Goal: Transaction & Acquisition: Book appointment/travel/reservation

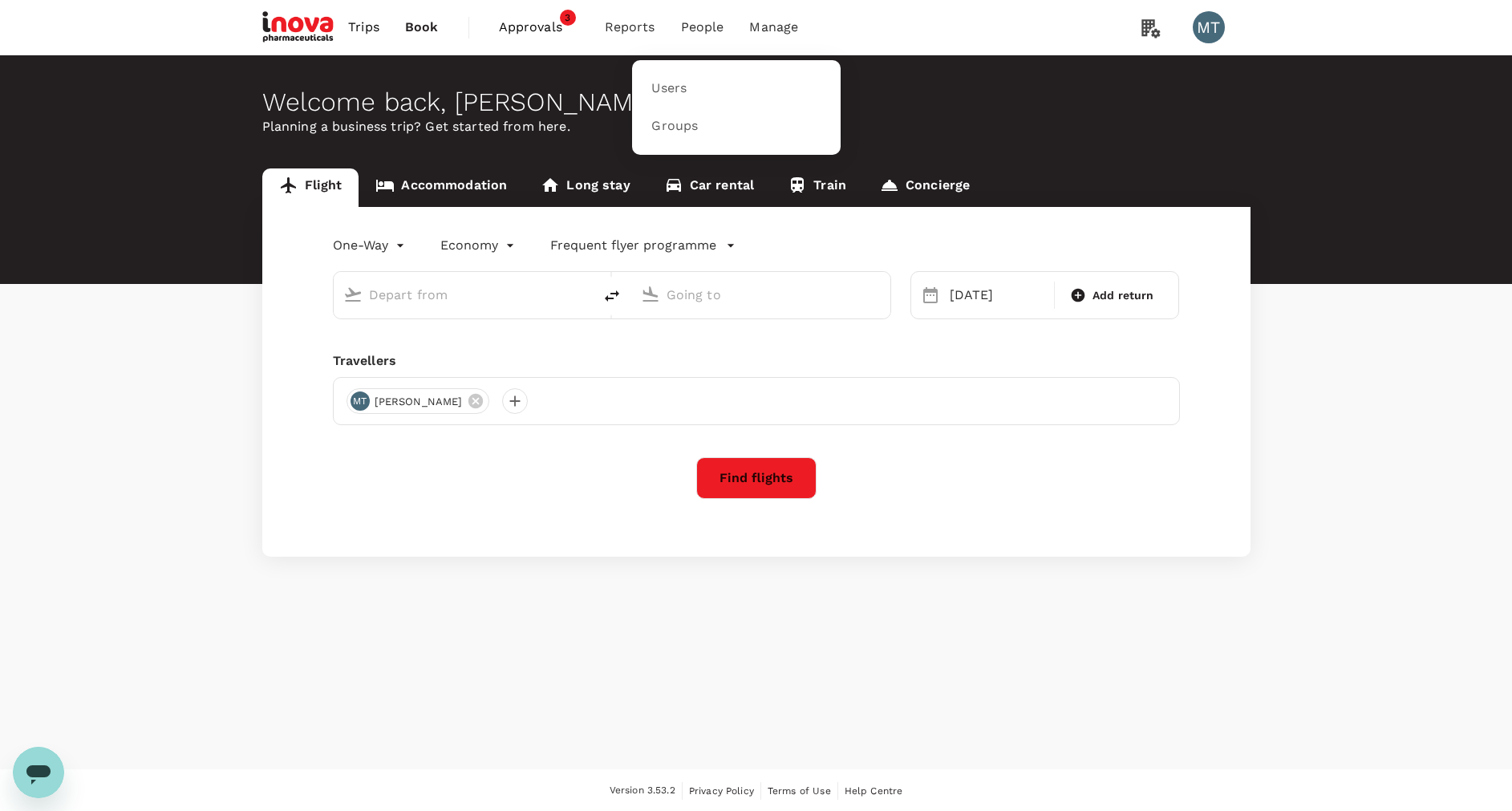
type input "Manado, Indonesia (any)"
type input "[PERSON_NAME] (UPG)"
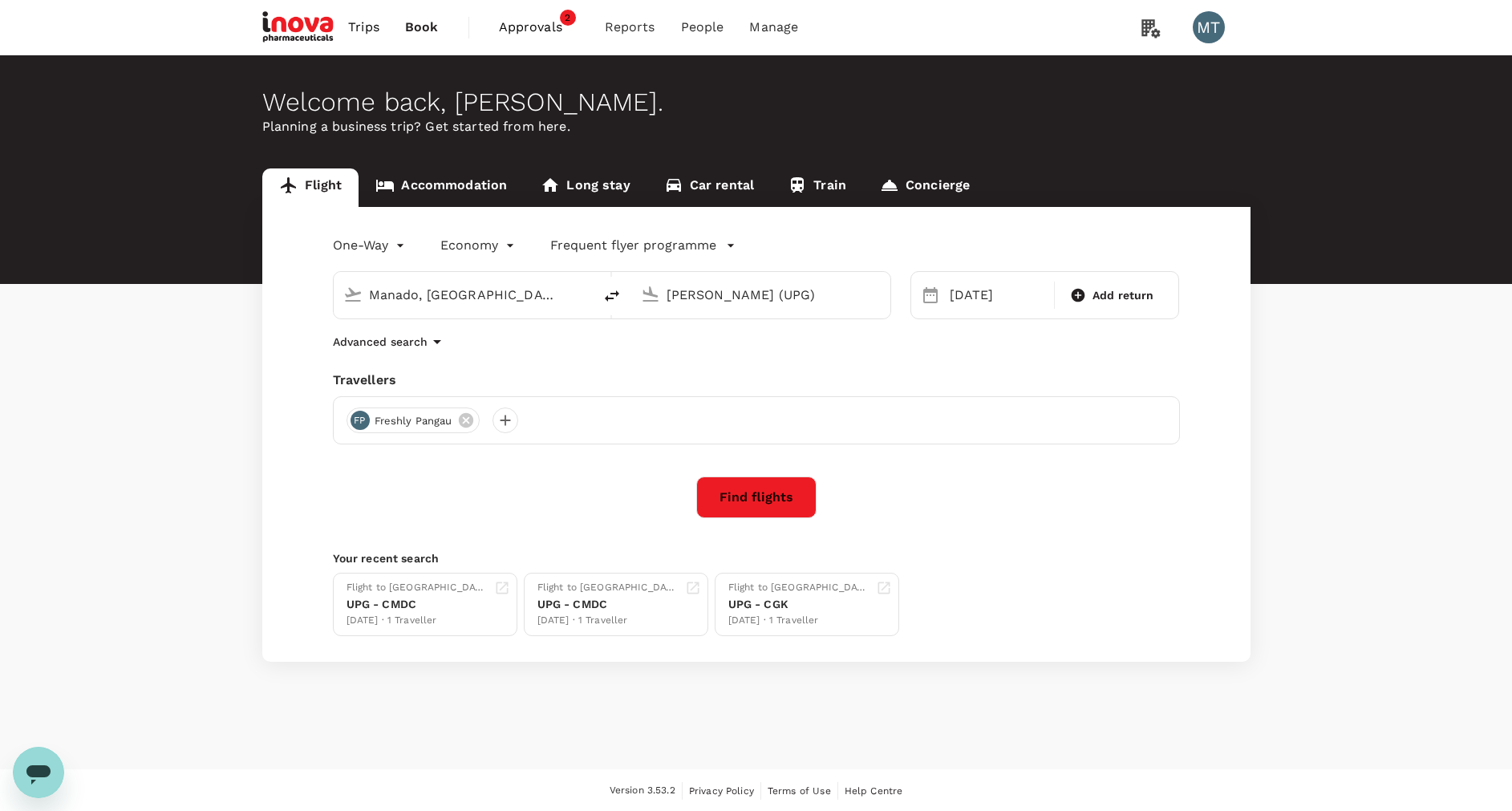
click at [589, 296] on div "Manado, Indonesia (any)" at bounding box center [462, 296] width 259 height 47
click at [532, 299] on input "Manado, Indonesia (any)" at bounding box center [464, 295] width 190 height 25
click at [496, 395] on p "Soekarno-Hatta Intl" at bounding box center [476, 405] width 369 height 19
type input "Soekarno-Hatta Intl (CGK)"
click at [694, 292] on input "[PERSON_NAME] (UPG)" at bounding box center [761, 295] width 190 height 25
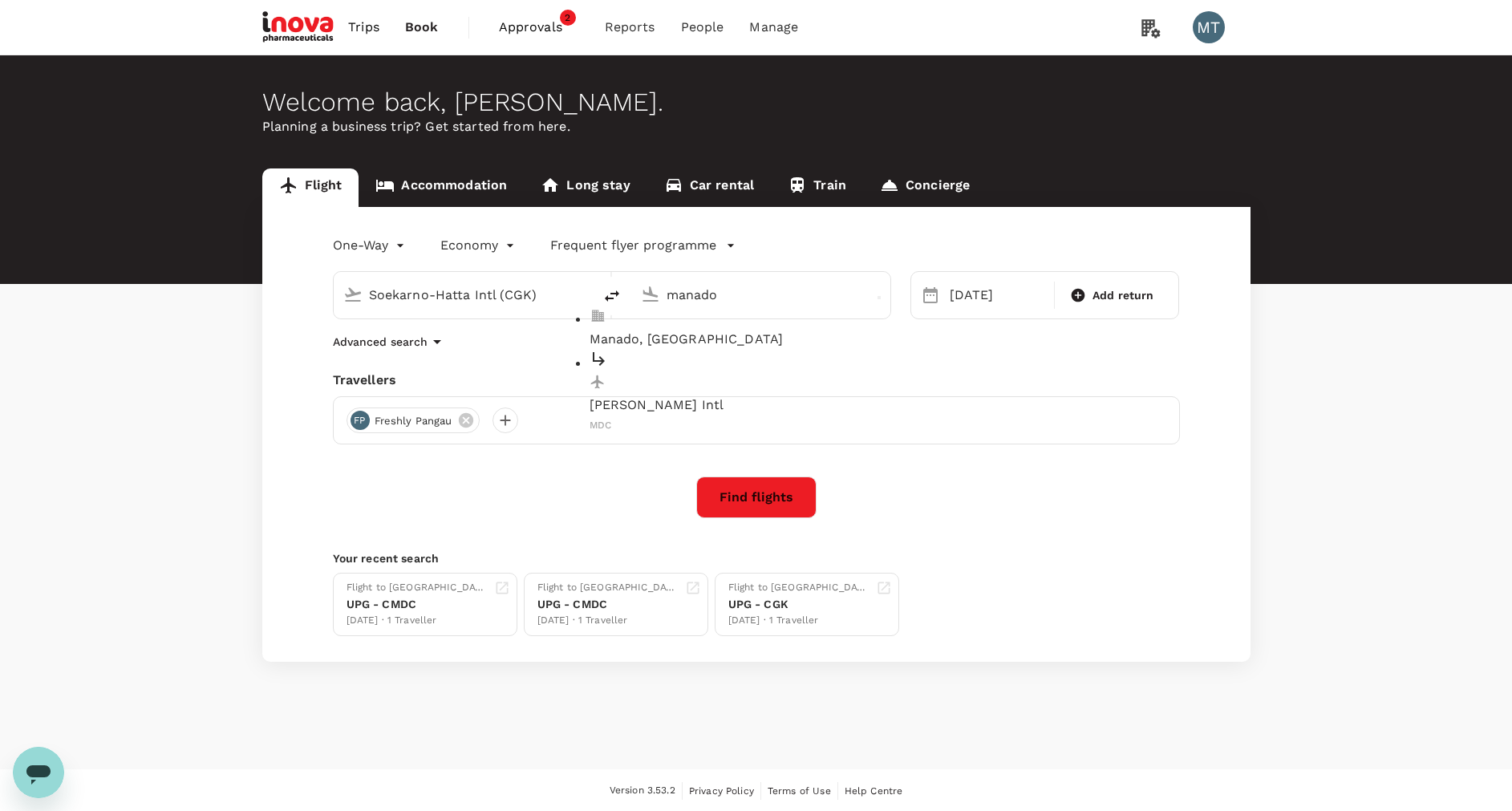
click at [701, 395] on p "Sam Ratulangi Intl" at bounding box center [774, 405] width 369 height 19
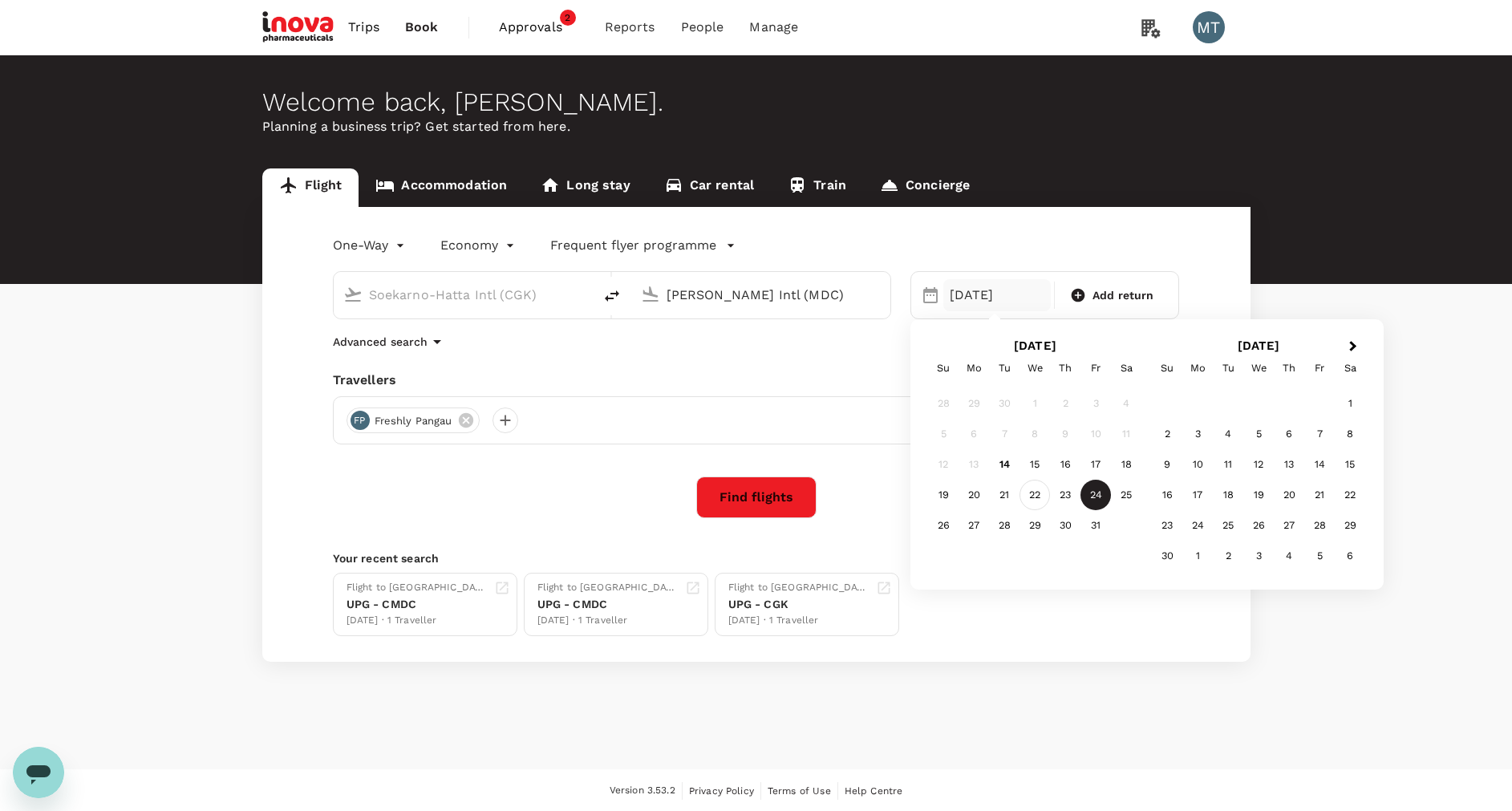
type input "Sam Ratulangi Intl (MDC)"
click at [1030, 491] on div "22" at bounding box center [1034, 494] width 30 height 30
click at [465, 421] on icon at bounding box center [466, 421] width 17 height 17
click at [356, 421] on div at bounding box center [359, 421] width 25 height 25
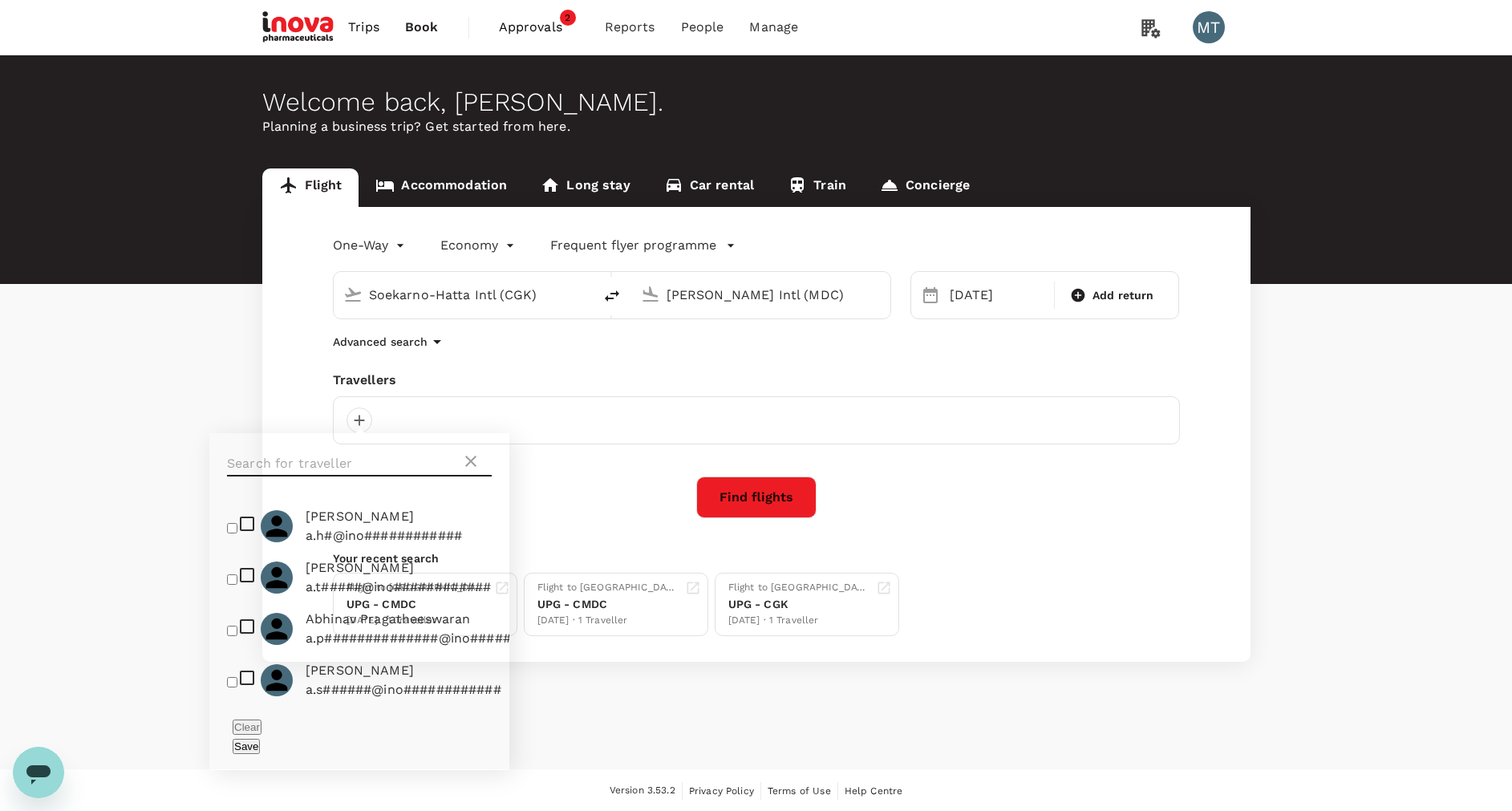
click at [366, 466] on input "text" at bounding box center [344, 463] width 234 height 25
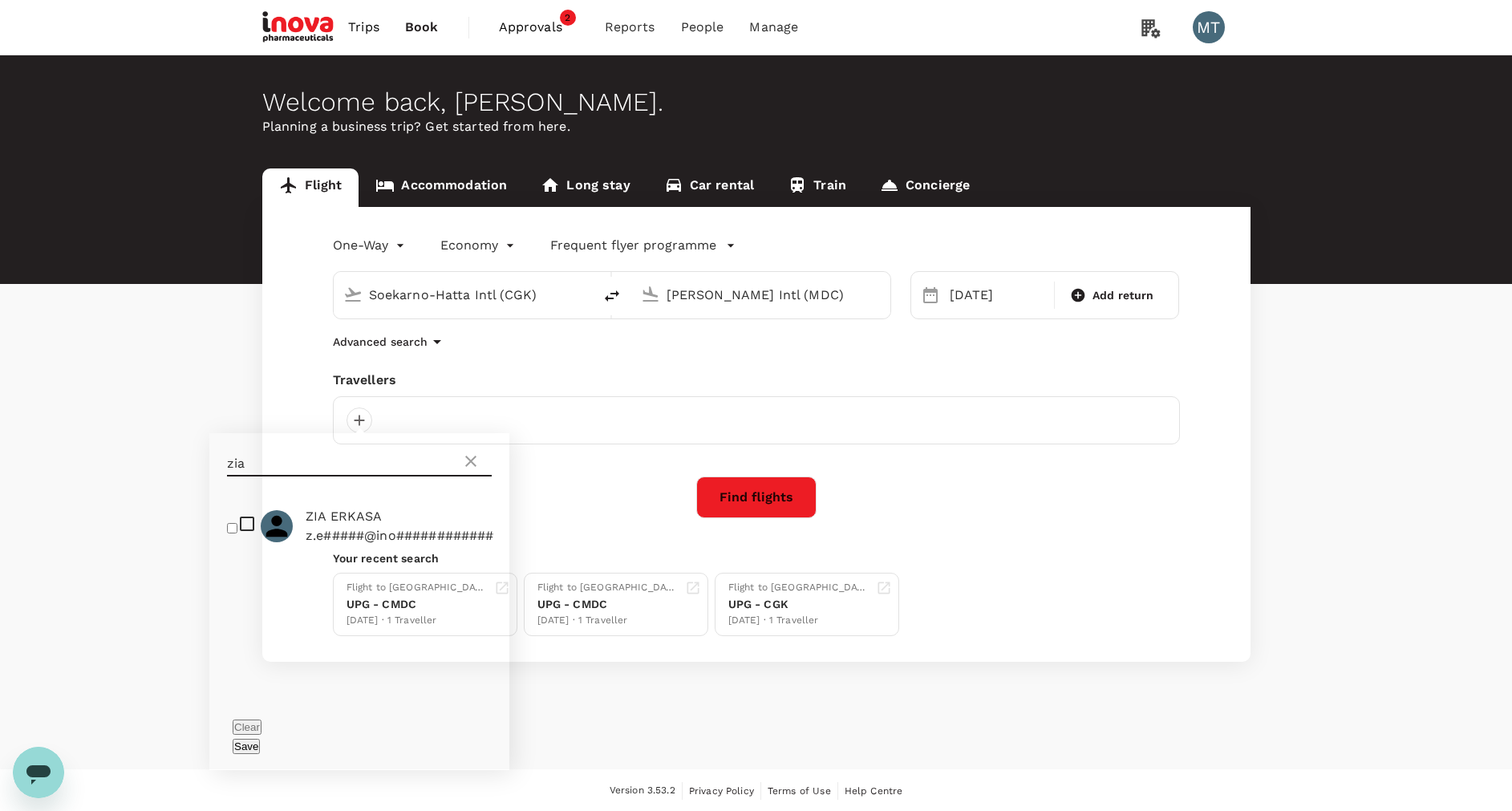
type input "zia"
click at [236, 529] on input "checkbox" at bounding box center [231, 528] width 11 height 11
checkbox input "true"
click at [260, 738] on button "Save" at bounding box center [246, 746] width 27 height 16
click at [488, 426] on div at bounding box center [489, 421] width 25 height 25
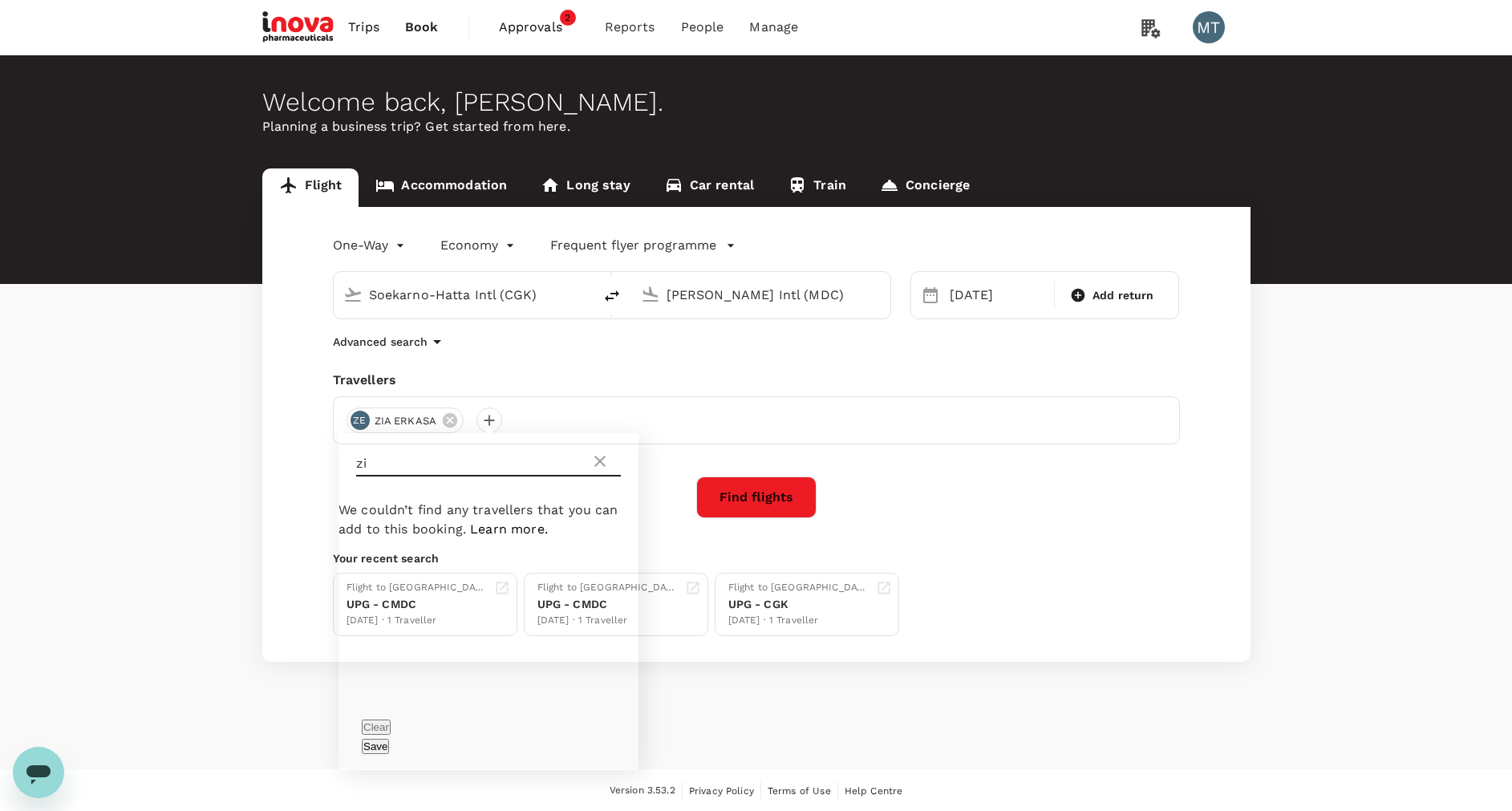
type input "z"
type input "yulias"
click at [366, 523] on input "checkbox" at bounding box center [361, 528] width 11 height 11
checkbox input "true"
click at [389, 738] on button "Save" at bounding box center [375, 746] width 27 height 16
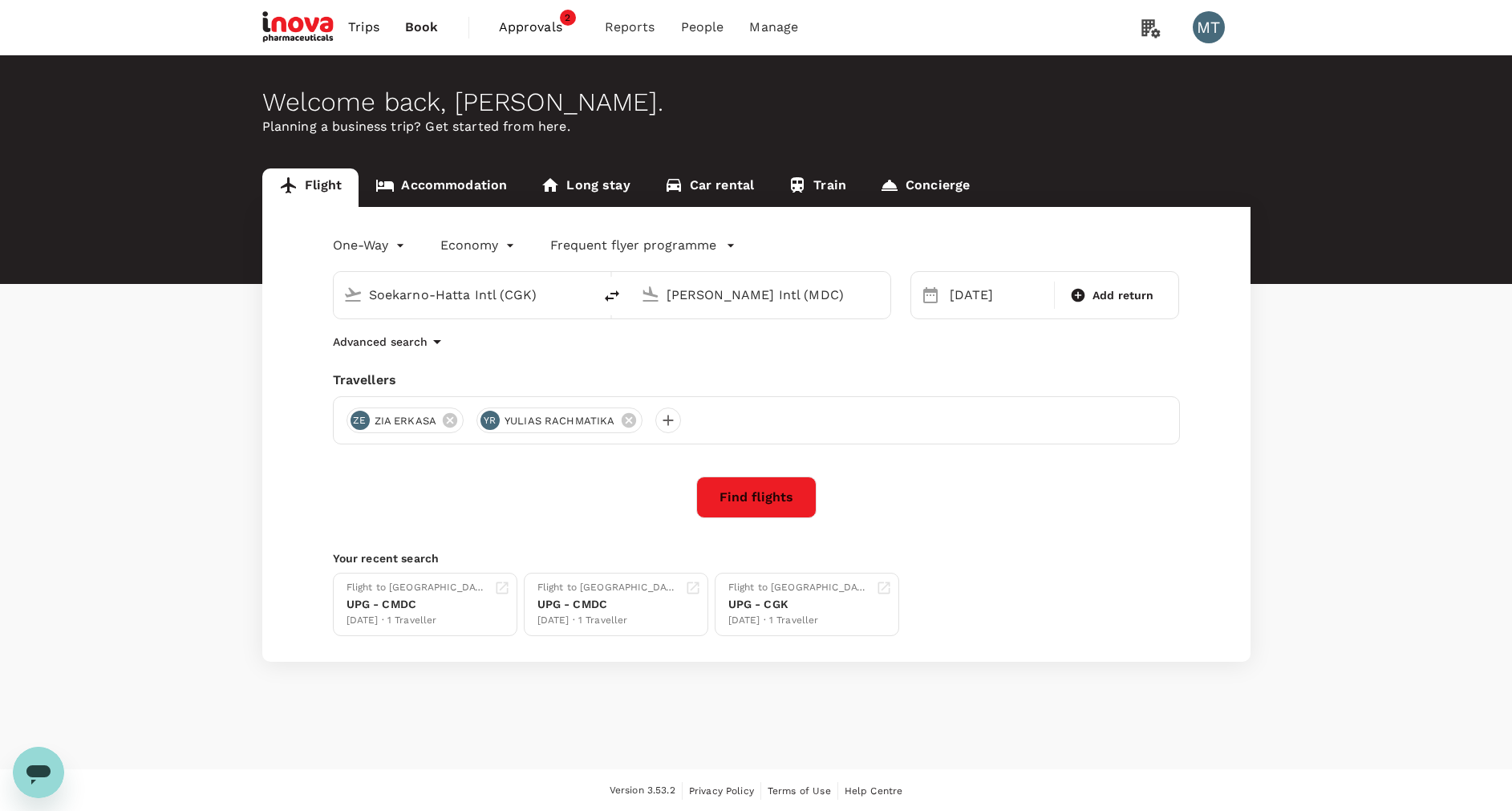
click at [762, 502] on button "Find flights" at bounding box center [756, 497] width 120 height 42
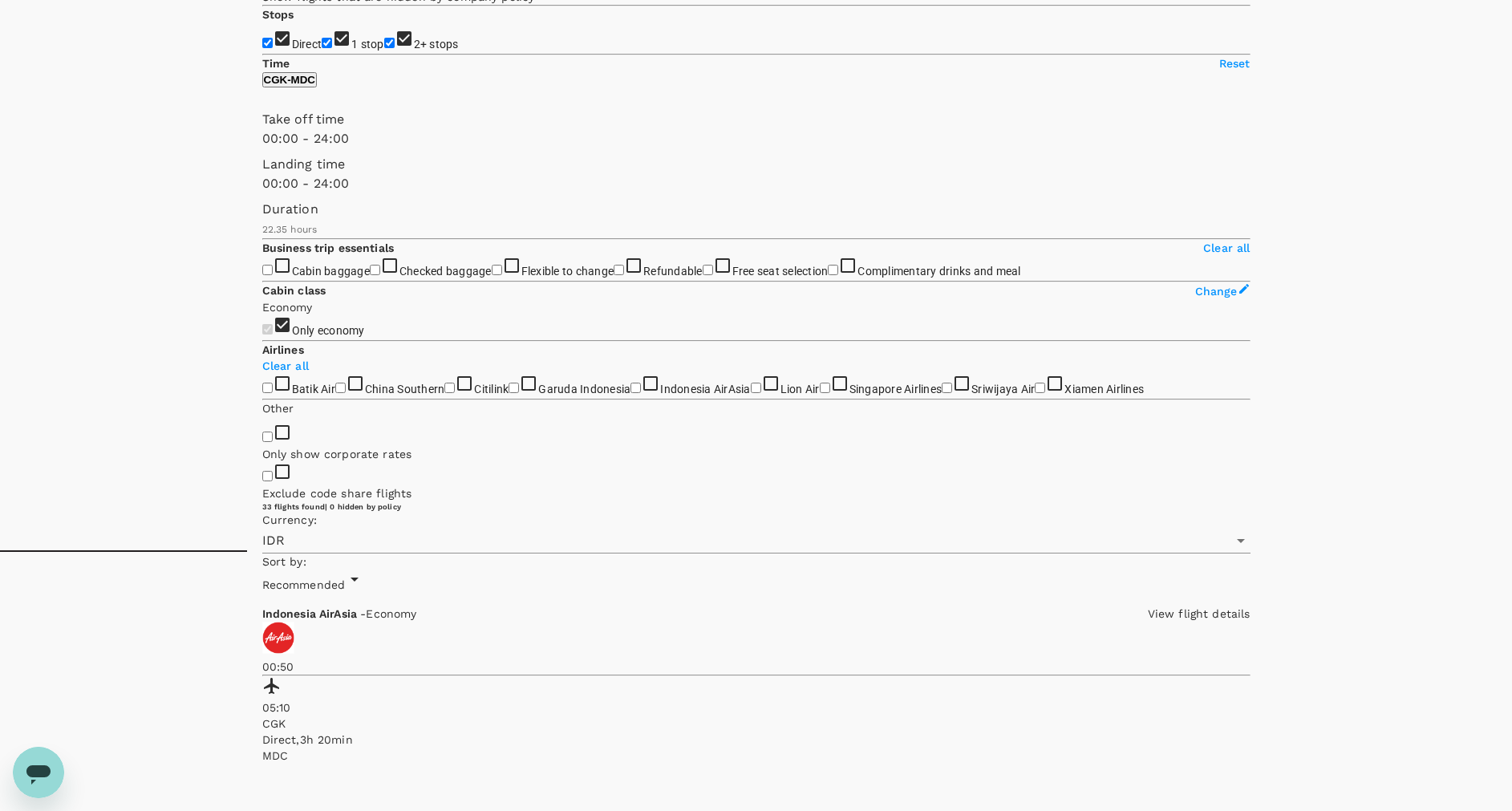
scroll to position [317, 0]
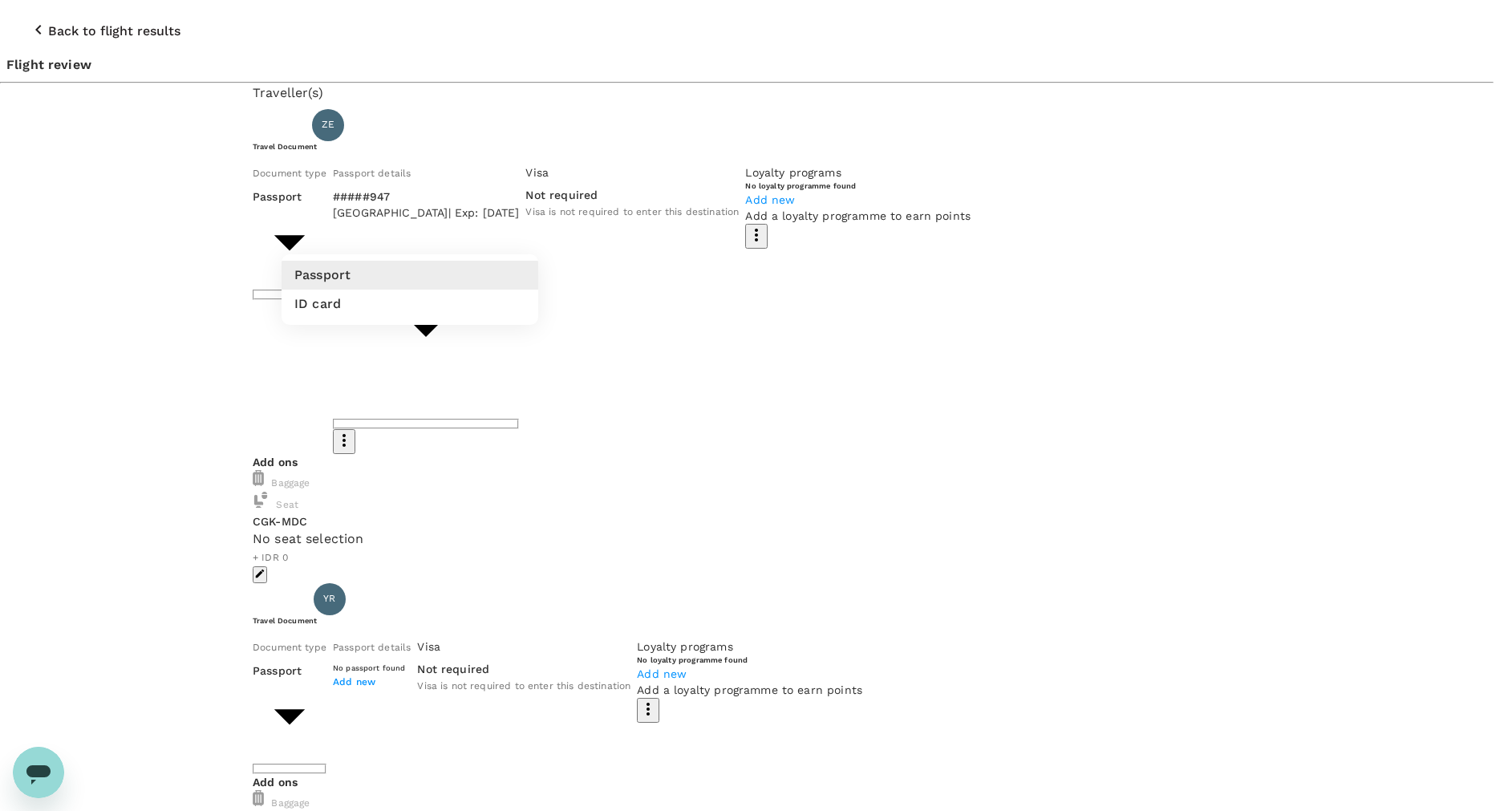
click at [482, 236] on body "Back to flight results Flight review Traveller(s) Traveller 1 : ZE ZIA ERKASA T…" at bounding box center [756, 674] width 1512 height 1350
click at [483, 307] on li "ID card" at bounding box center [410, 304] width 257 height 29
type input "Id card"
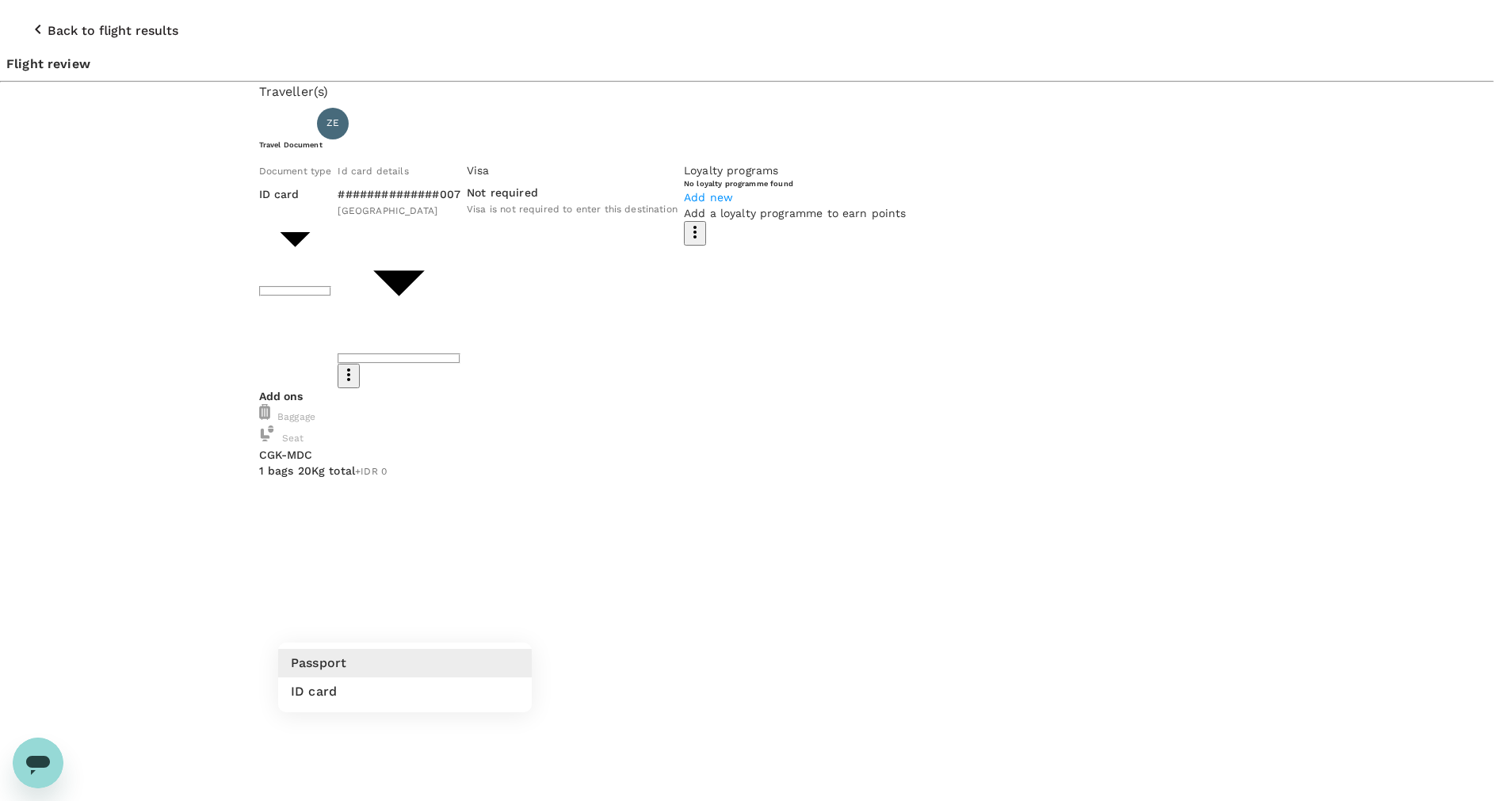
click at [500, 680] on li "ID card" at bounding box center [405, 692] width 254 height 29
type input "Id card"
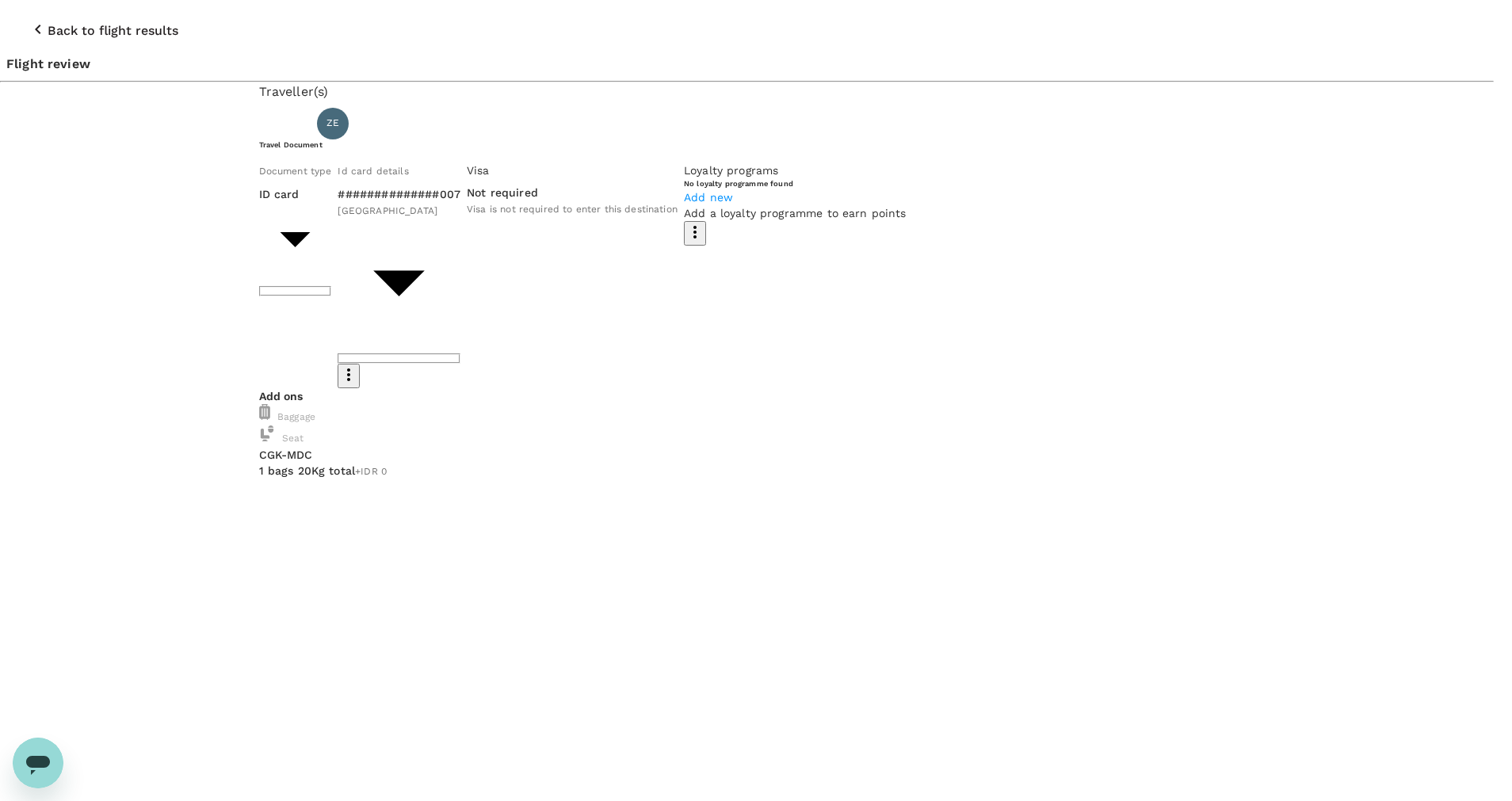
click at [1166, 327] on li "GoFluid Balance : SGD 37,261.46 1.1 % payment fee" at bounding box center [1064, 316] width 274 height 44
type input "9d87fe9b-f599-4813-91a8-6354e0e2f257"
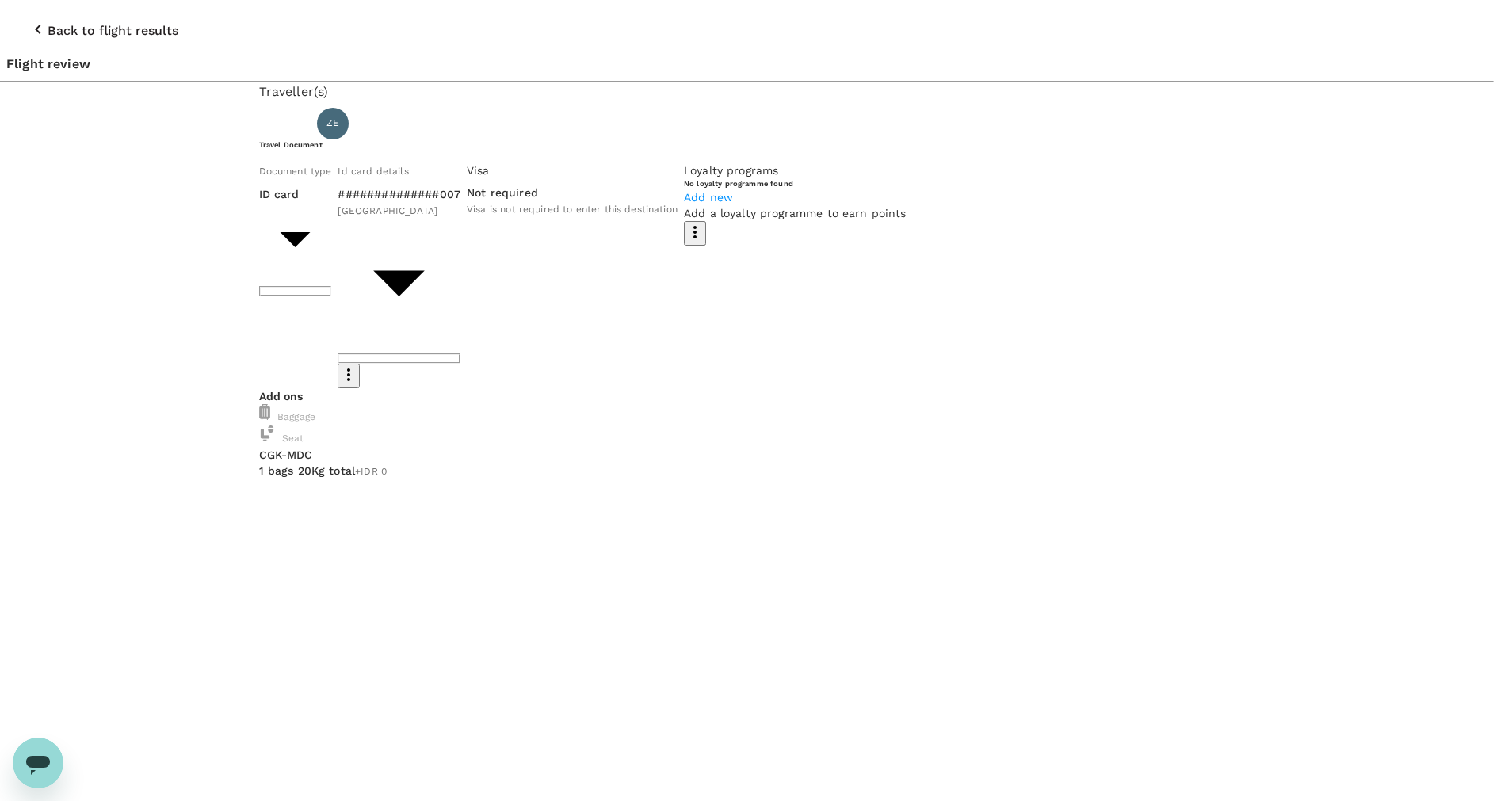
type textarea "Flight to Manado : Zia & Pak Yulias"
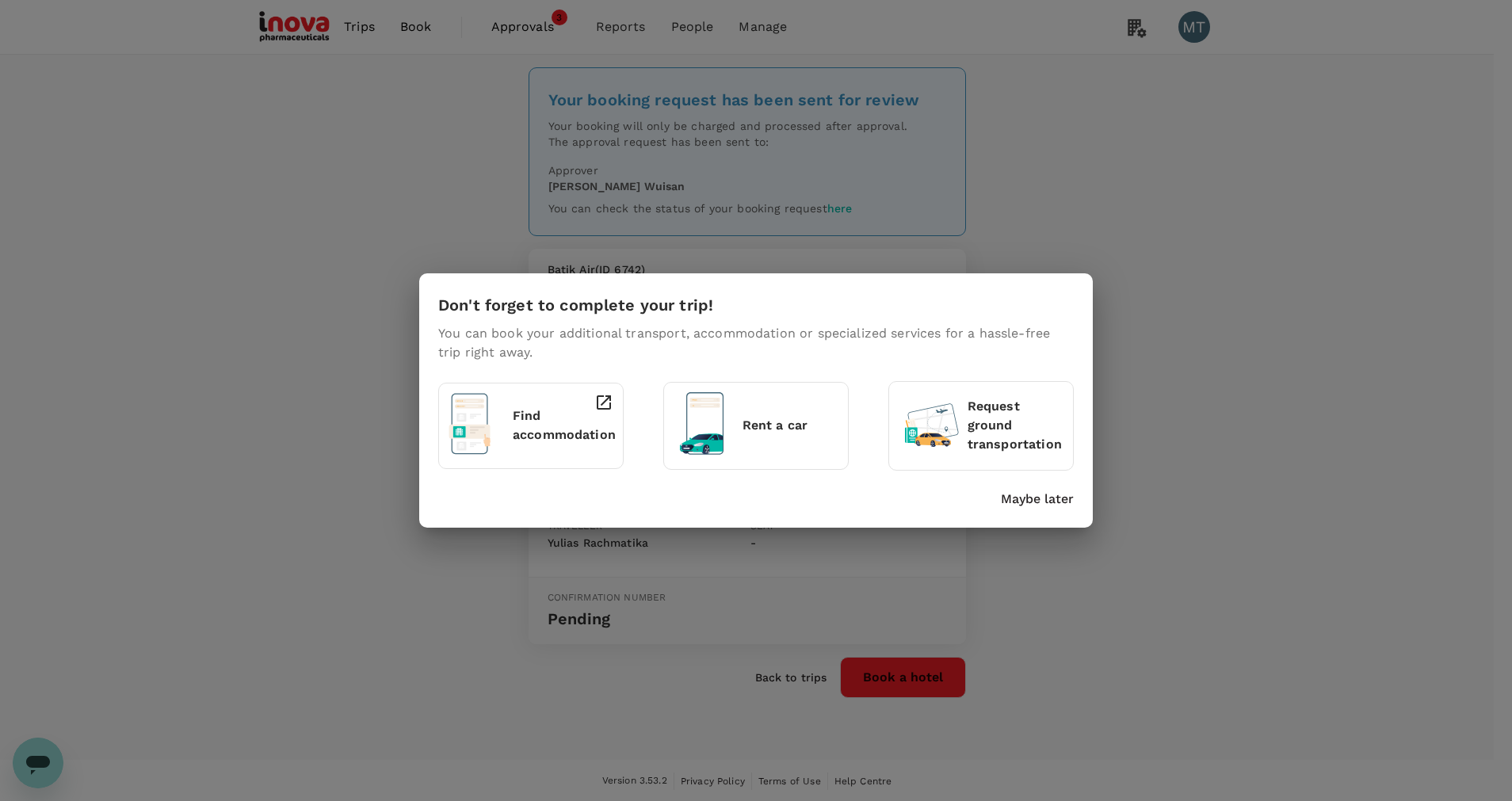
click at [1054, 500] on p "Maybe later" at bounding box center [1037, 500] width 73 height 19
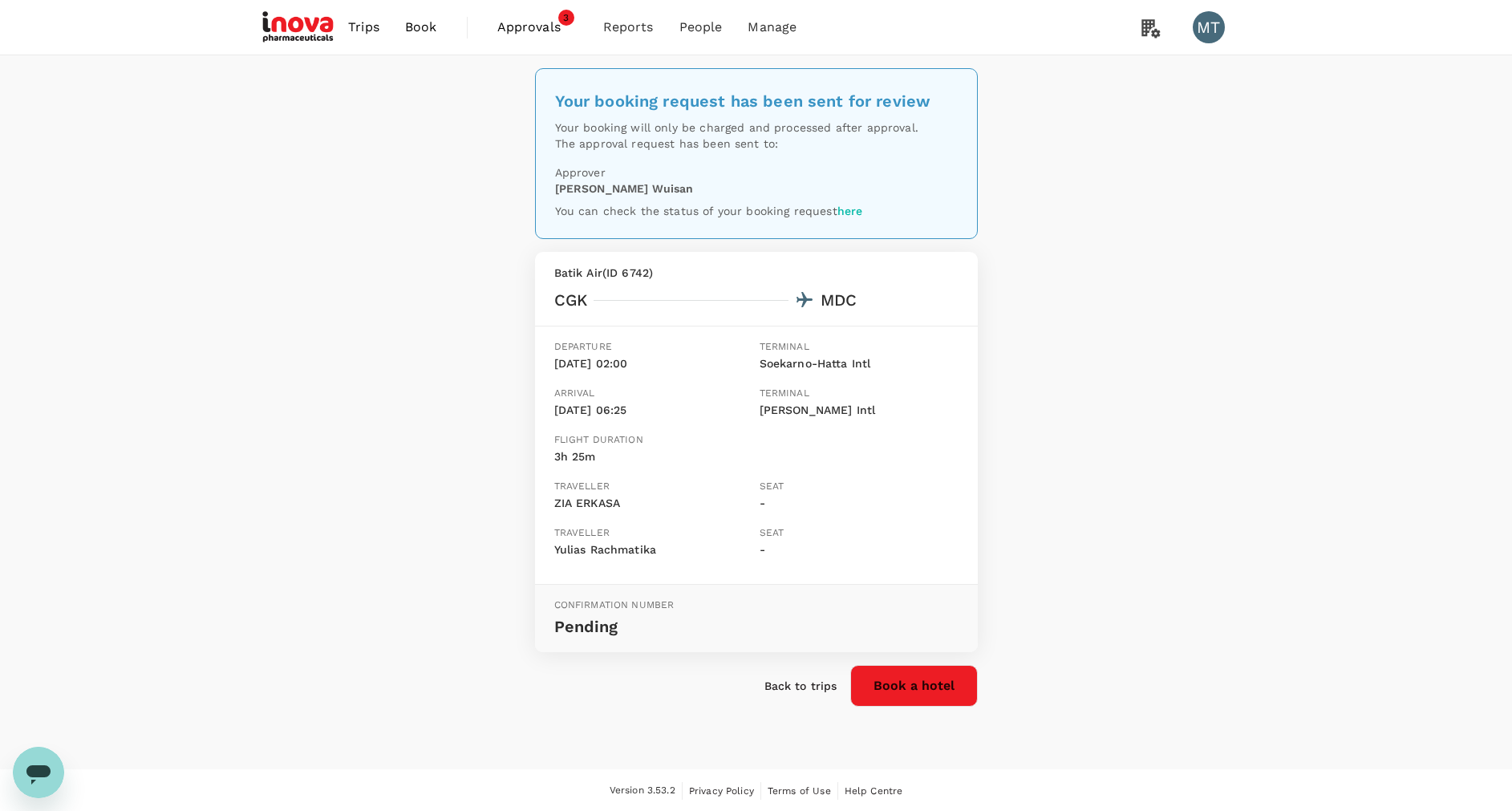
scroll to position [2, 0]
click at [413, 32] on span "Book" at bounding box center [420, 26] width 32 height 19
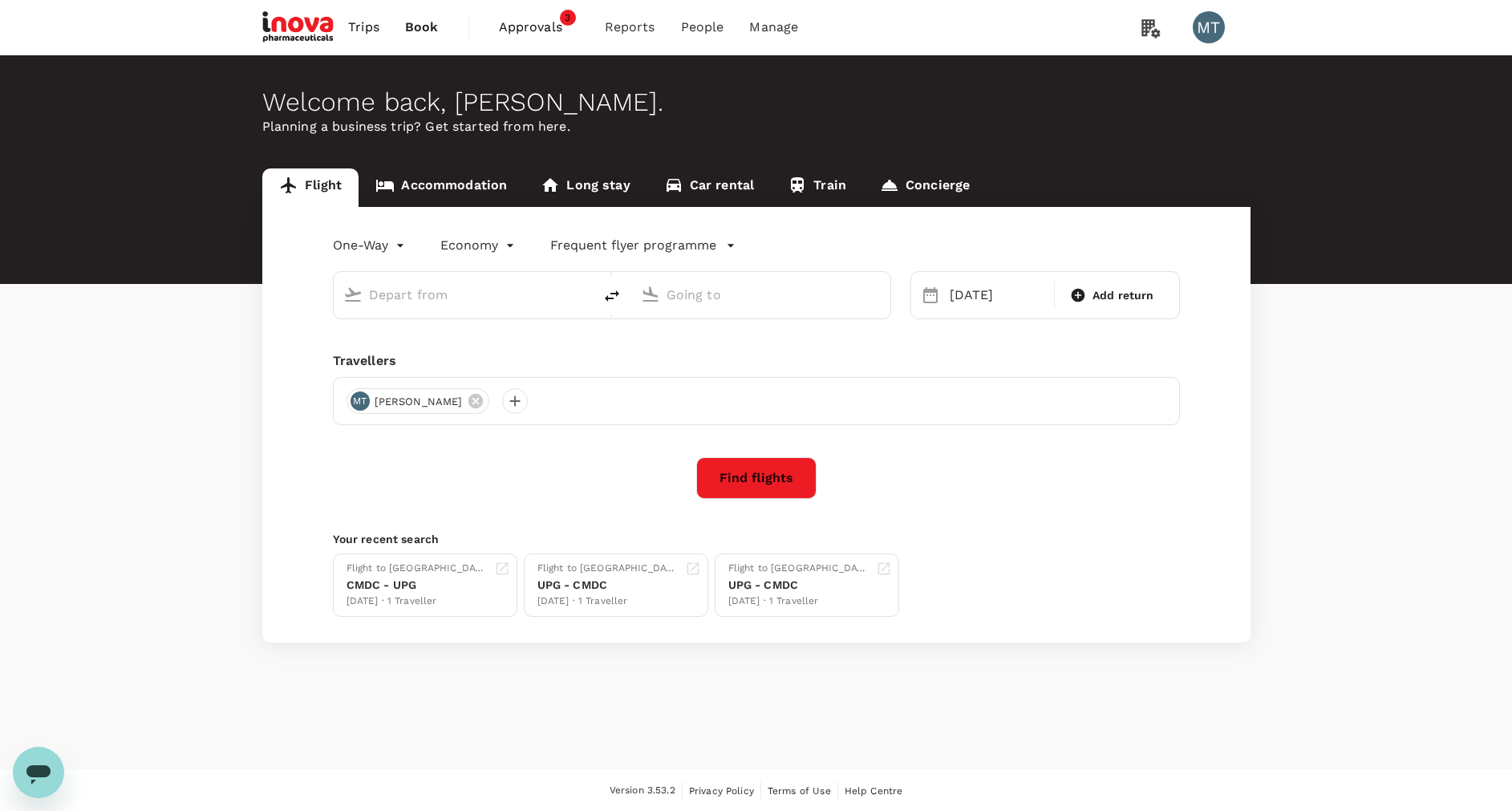
type input "Soekarno-Hatta Intl (CGK)"
type input "Sam Ratulangi Intl (MDC)"
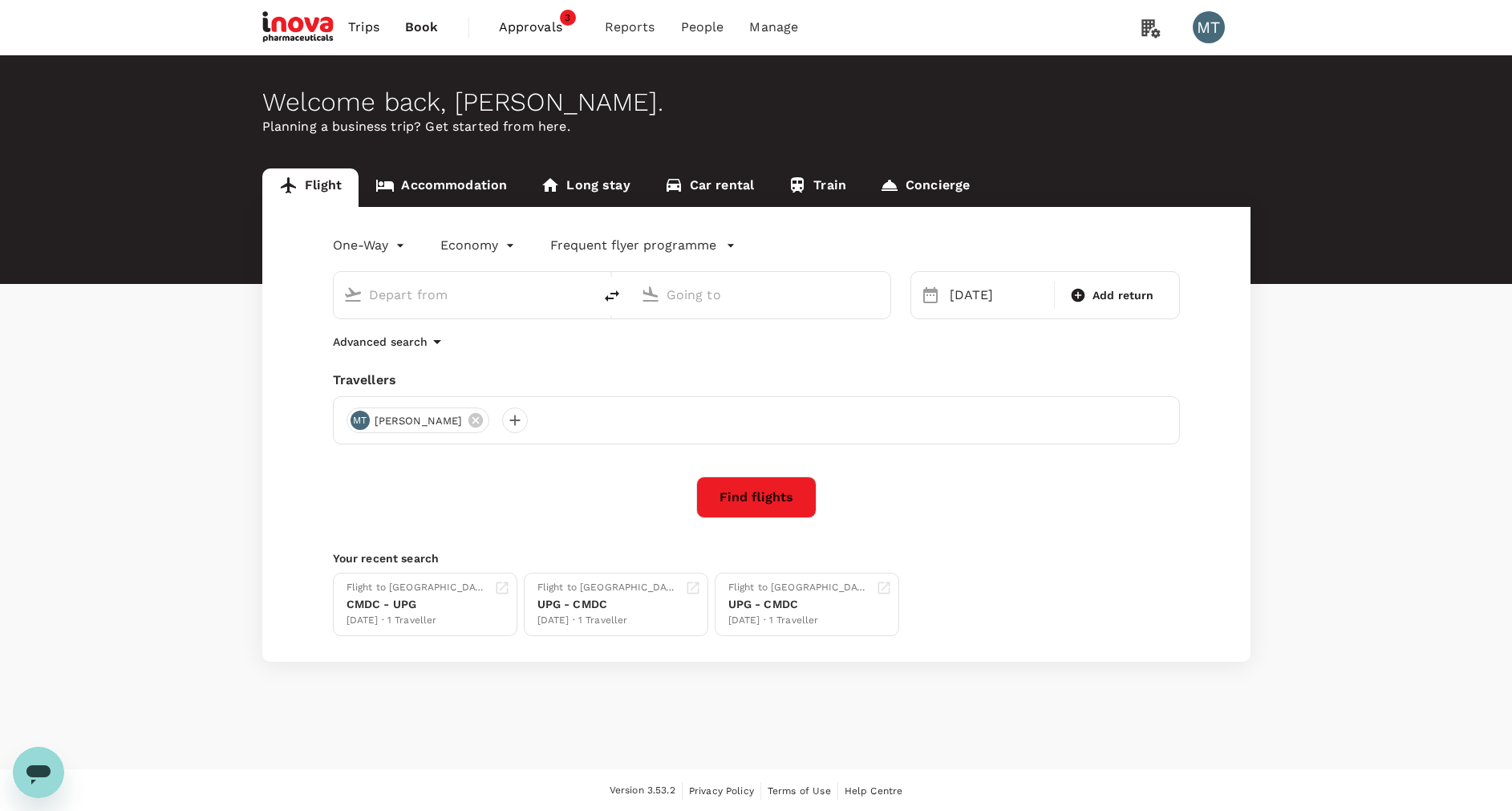
type input "Soekarno-Hatta Intl (CGK)"
type input "Sam Ratulangi Intl (MDC)"
click at [612, 294] on icon "delete" at bounding box center [611, 296] width 15 height 12
type input "Sam Ratulangi Intl (MDC)"
click at [673, 295] on input "Soekarno-Hatta Intl (CGK)" at bounding box center [761, 295] width 190 height 25
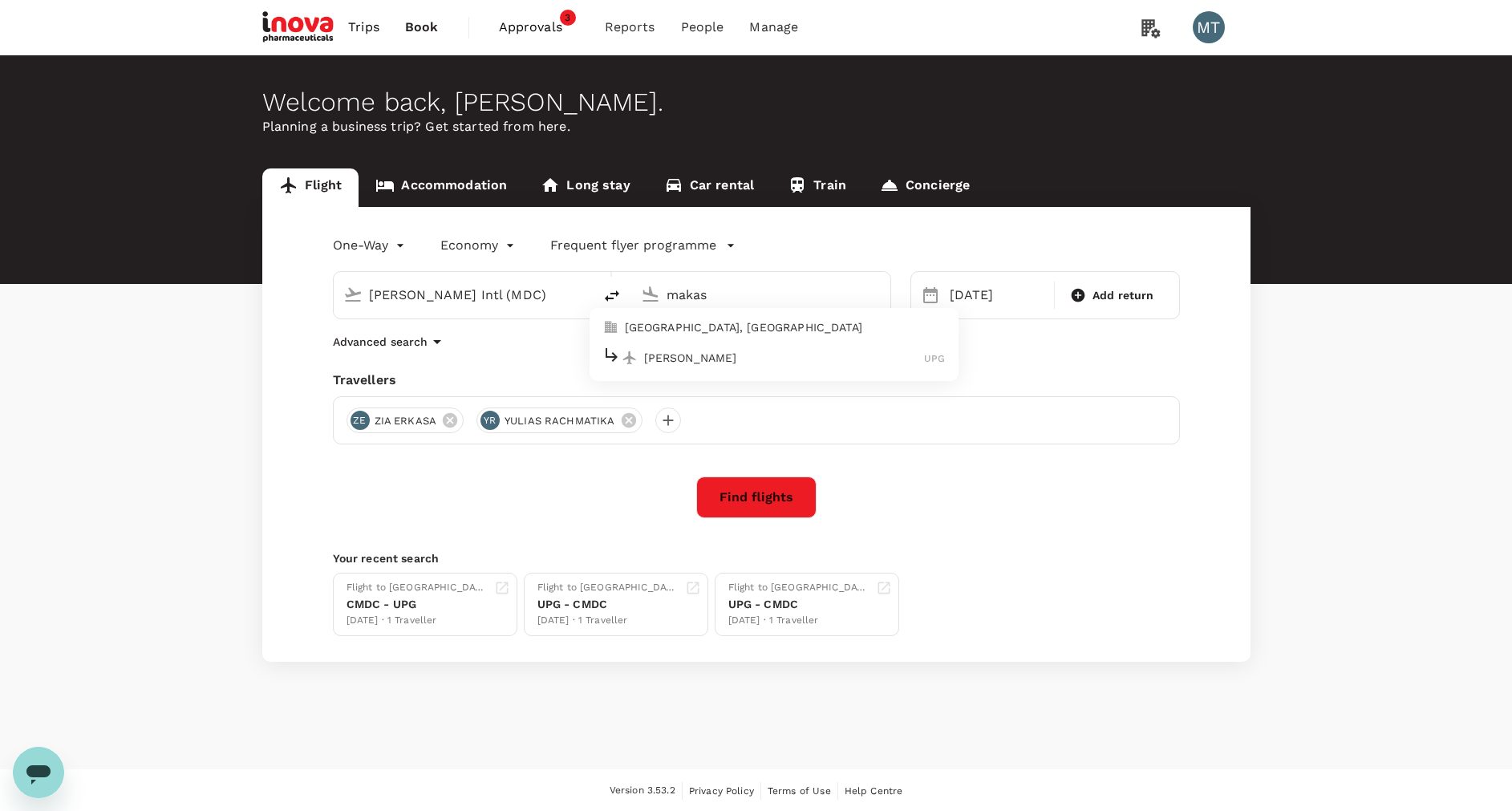
click at [688, 348] on div "Sultan Hasanuddin Intl UPG" at bounding box center [774, 358] width 343 height 25
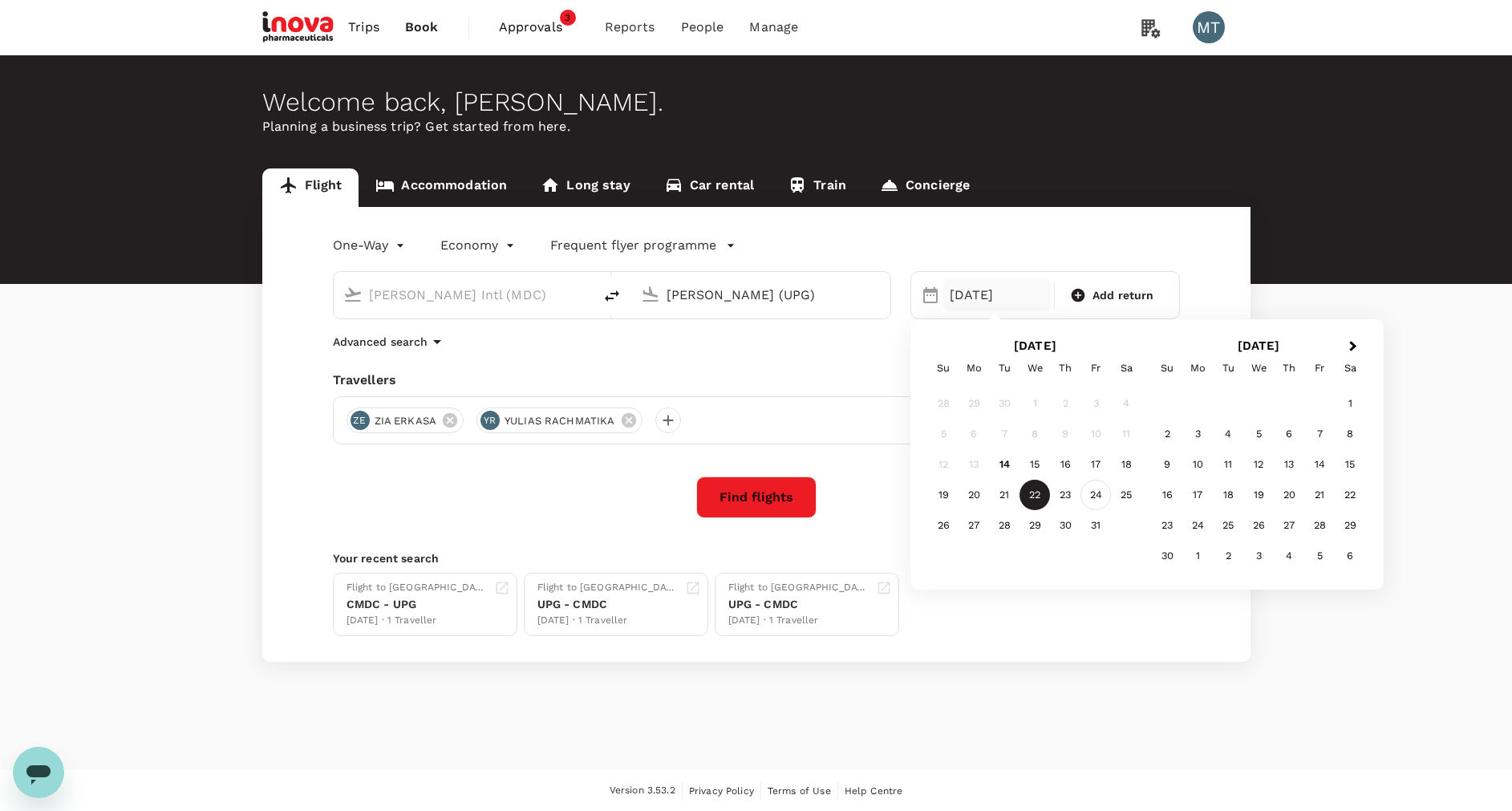
type input "[PERSON_NAME] (UPG)"
click at [1091, 488] on div "24" at bounding box center [1095, 494] width 30 height 30
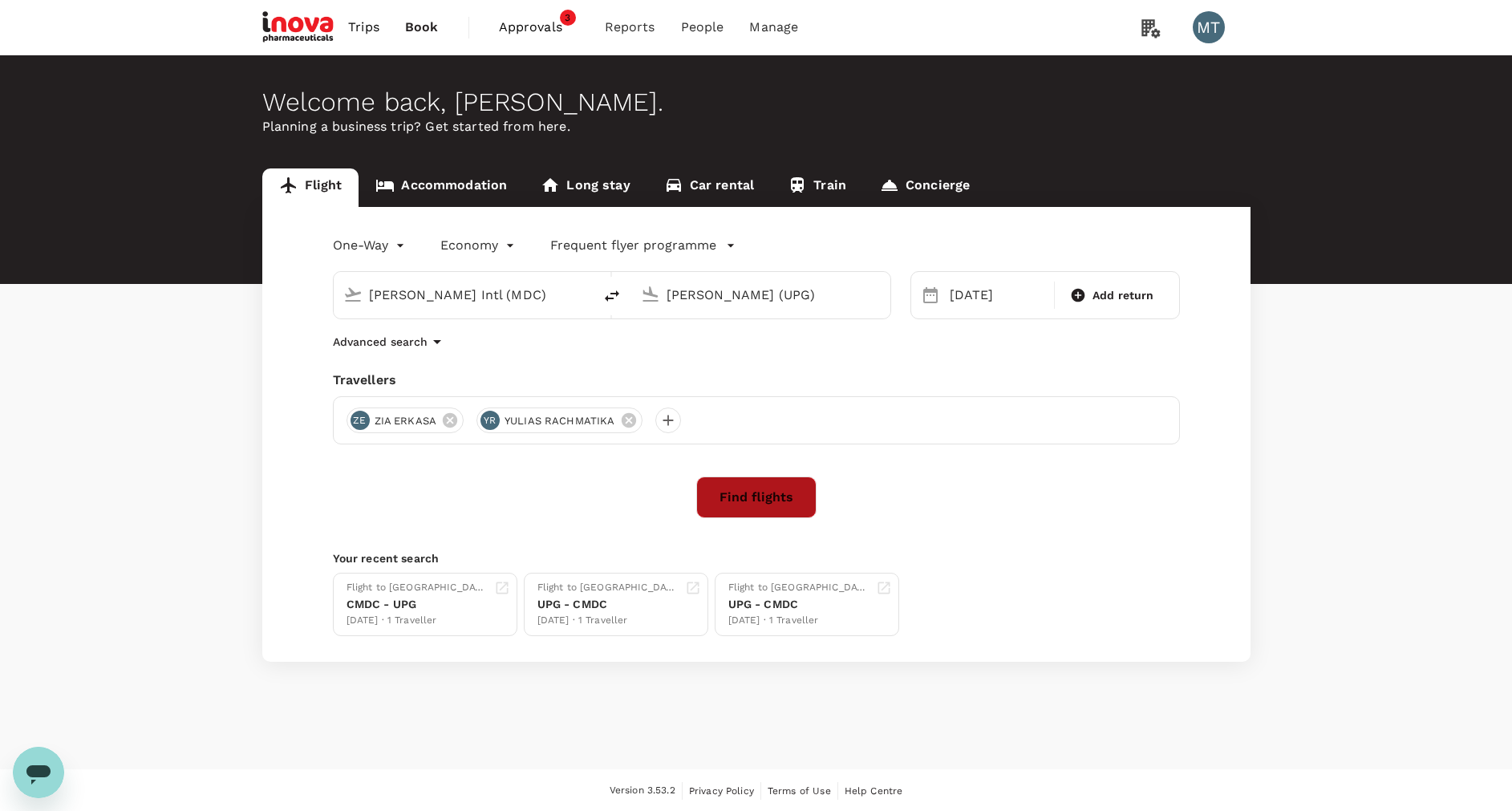
click at [785, 491] on button "Find flights" at bounding box center [756, 497] width 120 height 42
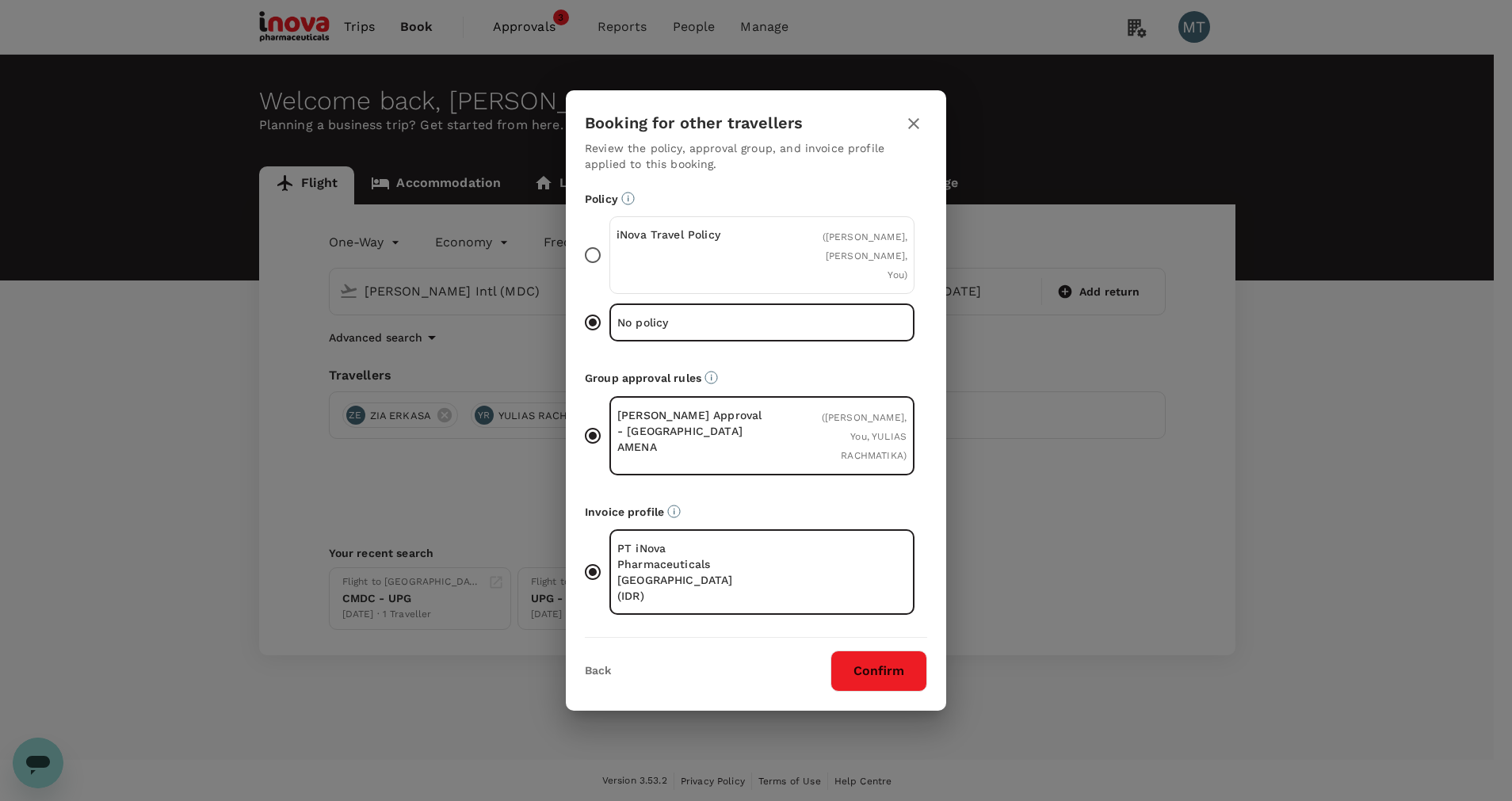
click at [702, 279] on div "iNova Travel Policy" at bounding box center [689, 256] width 145 height 57
click at [610, 272] on input "iNova Travel Policy ( [PERSON_NAME], YULIAS RACHMATIKA, You )" at bounding box center [592, 255] width 33 height 33
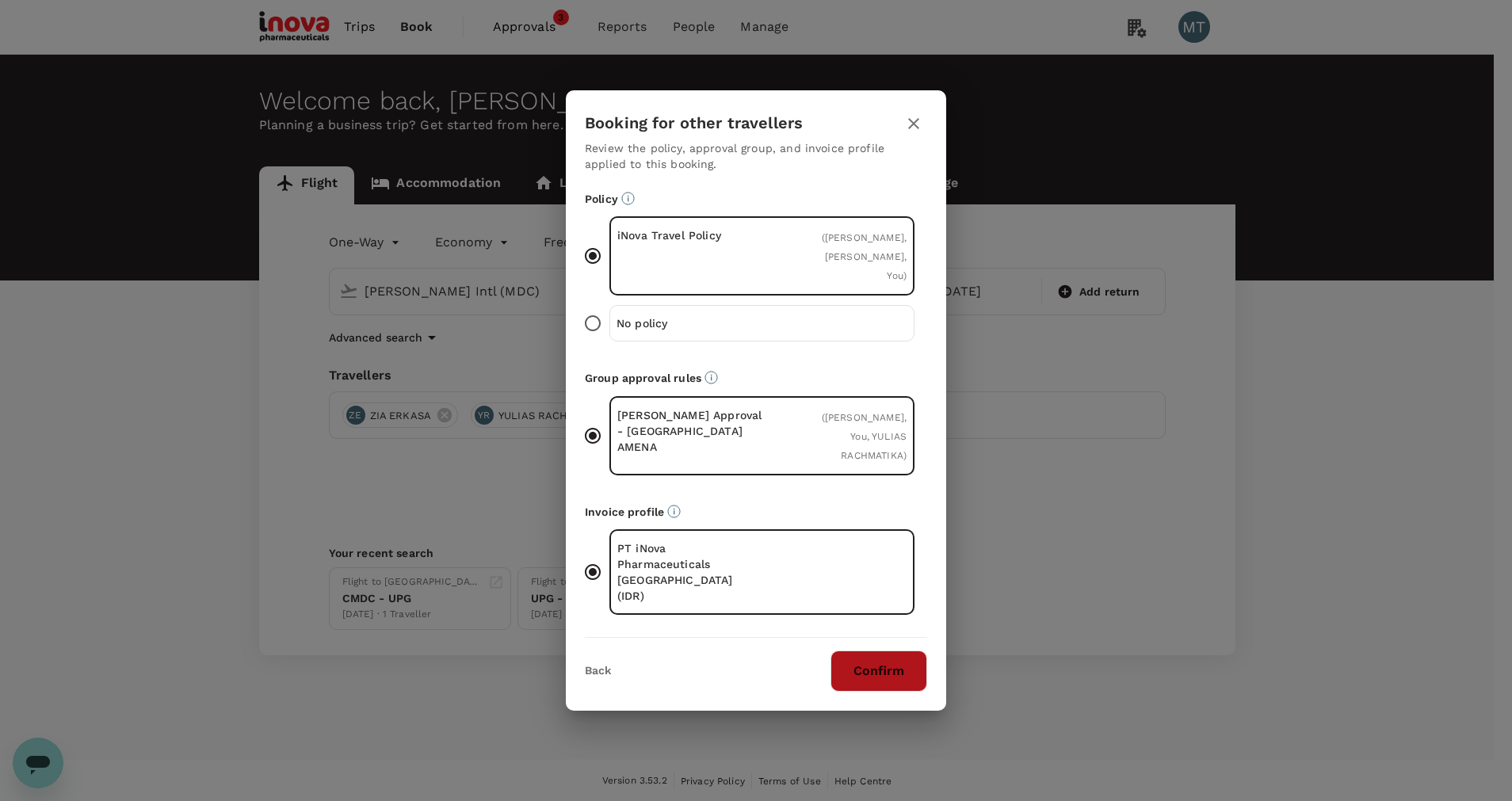
click at [845, 653] on button "Confirm" at bounding box center [878, 671] width 97 height 41
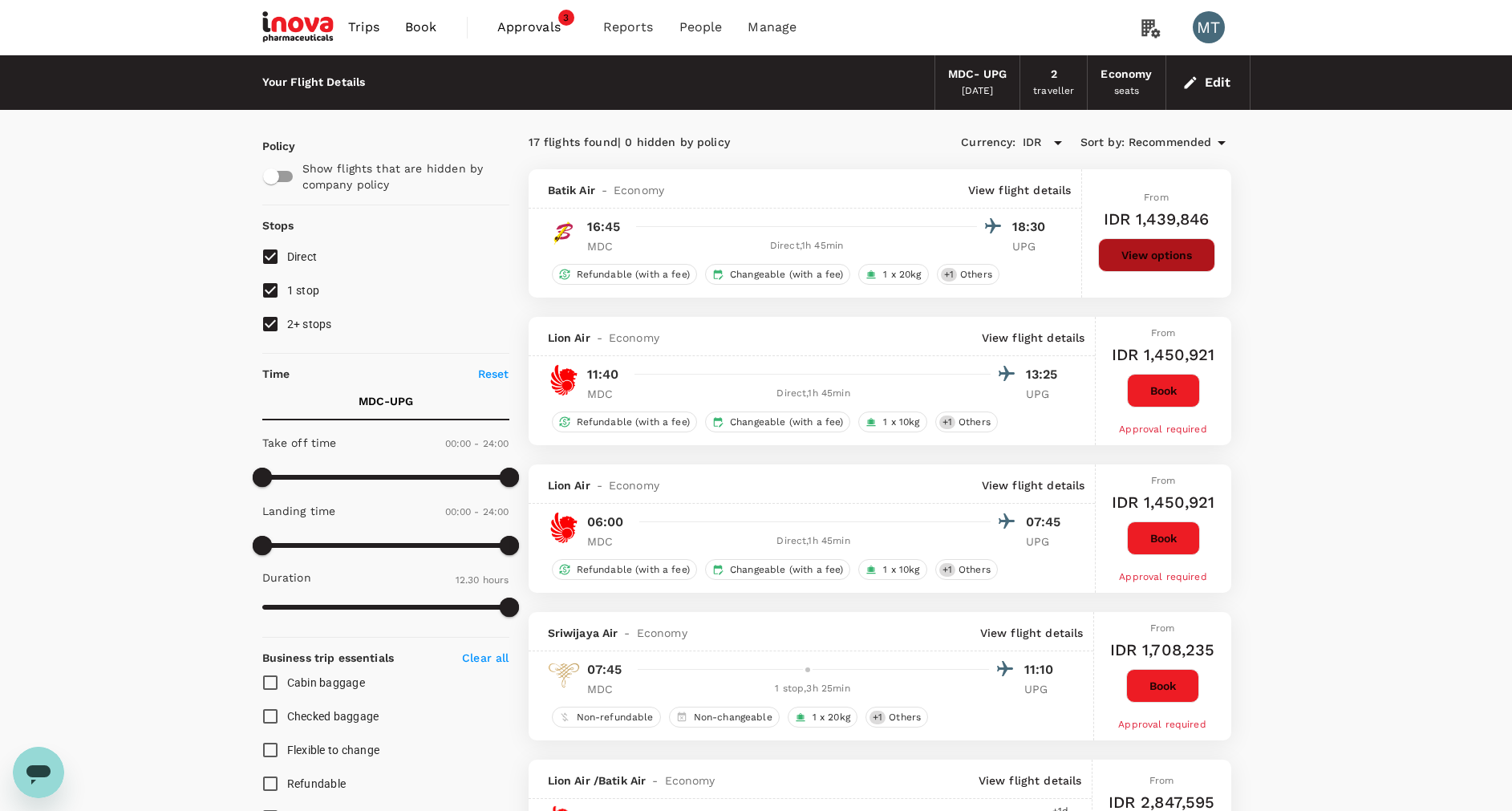
click at [1188, 264] on button "View options" at bounding box center [1156, 255] width 117 height 34
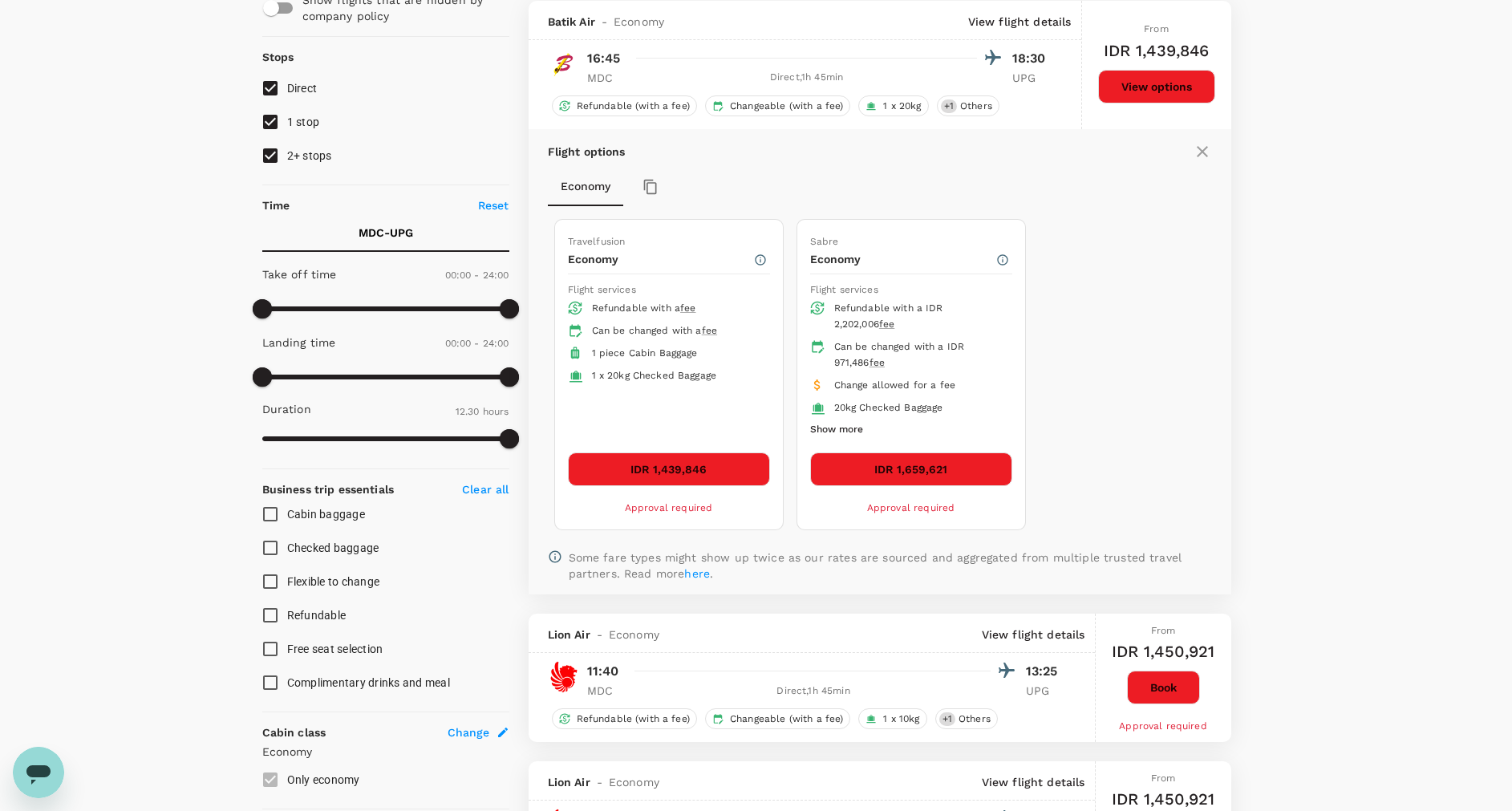
scroll to position [170, 0]
click at [653, 470] on button "IDR 1,439,846" at bounding box center [668, 468] width 202 height 34
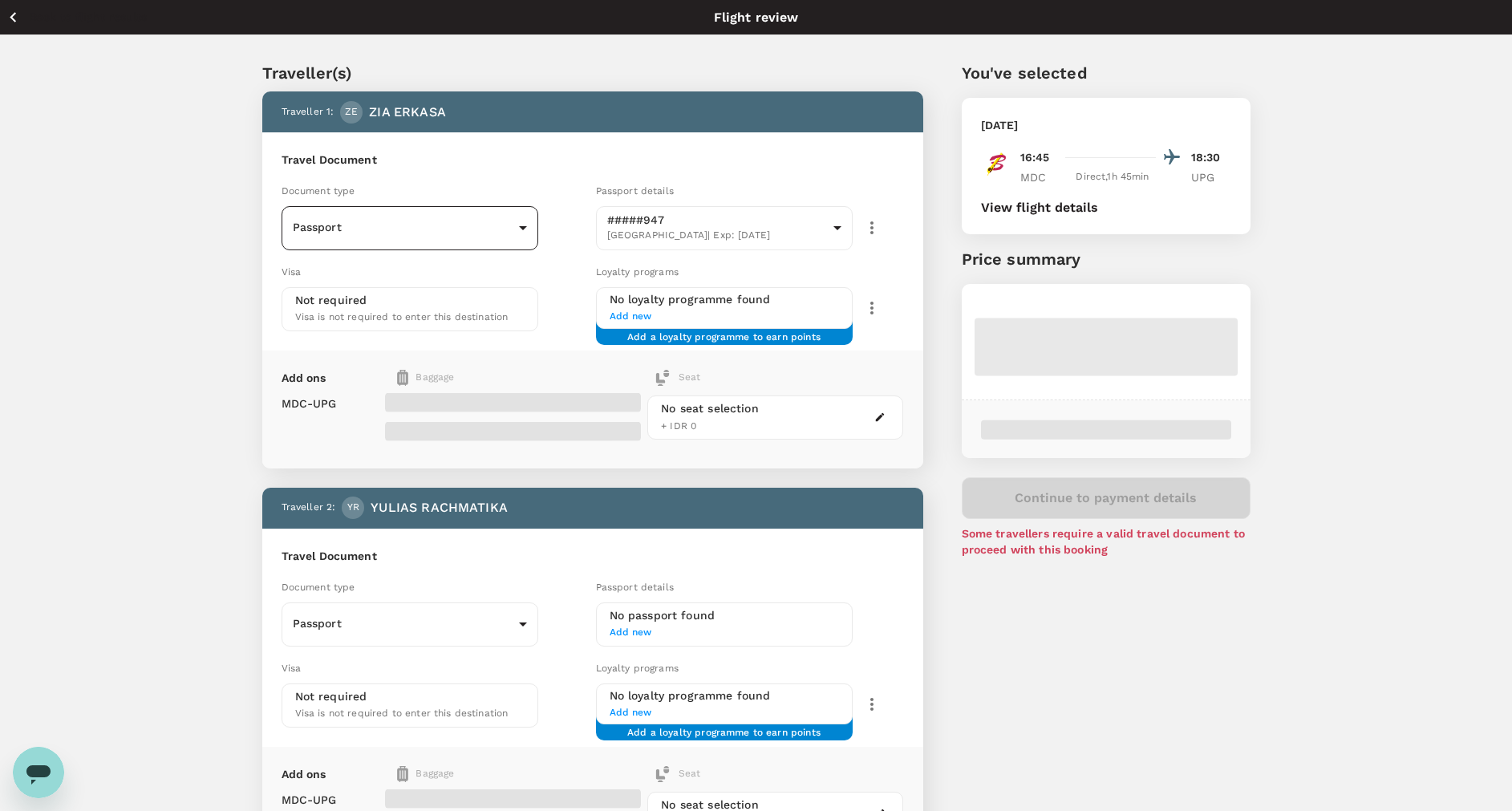
click at [478, 232] on body "Back to flight results Flight review Traveller(s) Traveller 1 : ZE ZIA ERKASA T…" at bounding box center [756, 535] width 1512 height 1070
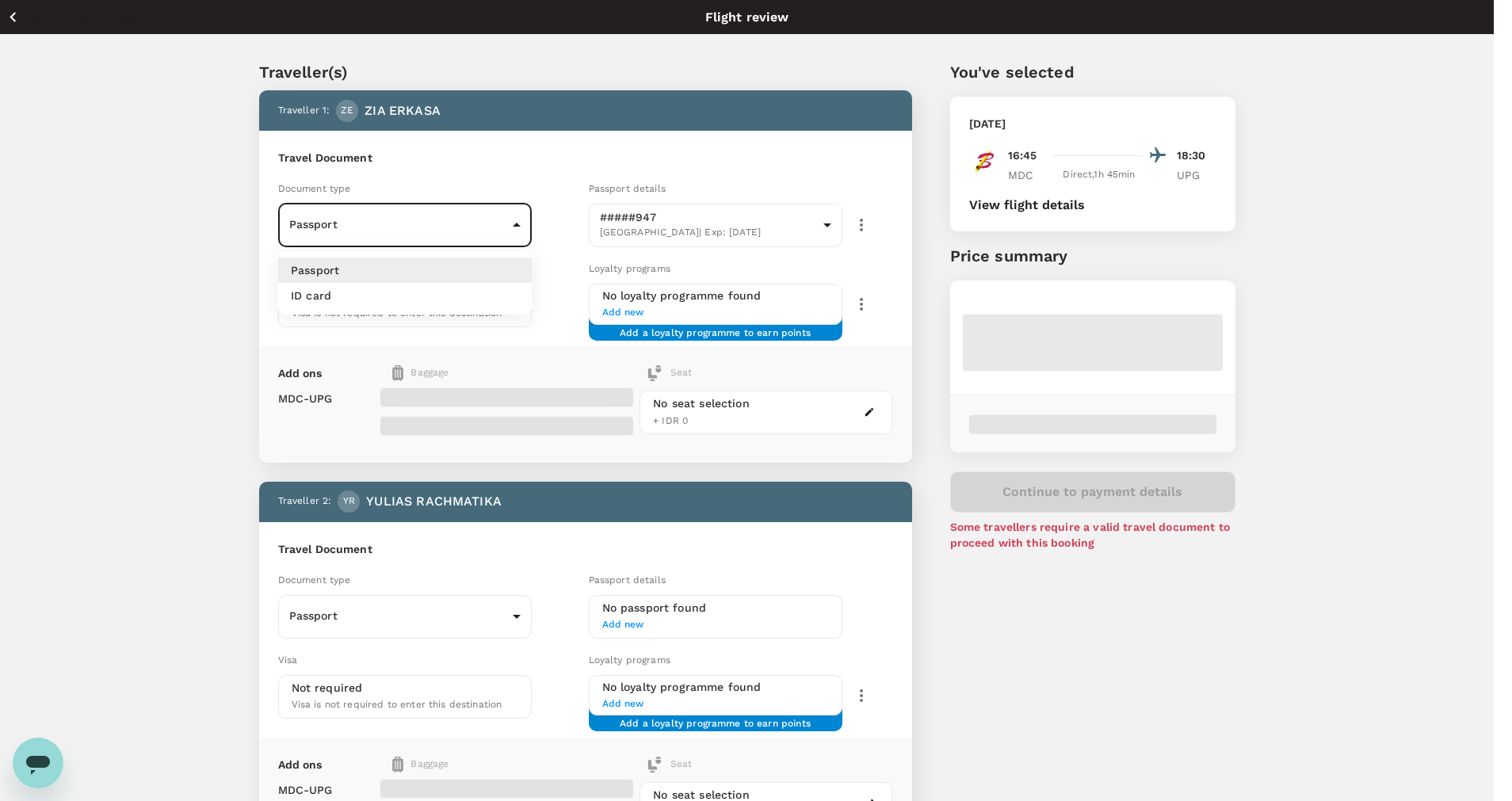
click at [478, 290] on li "ID card" at bounding box center [405, 296] width 254 height 25
type input "Id card"
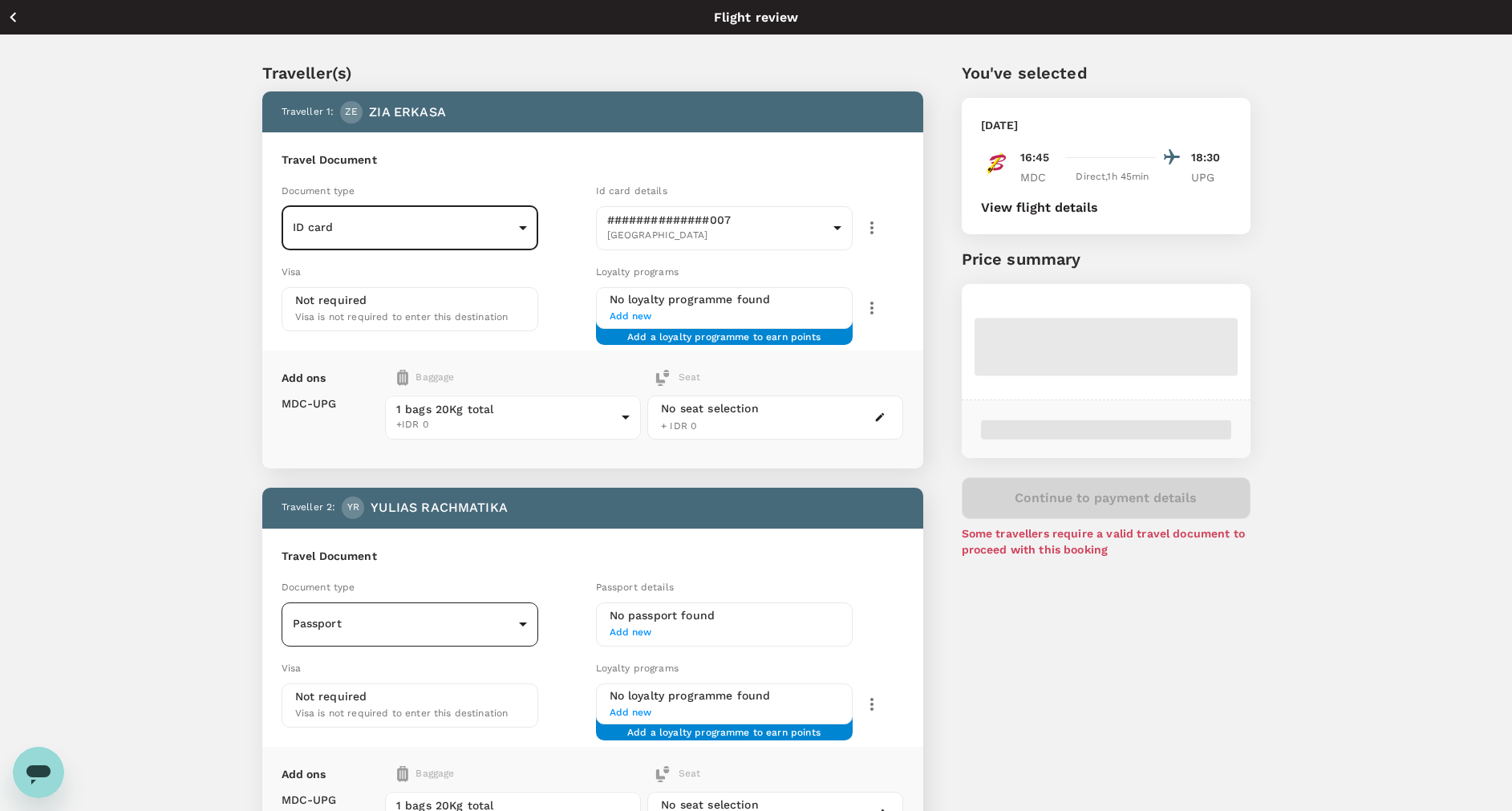
click at [458, 627] on body "Back to flight results Flight review Traveller(s) Traveller 1 : ZE ZIA ERKASA T…" at bounding box center [756, 535] width 1512 height 1070
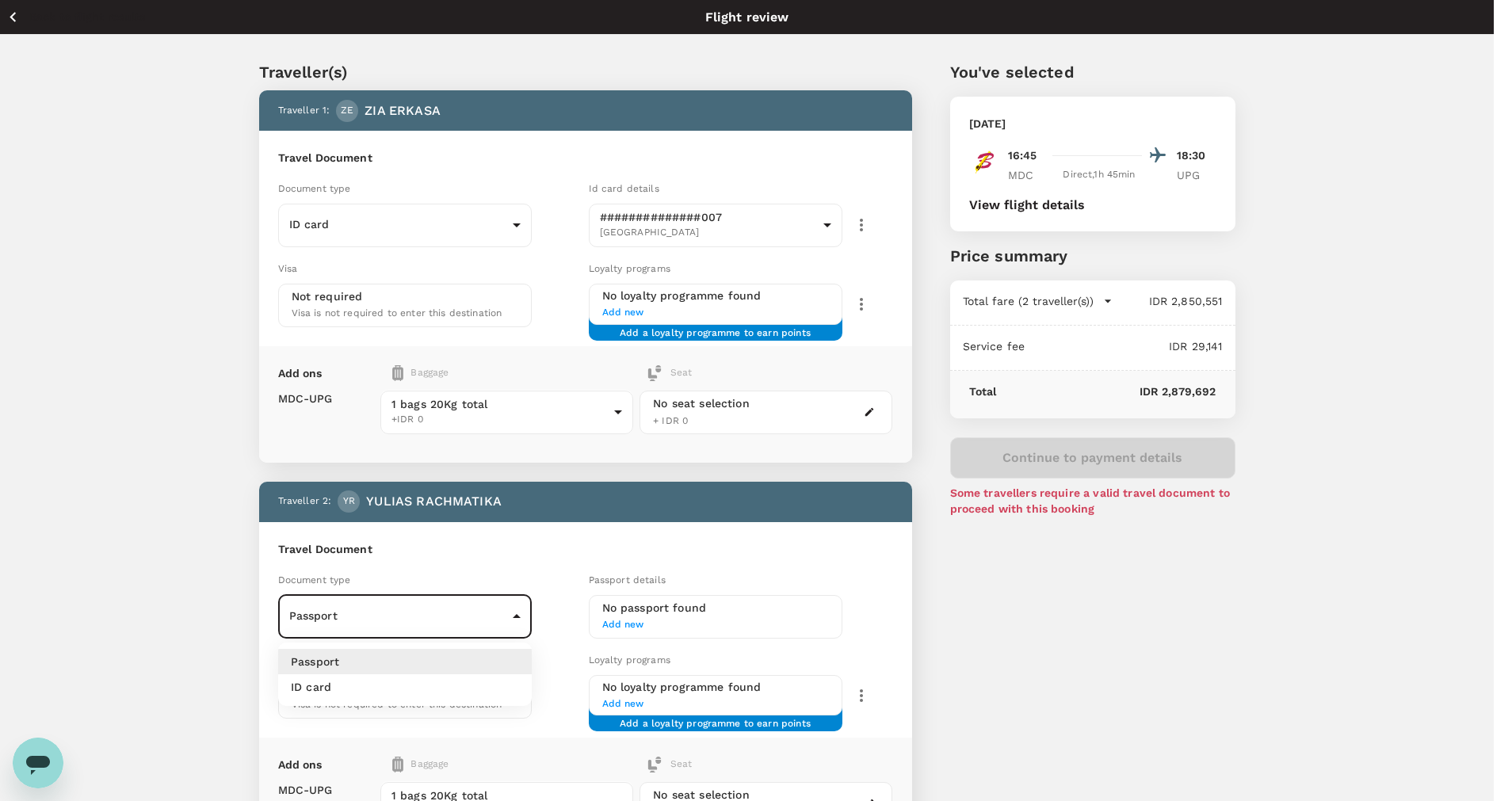
click at [440, 684] on li "ID card" at bounding box center [405, 687] width 254 height 25
type input "Id card"
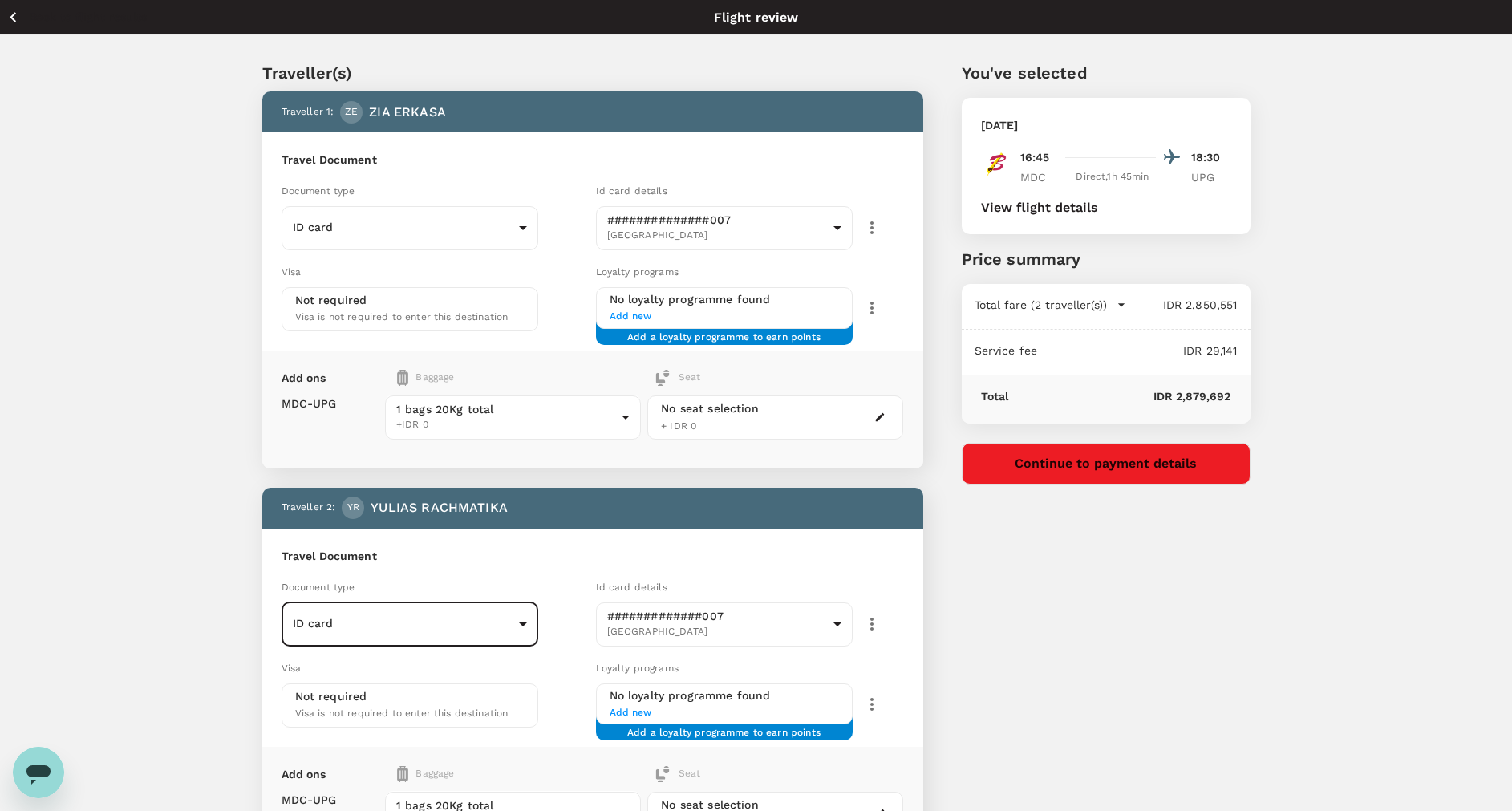
click at [1214, 462] on button "Continue to payment details" at bounding box center [1106, 463] width 289 height 42
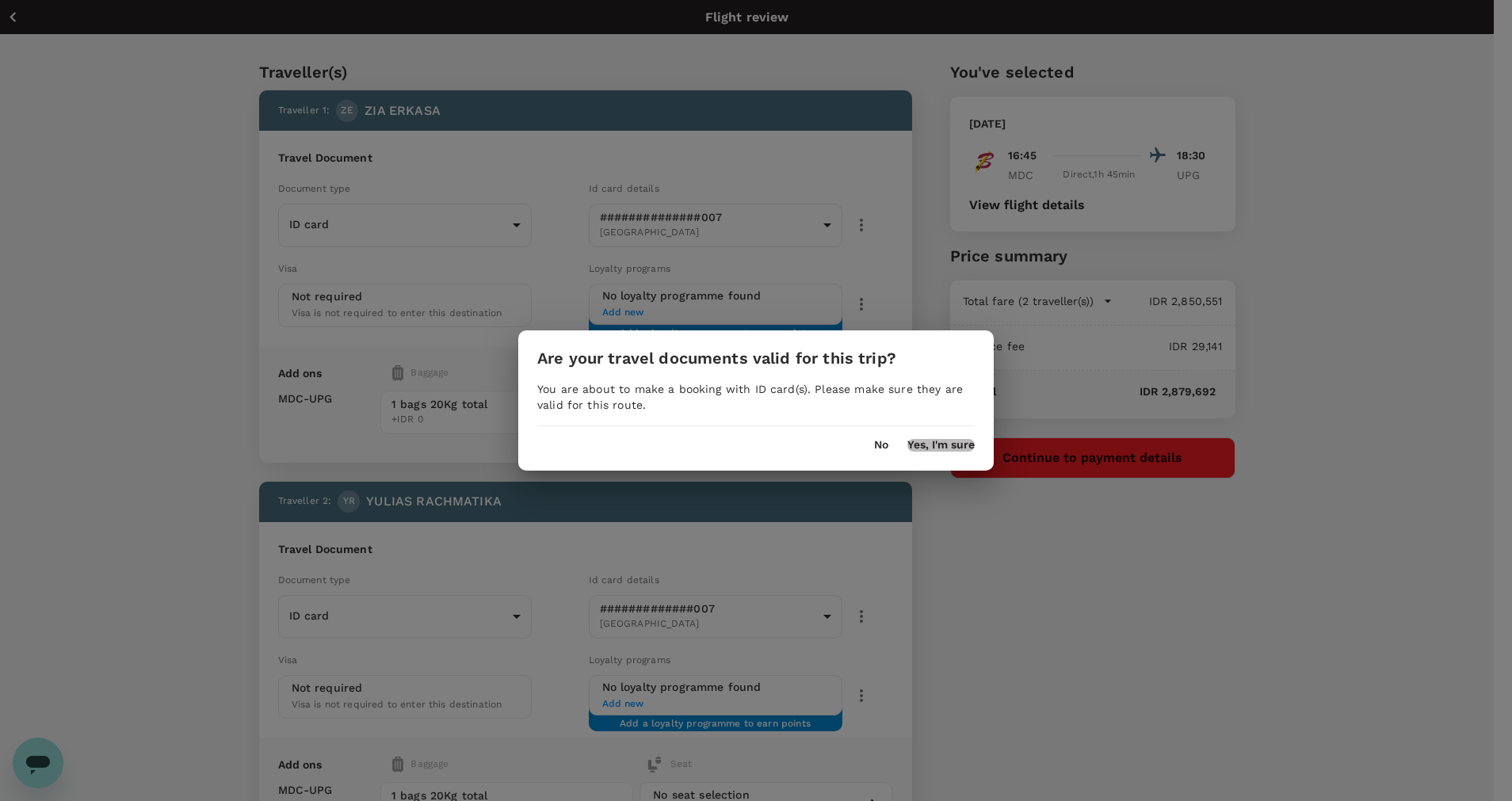
click at [924, 446] on button "Yes, I'm sure" at bounding box center [941, 445] width 67 height 12
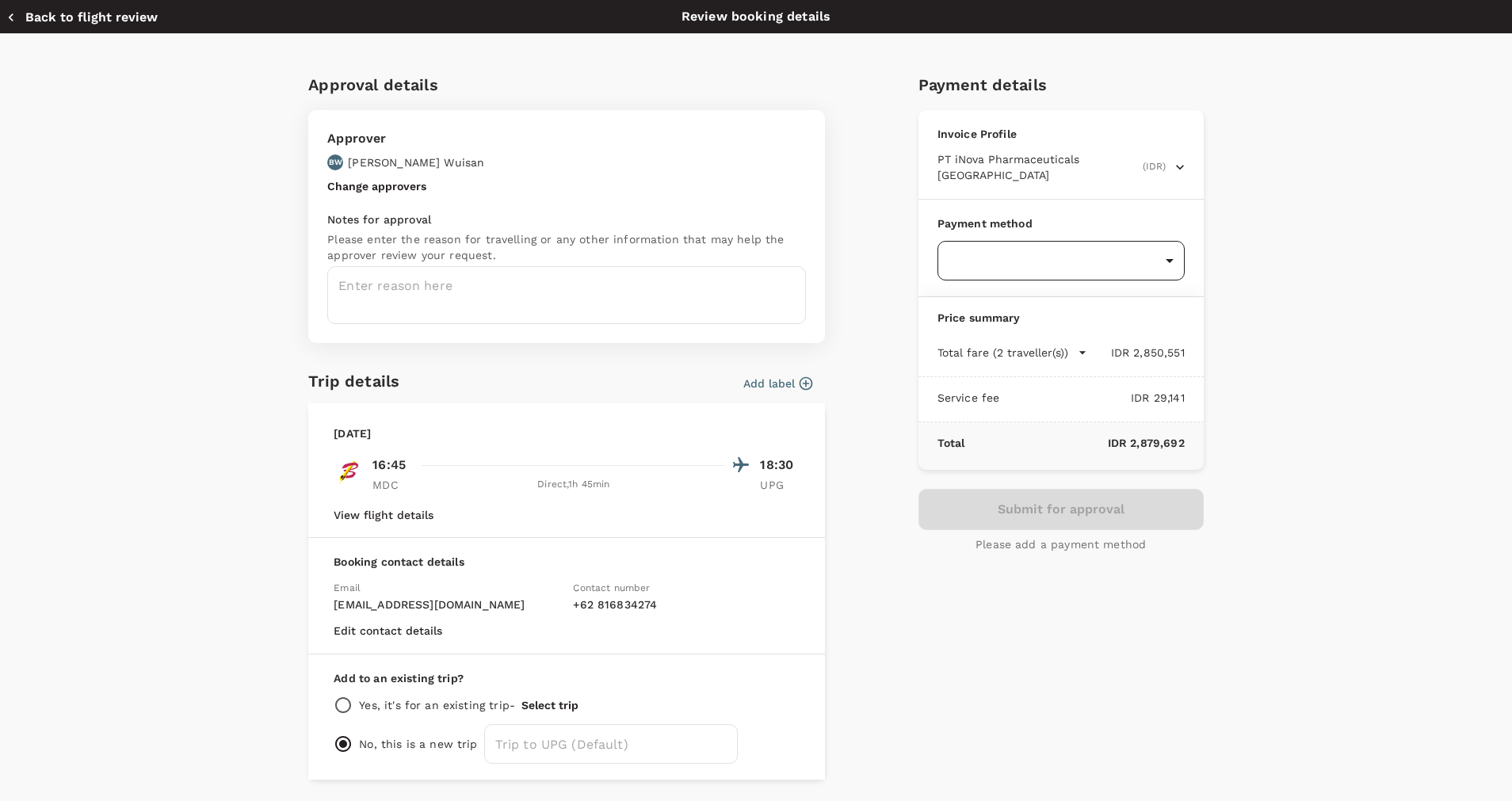
click at [1061, 251] on body "Back to flight results Flight review Traveller(s) Traveller 1 : ZE ZIA ERKASA T…" at bounding box center [756, 528] width 1512 height 1057
click at [1071, 330] on p "GoFluid" at bounding box center [1052, 324] width 222 height 16
type input "9d87fe9b-f599-4813-91a8-6354e0e2f257"
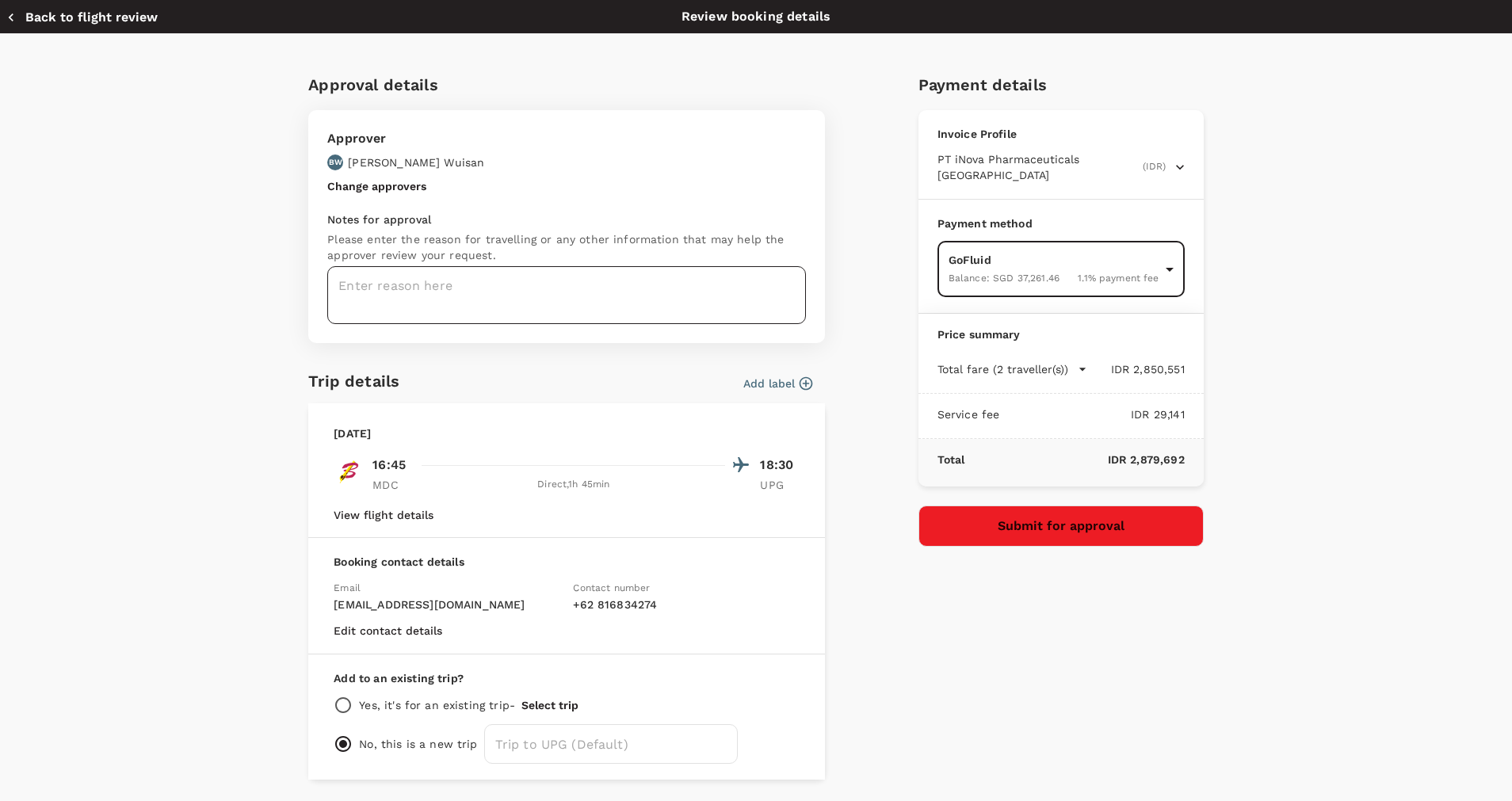
click at [652, 289] on textarea at bounding box center [567, 295] width 478 height 57
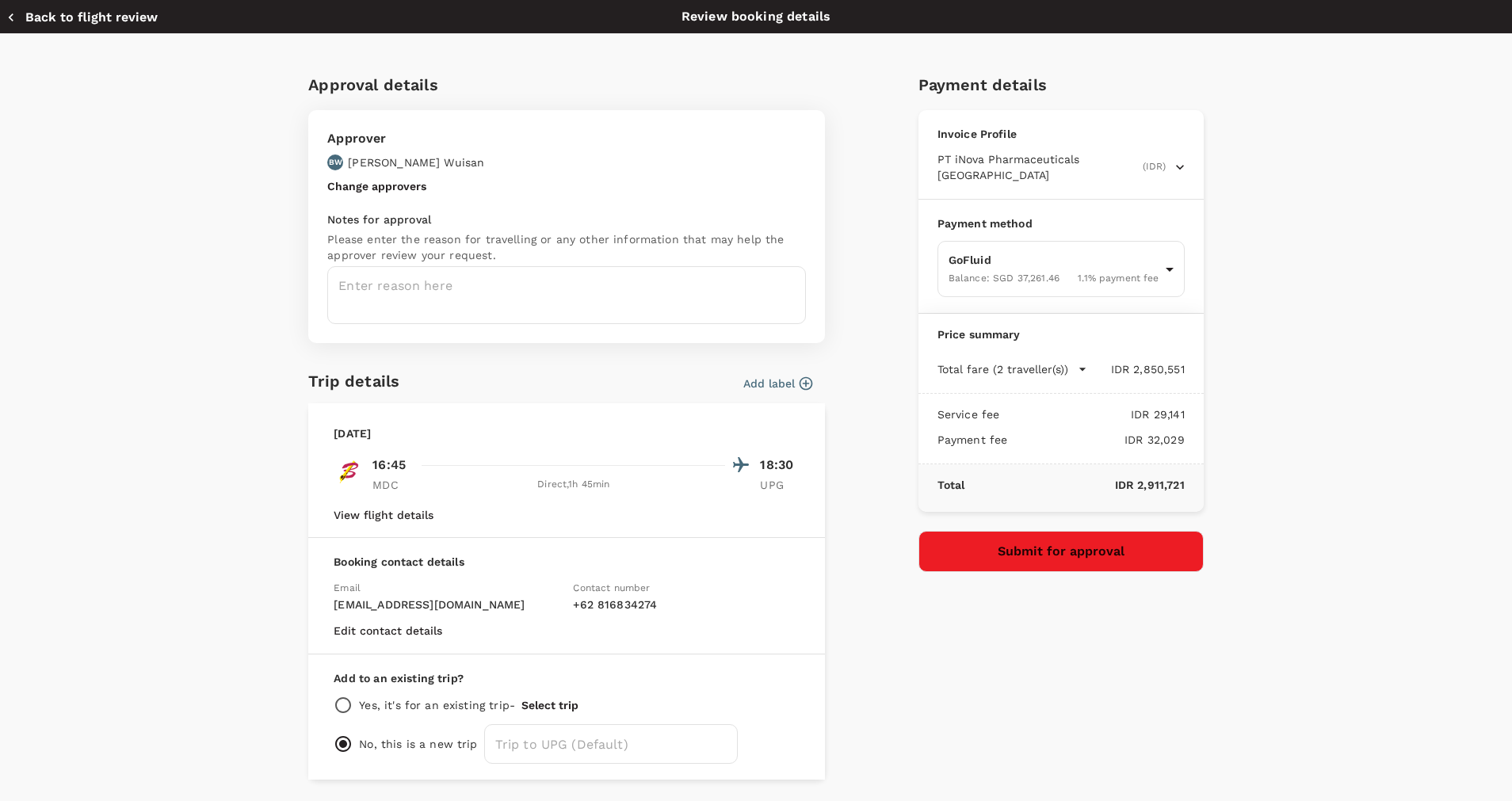
click at [648, 288] on textarea at bounding box center [567, 295] width 478 height 57
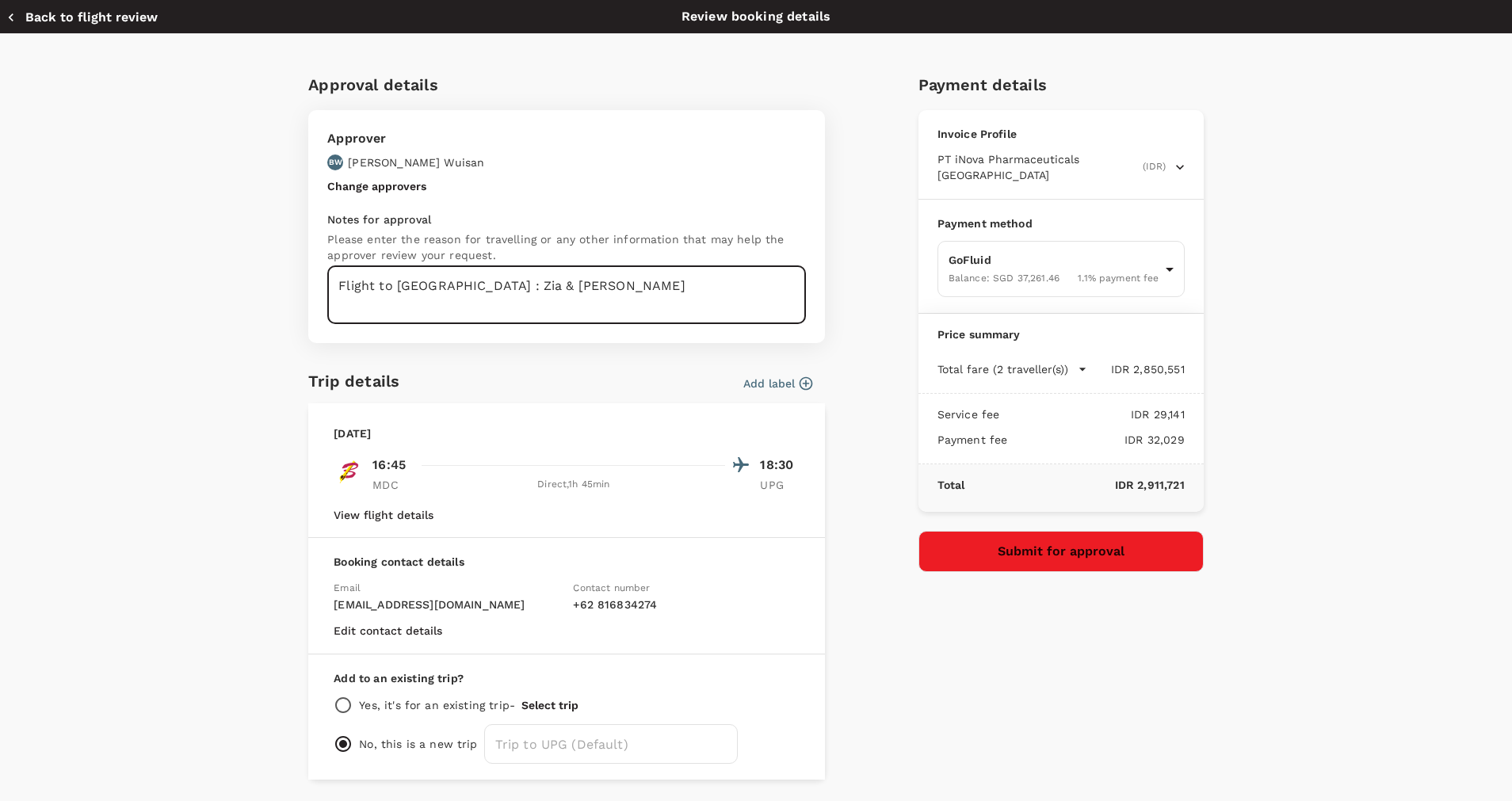
type textarea "Flight to Makassar : Zia & Pak Yulias"
click at [1124, 536] on button "Submit for approval" at bounding box center [1061, 551] width 285 height 41
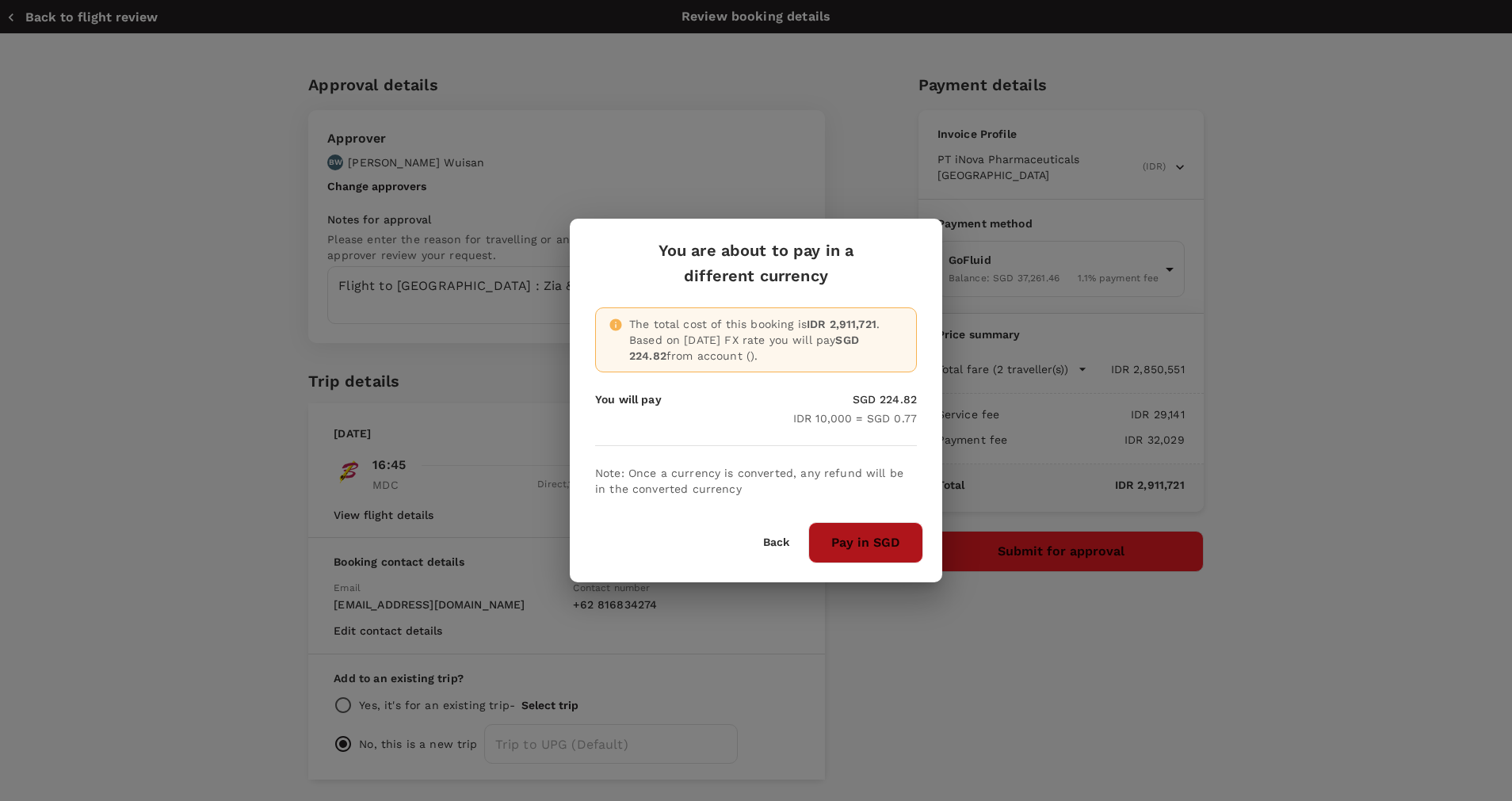
click at [855, 545] on button "Pay in SGD" at bounding box center [865, 543] width 115 height 41
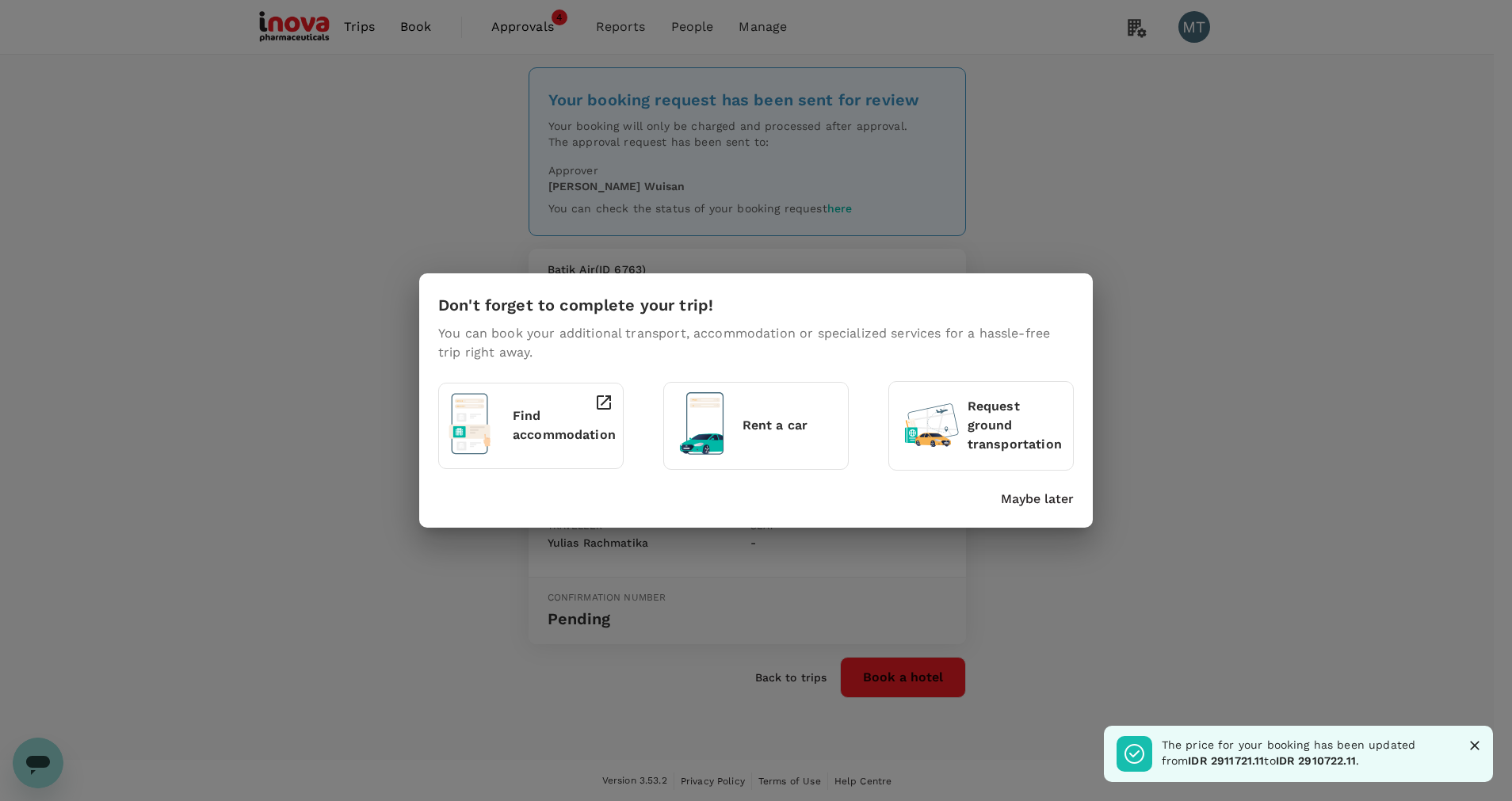
click at [1026, 508] on p "Maybe later" at bounding box center [1037, 500] width 73 height 19
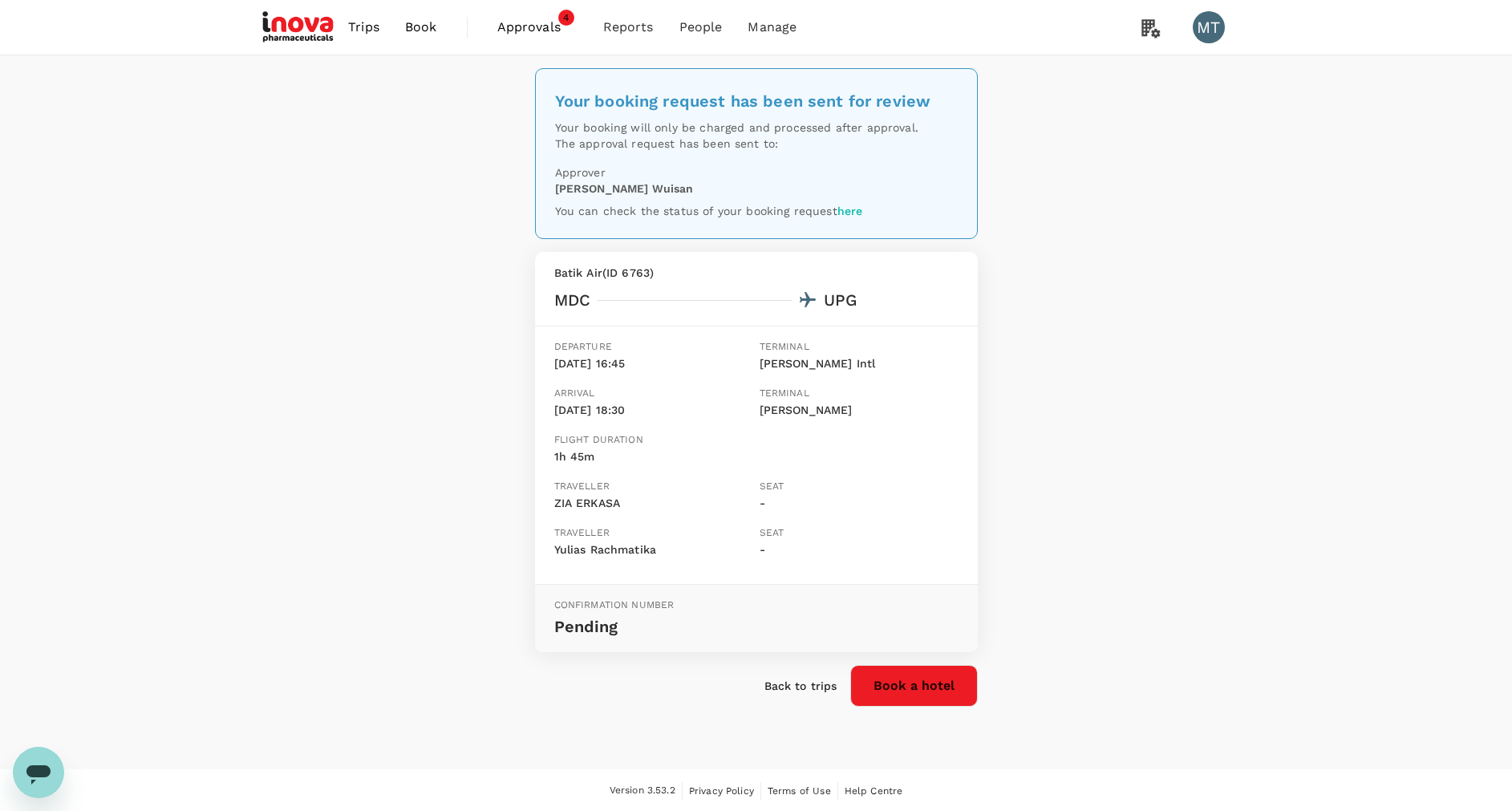
click at [403, 28] on link "Book" at bounding box center [421, 27] width 58 height 54
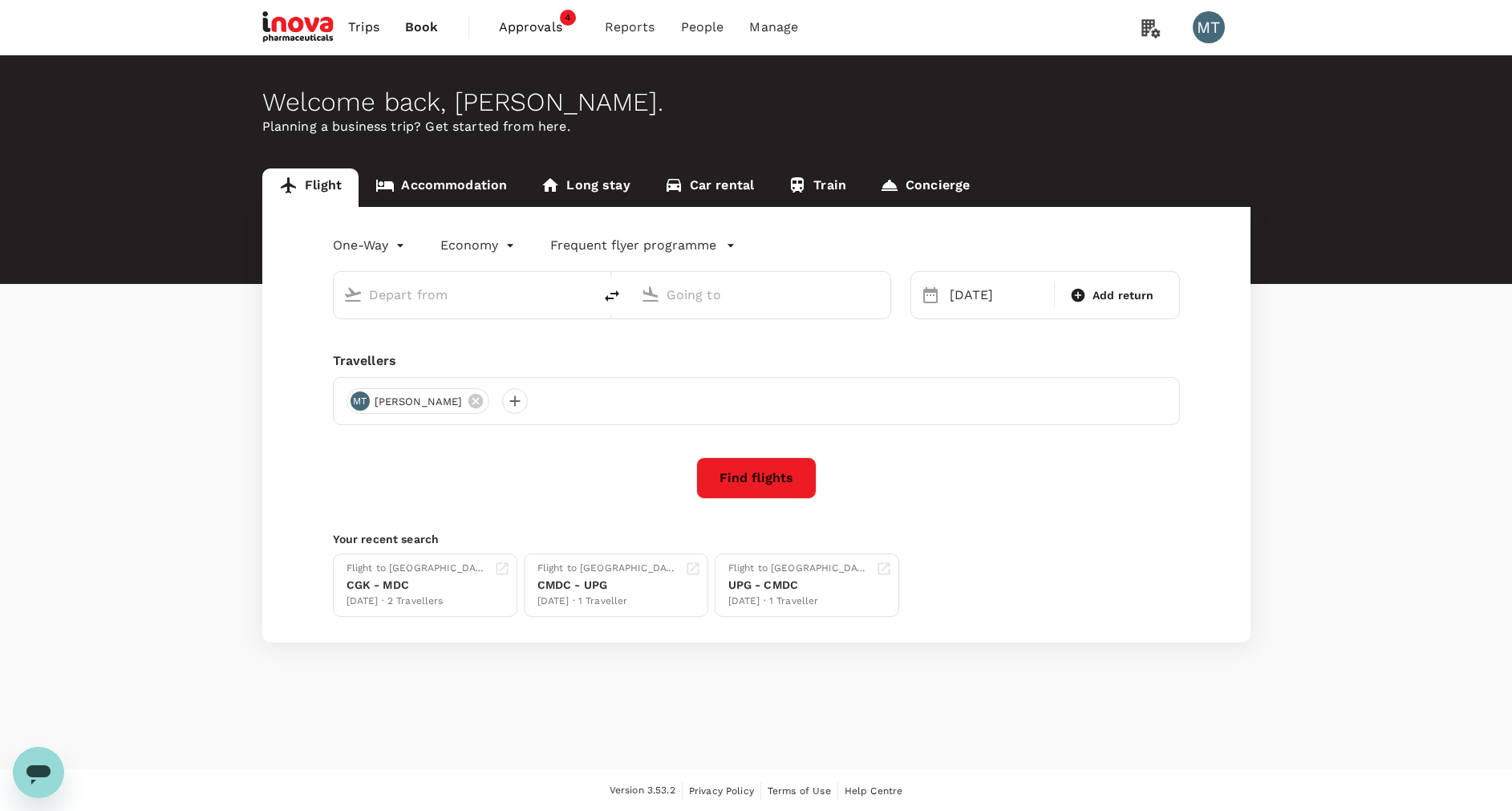
type input "Sam Ratulangi Intl (MDC)"
type input "[PERSON_NAME] (UPG)"
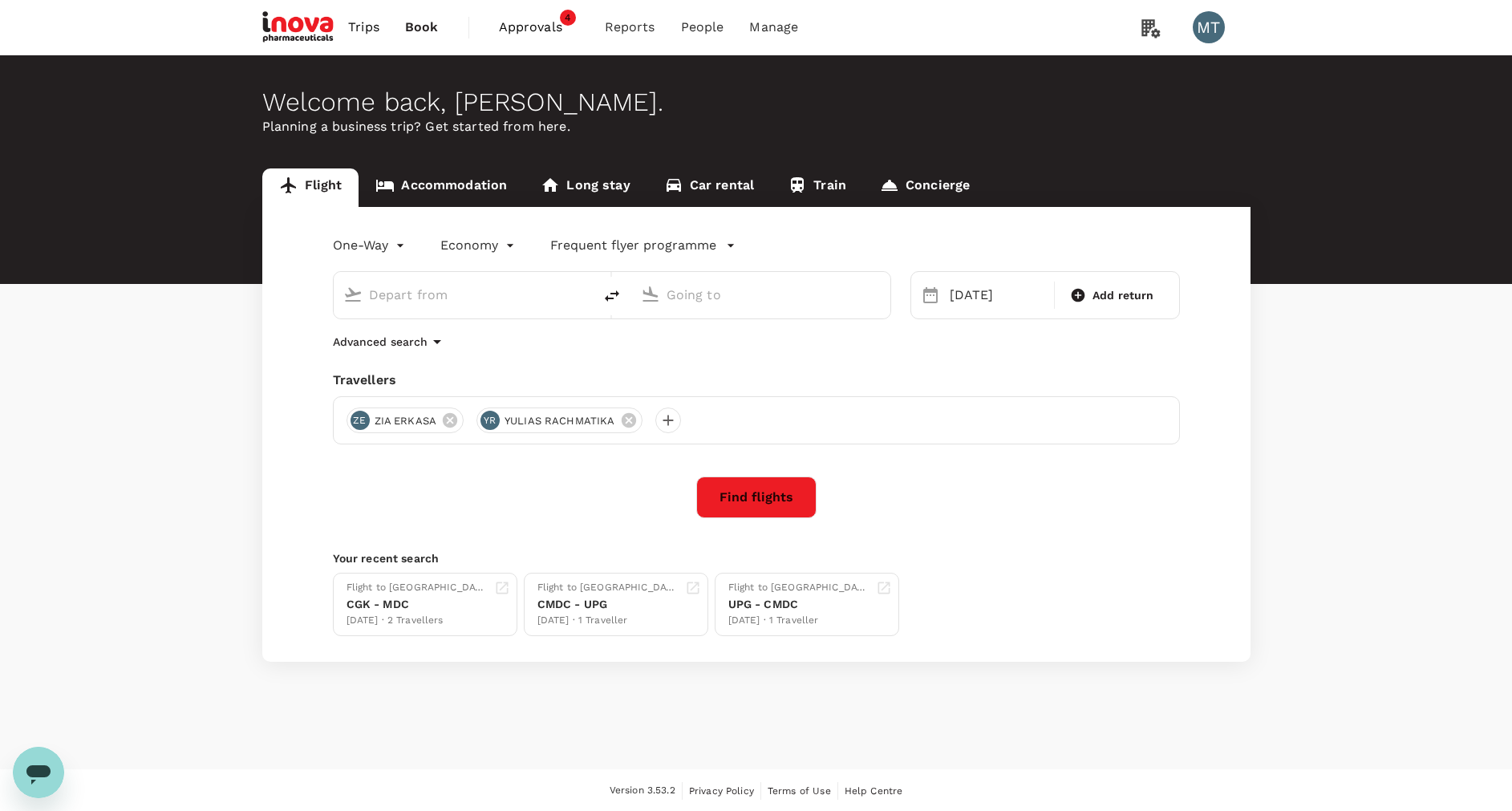
type input "Sam Ratulangi Intl (MDC)"
type input "[PERSON_NAME] (UPG)"
click at [607, 300] on icon "delete" at bounding box center [611, 296] width 15 height 12
type input "[PERSON_NAME] (UPG)"
click at [715, 291] on input "Sam Ratulangi Intl (MDC)" at bounding box center [761, 295] width 190 height 25
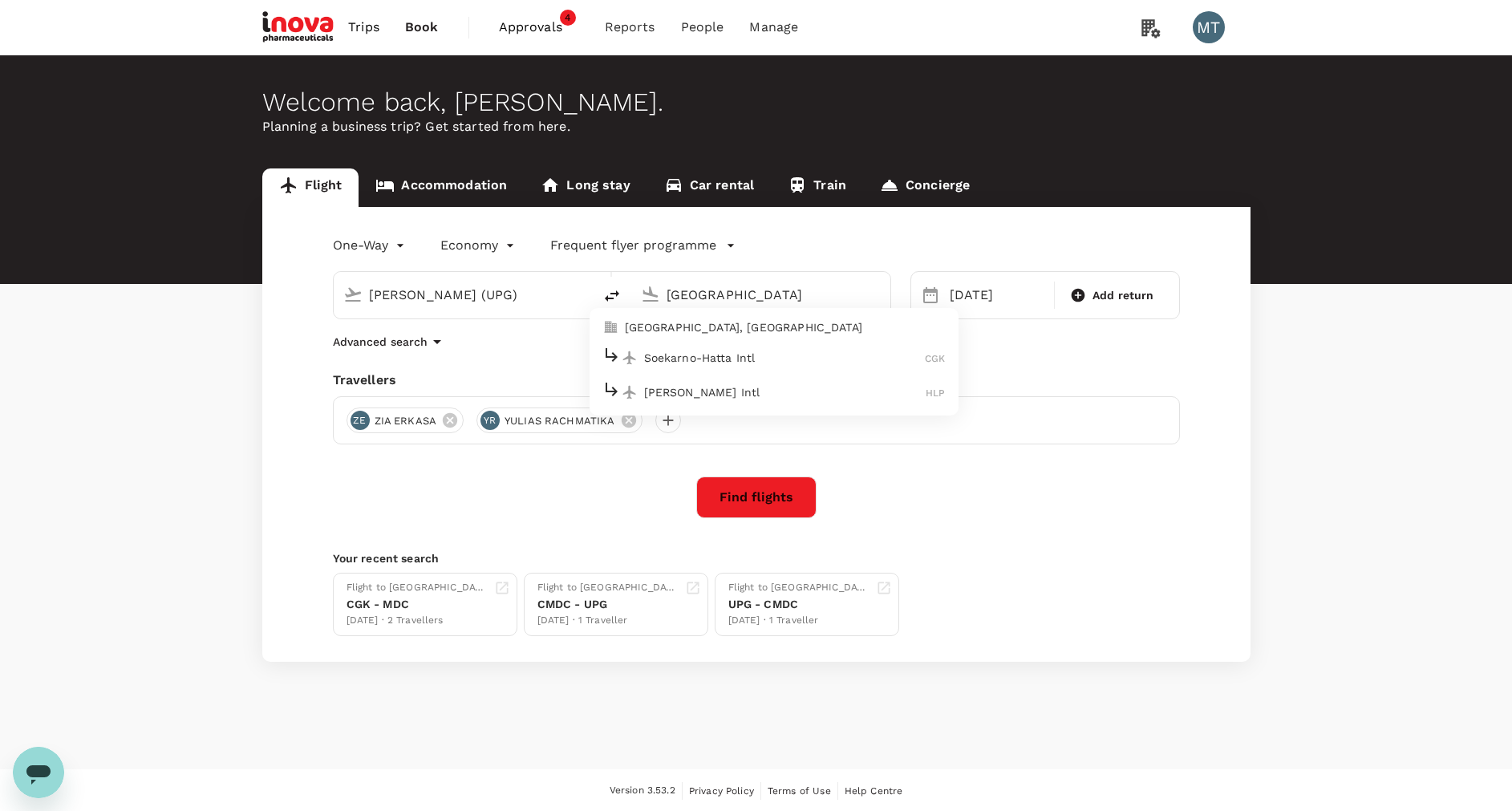
click at [713, 348] on div "Soekarno-Hatta Intl CGK" at bounding box center [774, 358] width 343 height 25
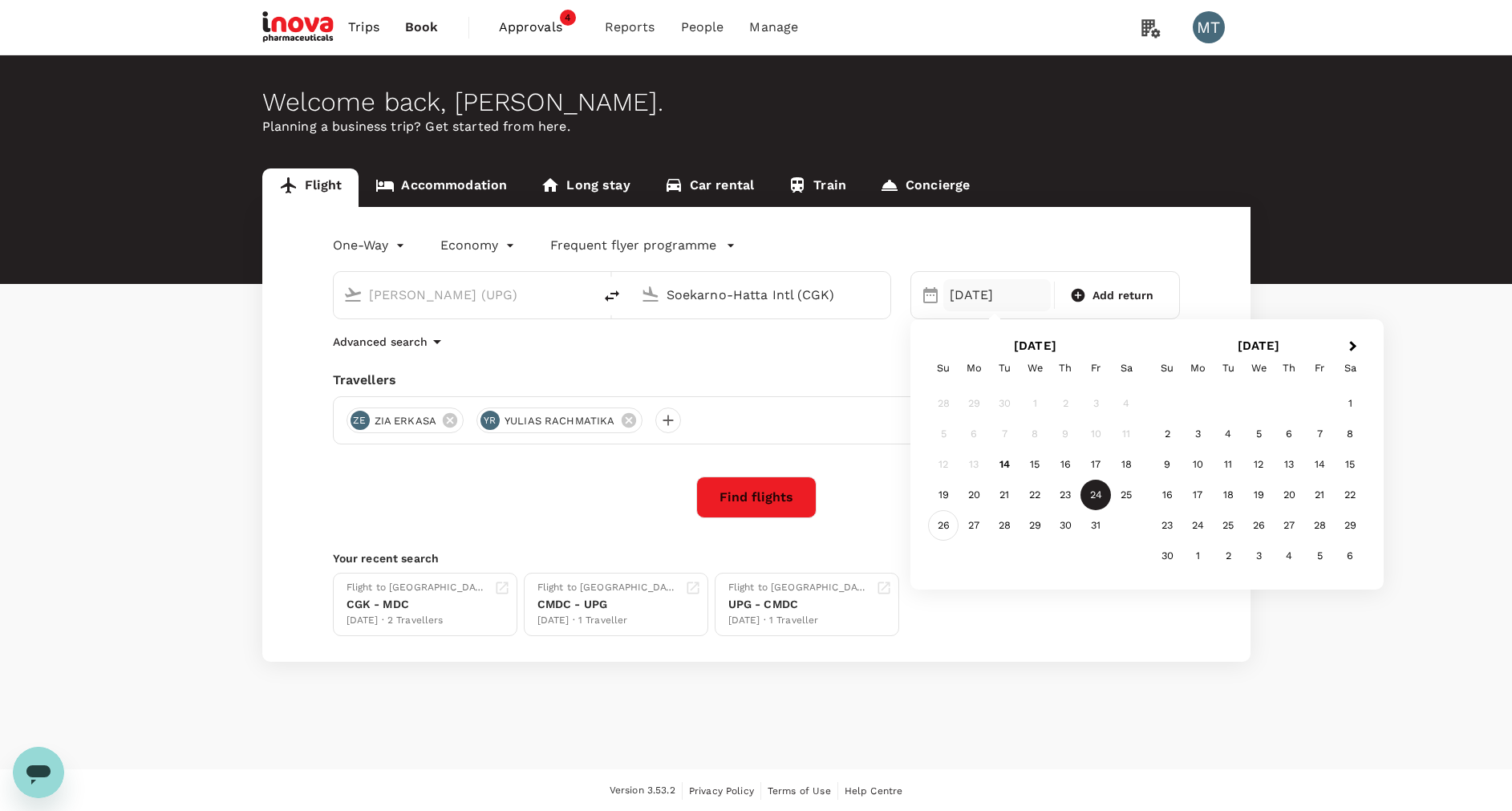
type input "Soekarno-Hatta Intl (CGK)"
click at [949, 520] on div "26" at bounding box center [942, 525] width 30 height 30
click at [733, 511] on button "Find flights" at bounding box center [756, 497] width 120 height 42
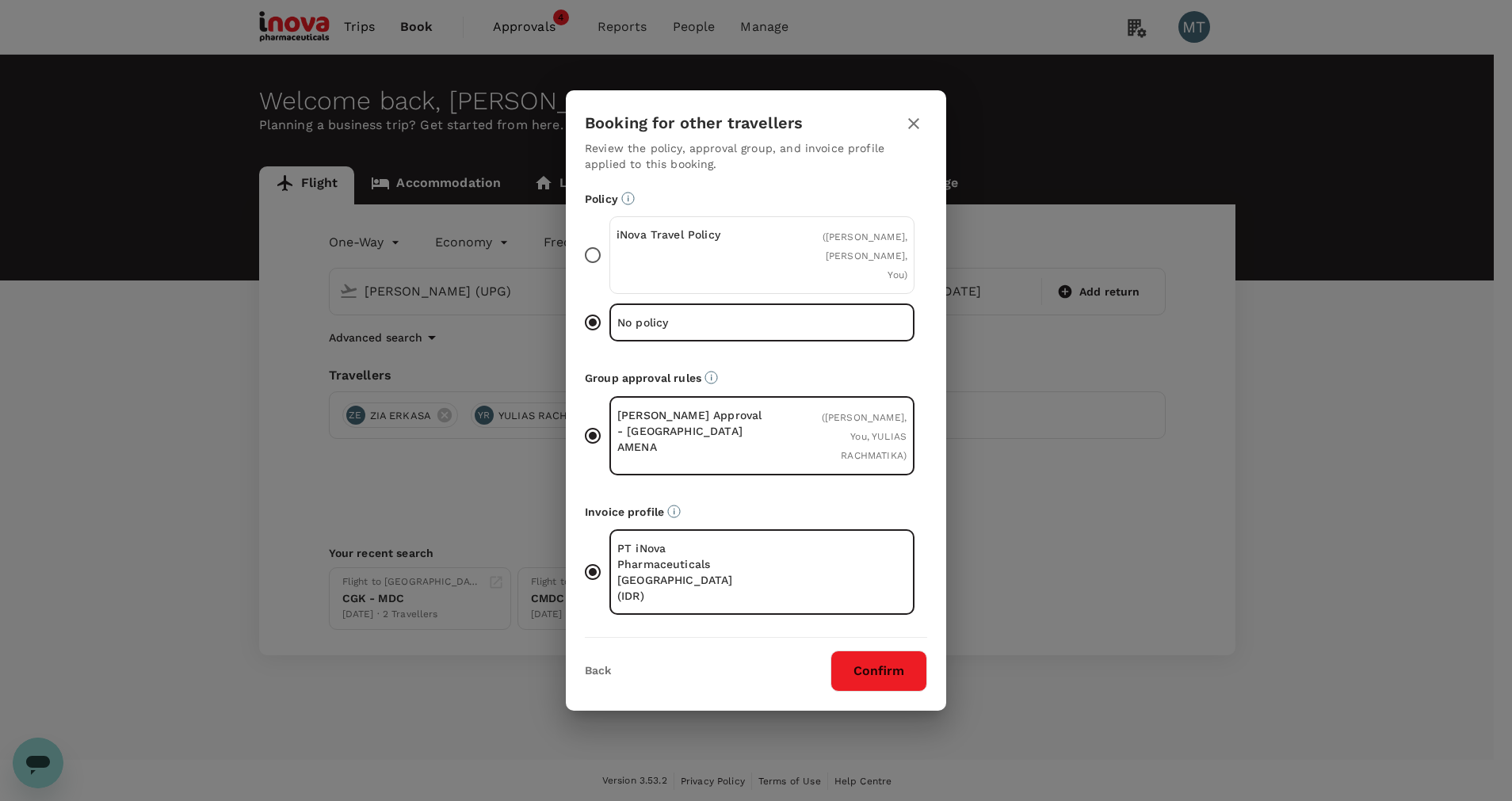
click at [798, 263] on div "iNova Travel Policy ( [PERSON_NAME], YULIAS RACHMATIKA, You )" at bounding box center [762, 255] width 305 height 78
click at [610, 263] on input "iNova Travel Policy ( [PERSON_NAME], YULIAS RACHMATIKA, You )" at bounding box center [592, 255] width 33 height 33
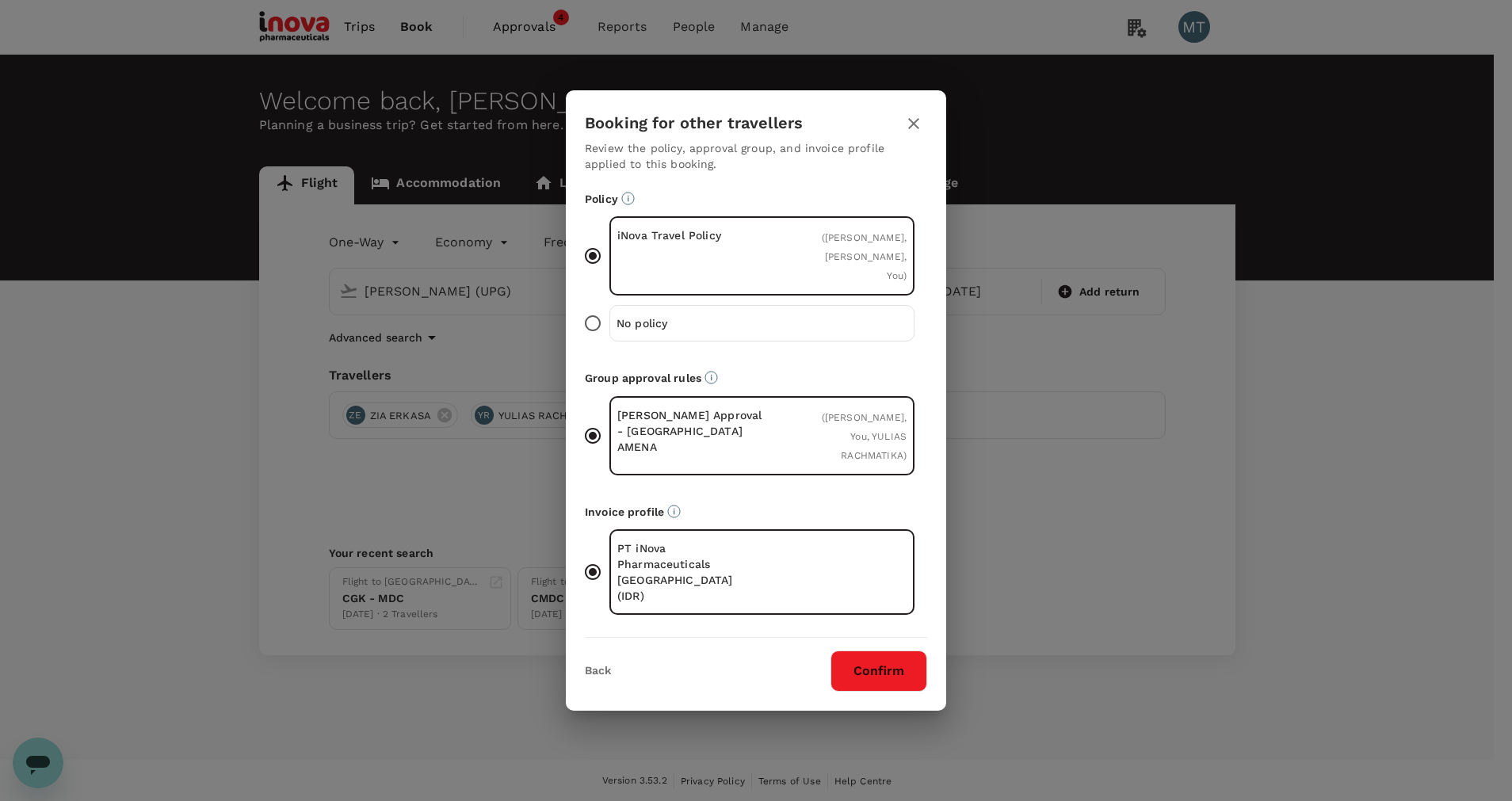
click at [898, 652] on button "Confirm" at bounding box center [878, 671] width 97 height 41
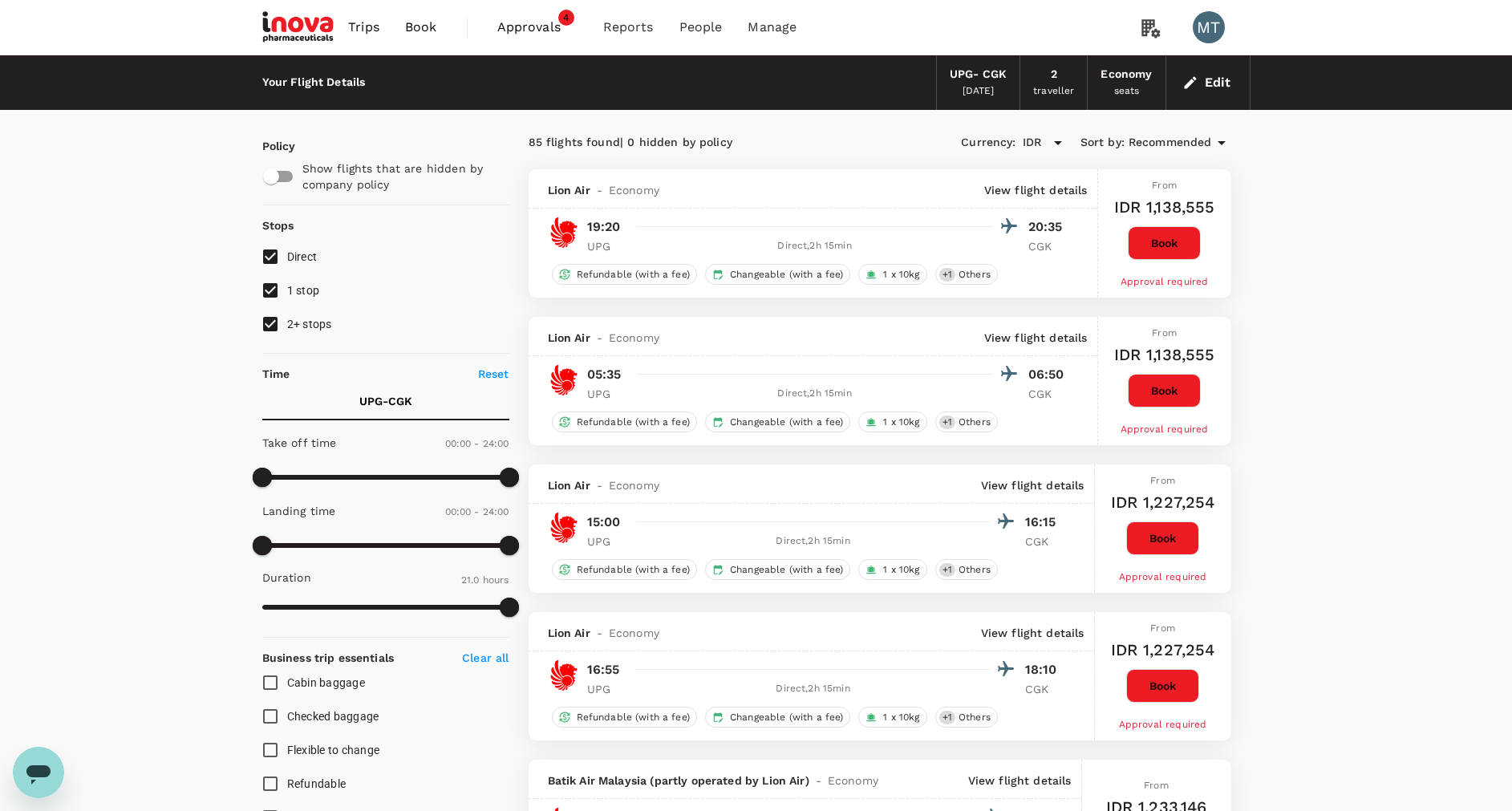
click at [1173, 541] on button "Book" at bounding box center [1161, 538] width 73 height 34
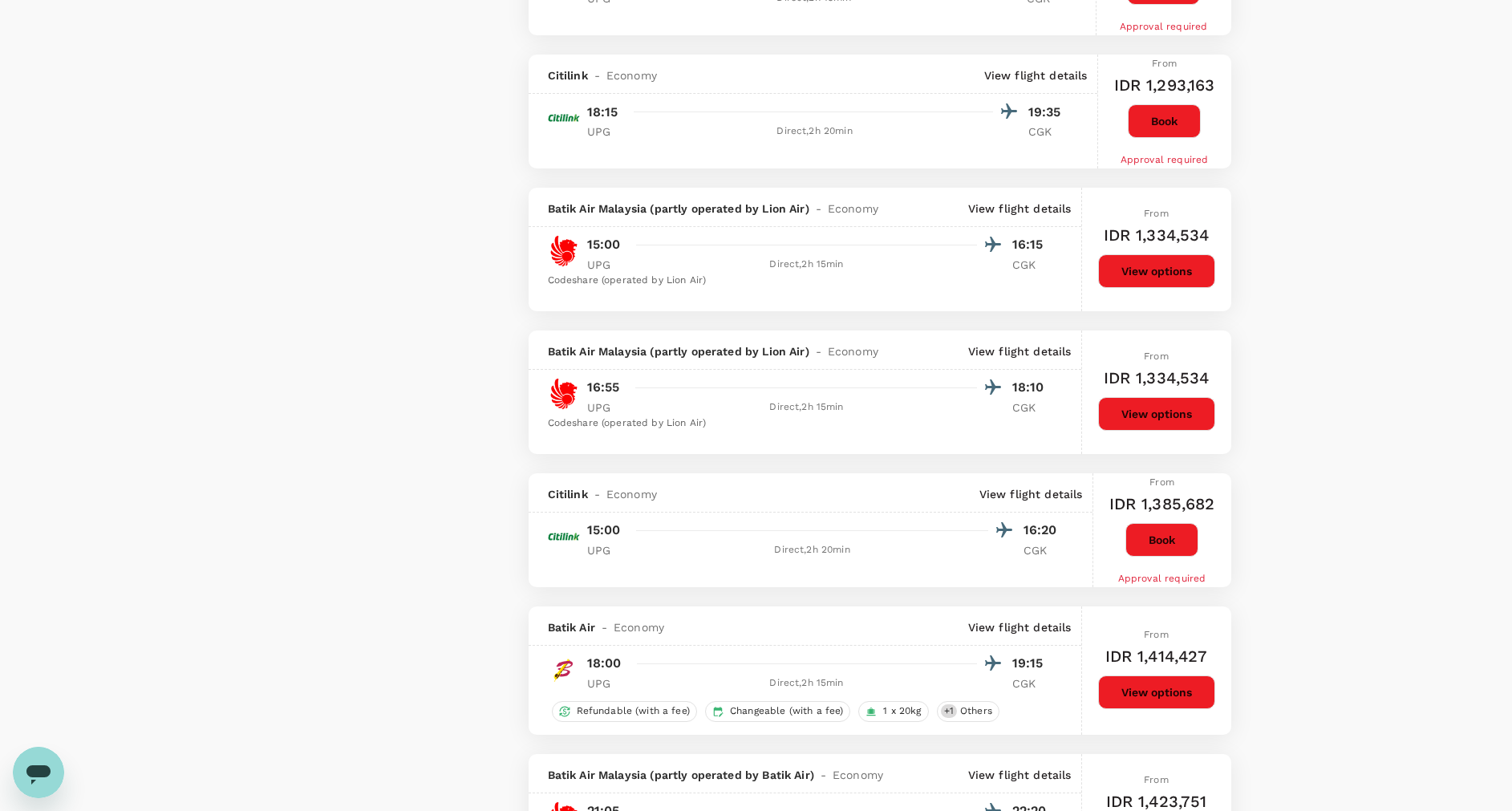
scroll to position [1564, 0]
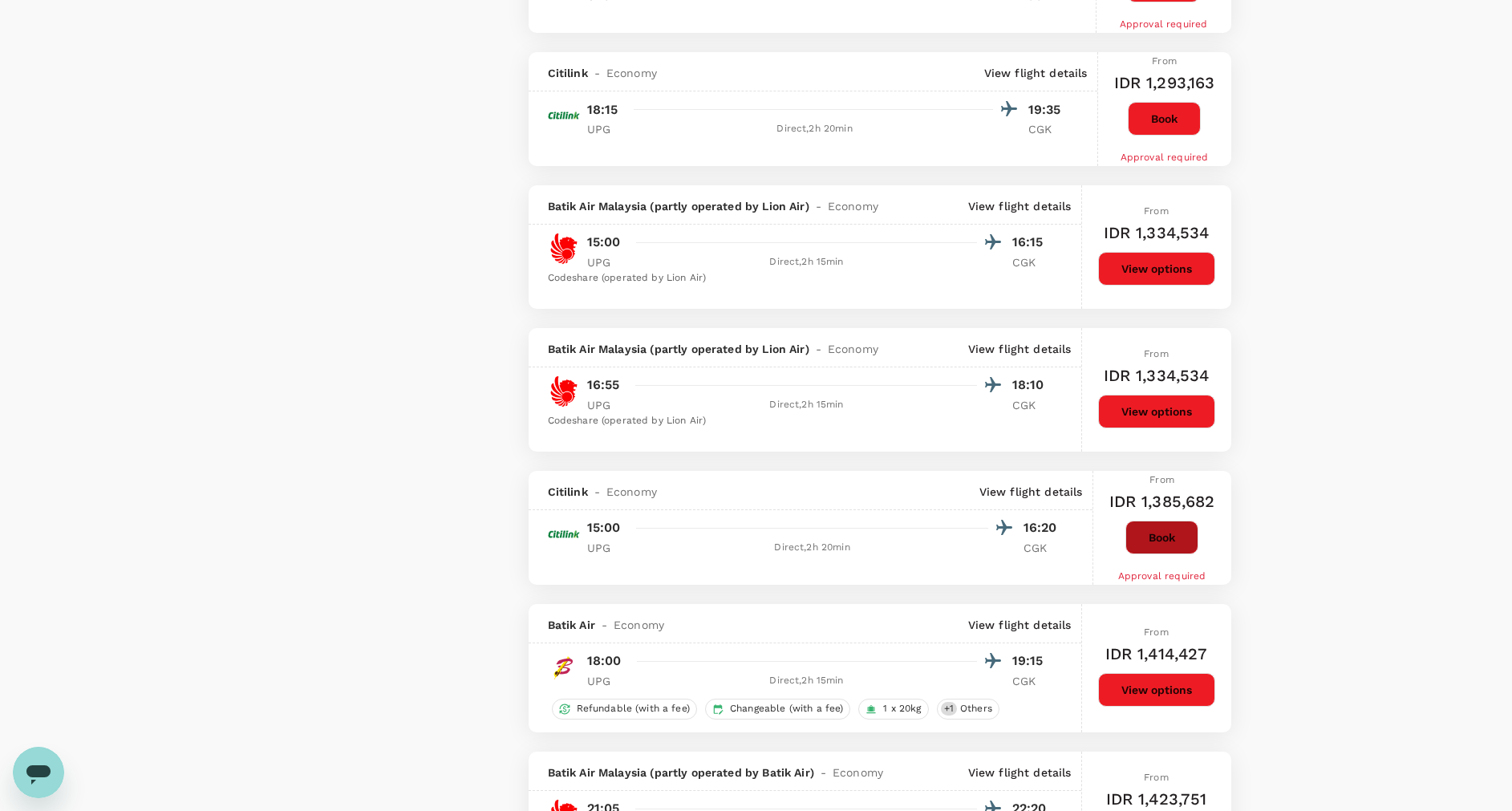
click at [1154, 545] on button "Book" at bounding box center [1161, 537] width 73 height 34
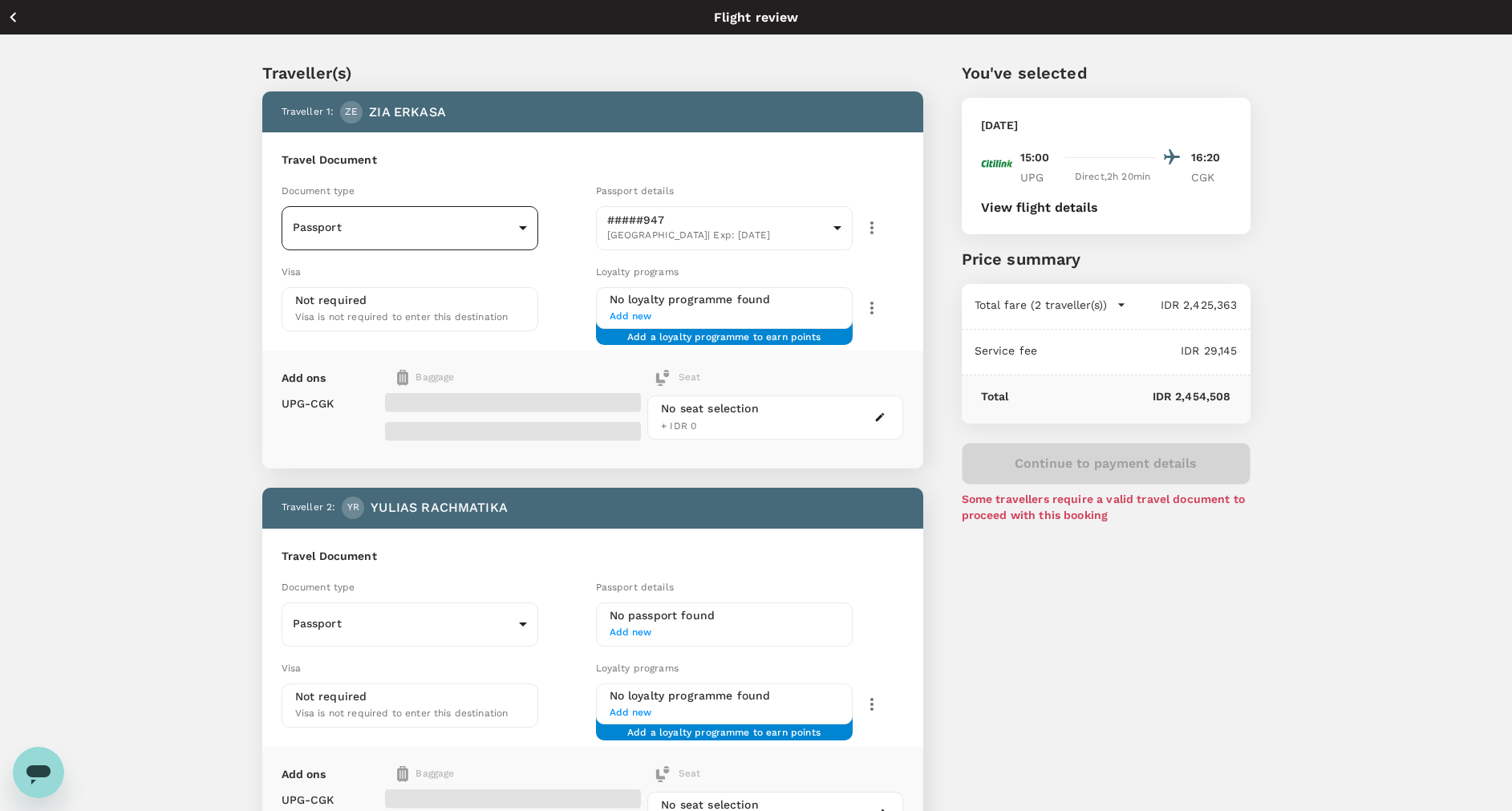
click at [519, 223] on body "Back to flight results Flight review Traveller(s) Traveller 1 : ZE ZIA ERKASA T…" at bounding box center [756, 535] width 1512 height 1070
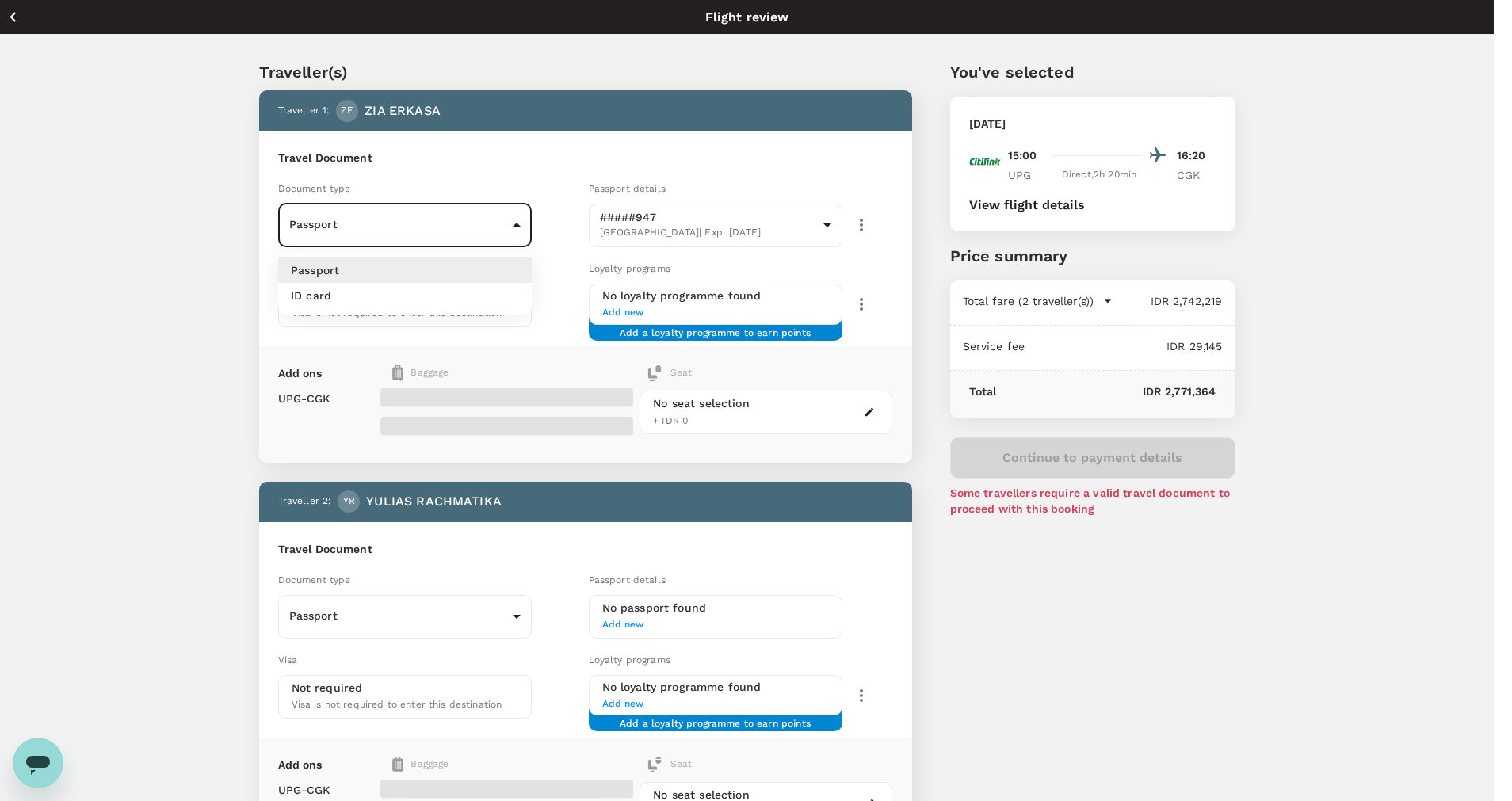
click at [477, 290] on li "ID card" at bounding box center [405, 296] width 254 height 25
type input "Id card"
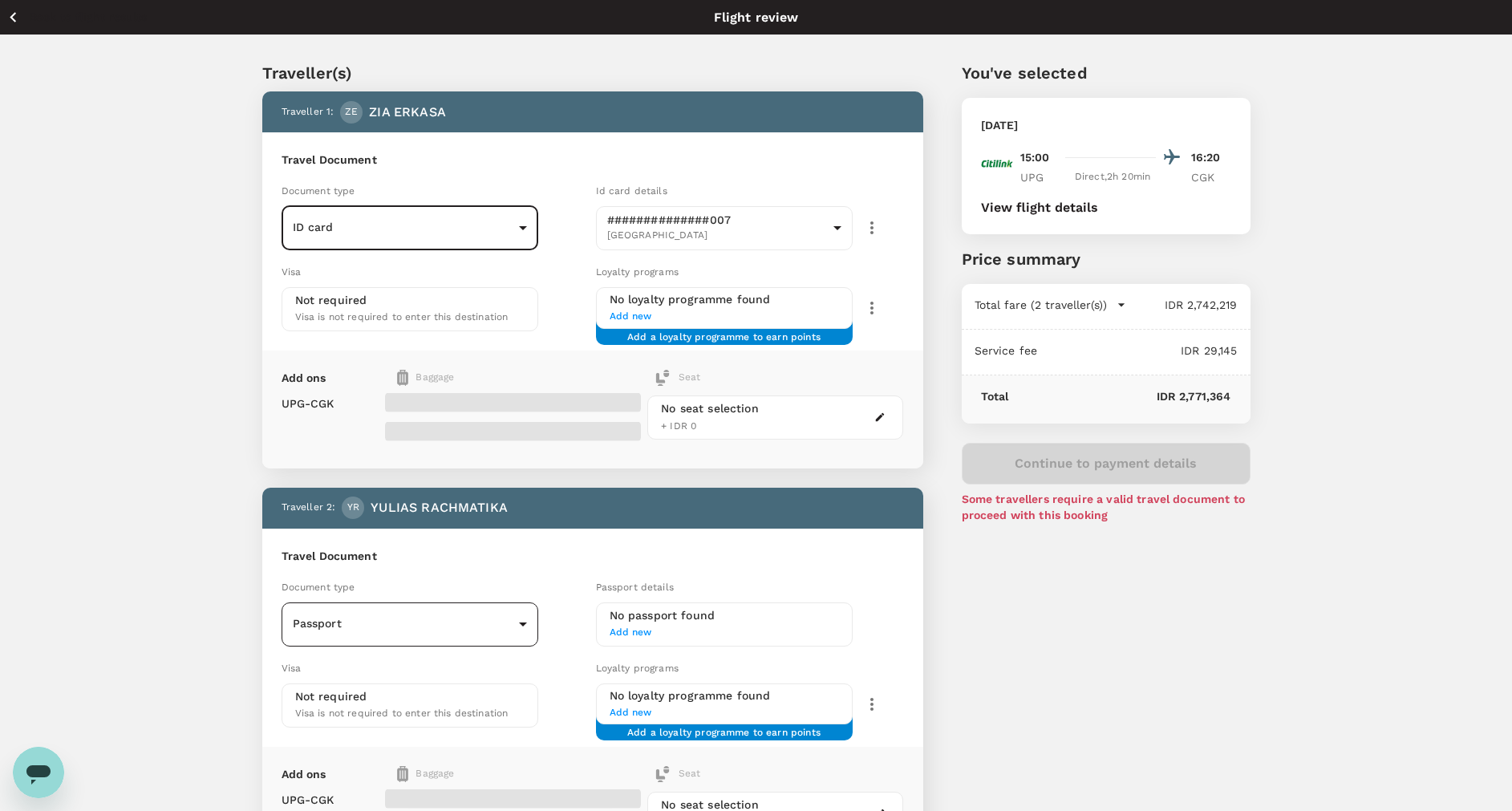
click at [503, 620] on body "Back to flight results Flight review Traveller(s) Traveller 1 : ZE ZIA ERKASA T…" at bounding box center [756, 535] width 1512 height 1070
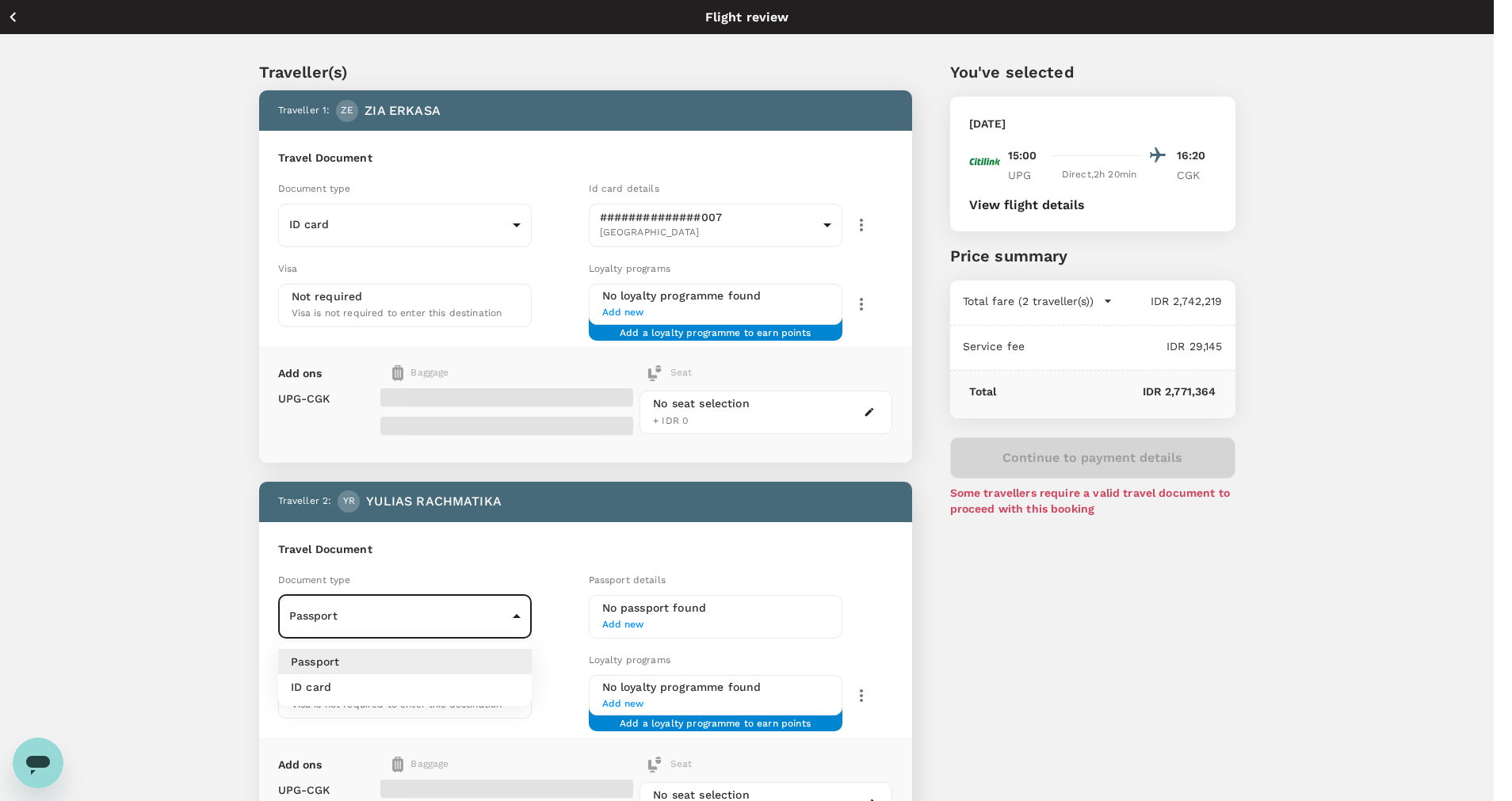
click at [486, 696] on li "ID card" at bounding box center [405, 687] width 254 height 25
type input "Id card"
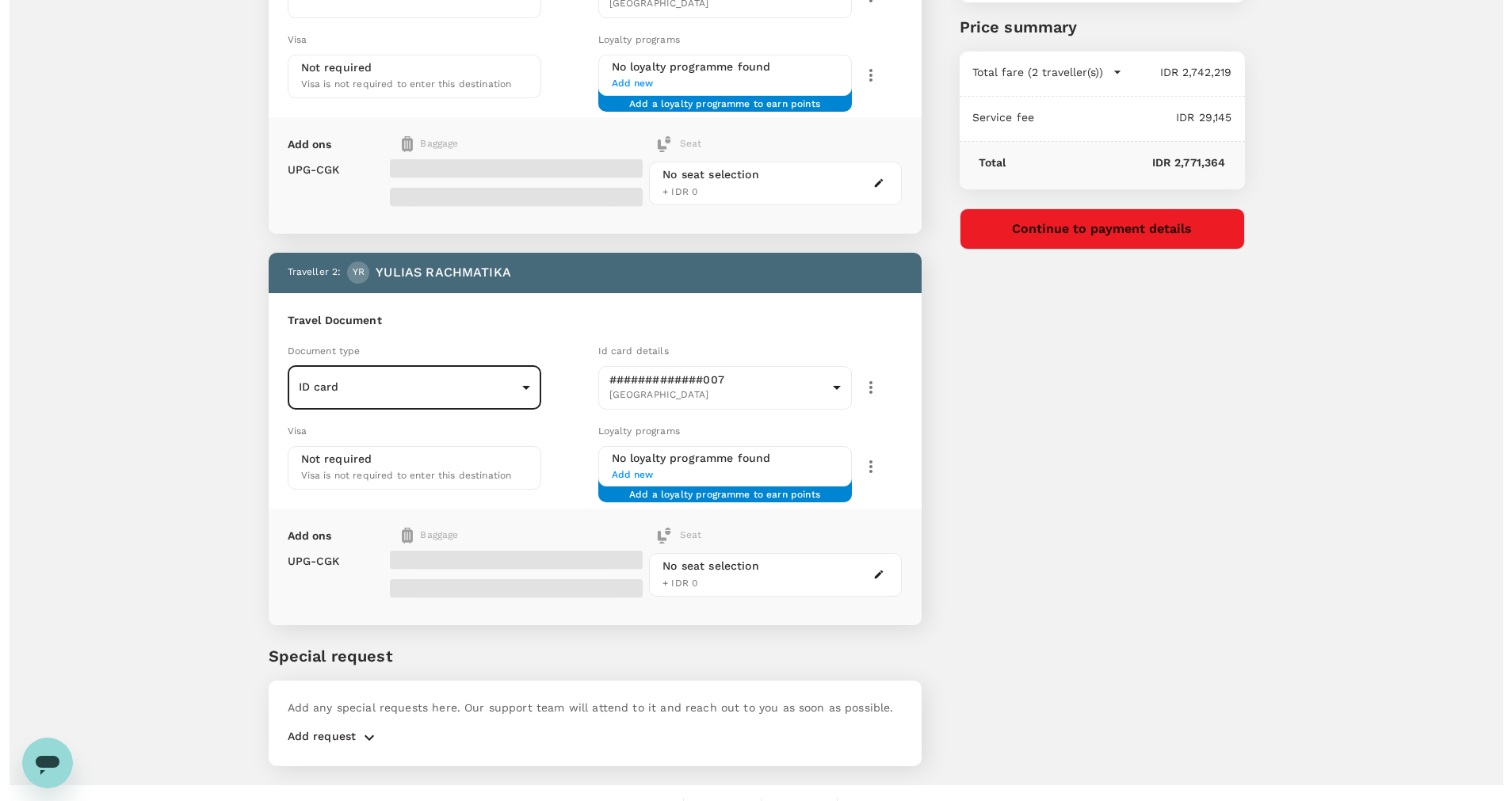
scroll to position [237, 0]
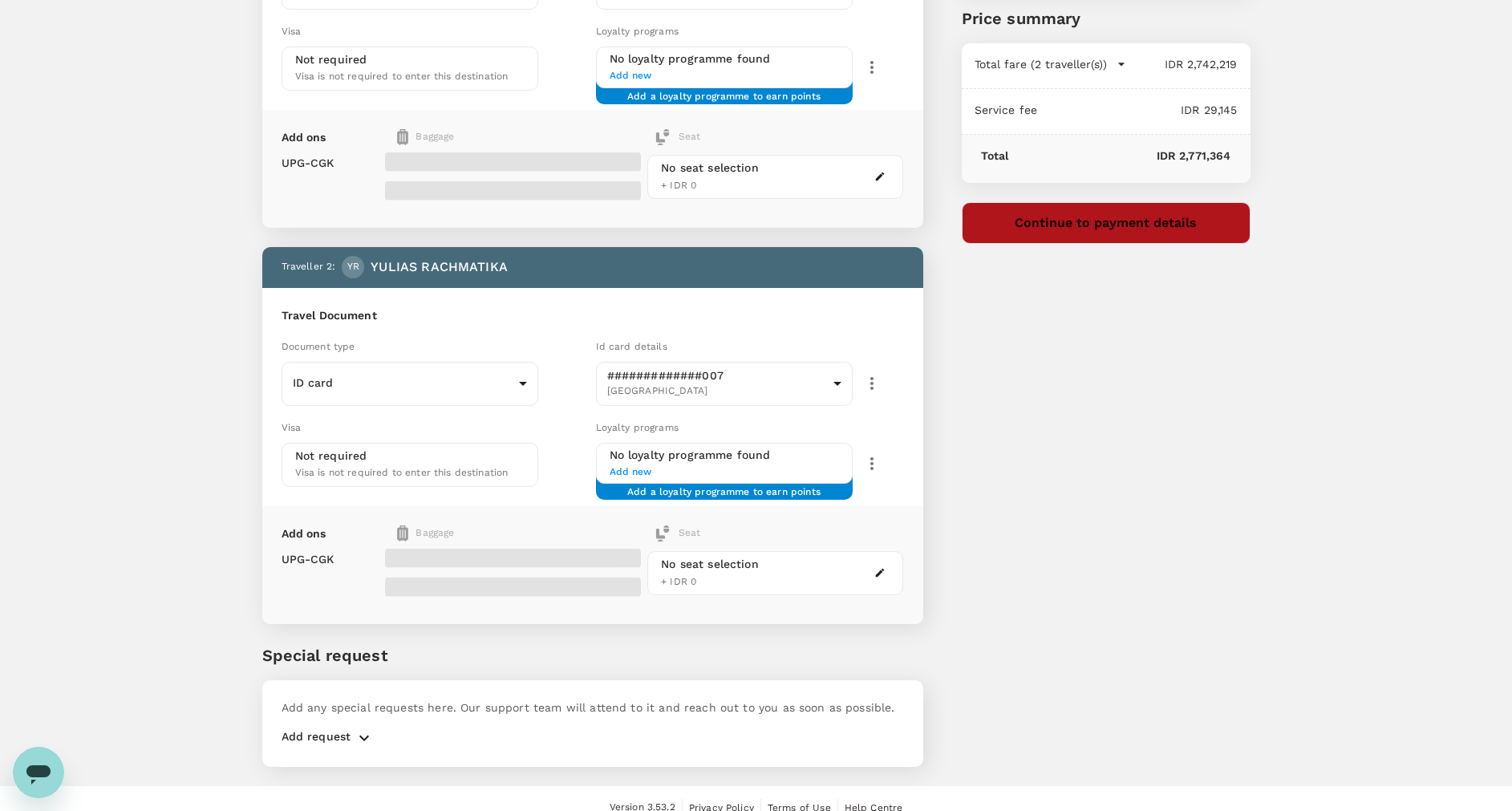
click at [1134, 233] on button "Continue to payment details" at bounding box center [1106, 223] width 289 height 42
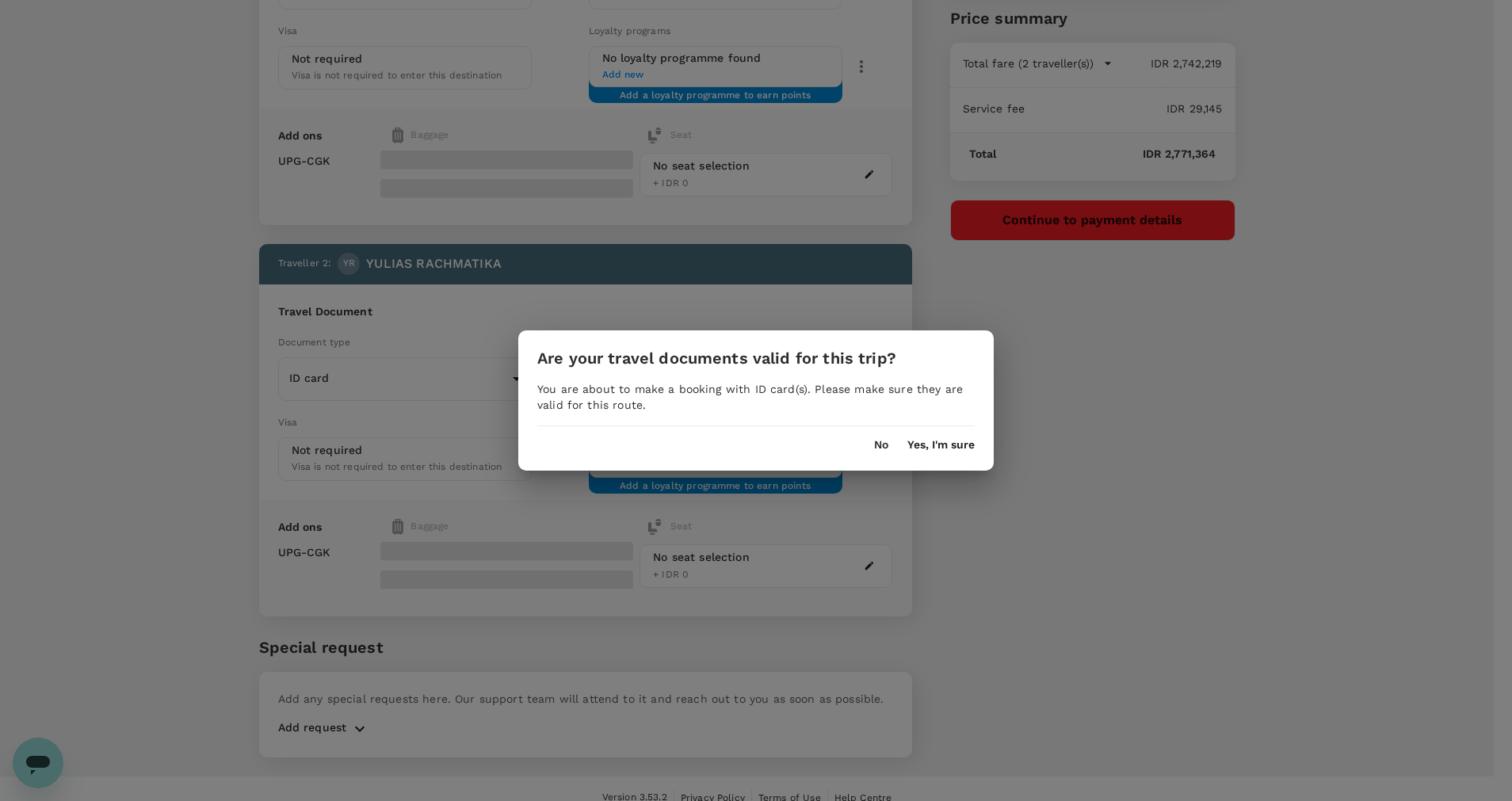
click at [950, 453] on div "Are your travel documents valid for this trip? You are about to make a booking …" at bounding box center [755, 400] width 476 height 140
click at [950, 445] on button "Yes, I'm sure" at bounding box center [941, 445] width 67 height 12
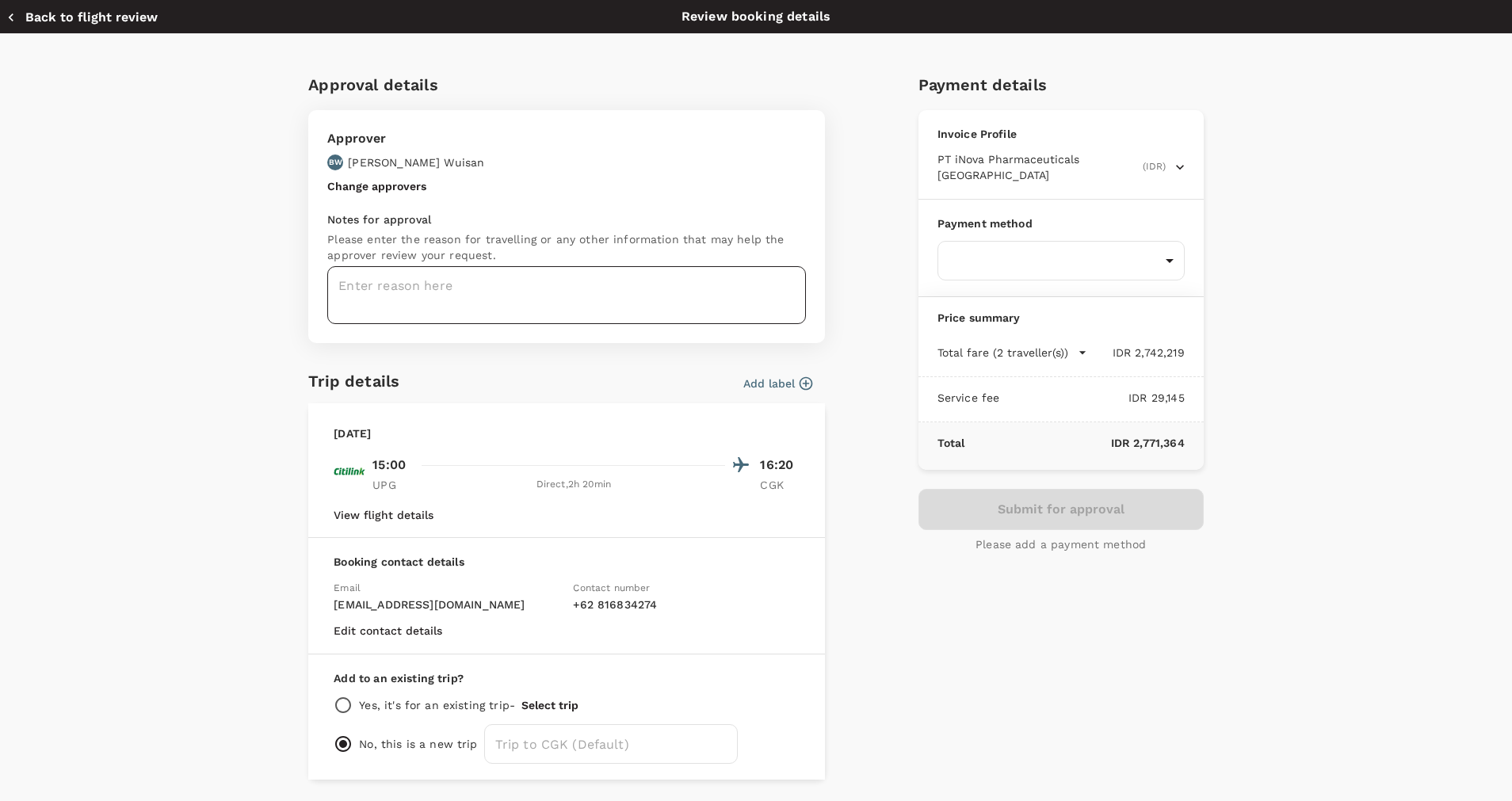
click at [613, 288] on textarea at bounding box center [567, 295] width 478 height 57
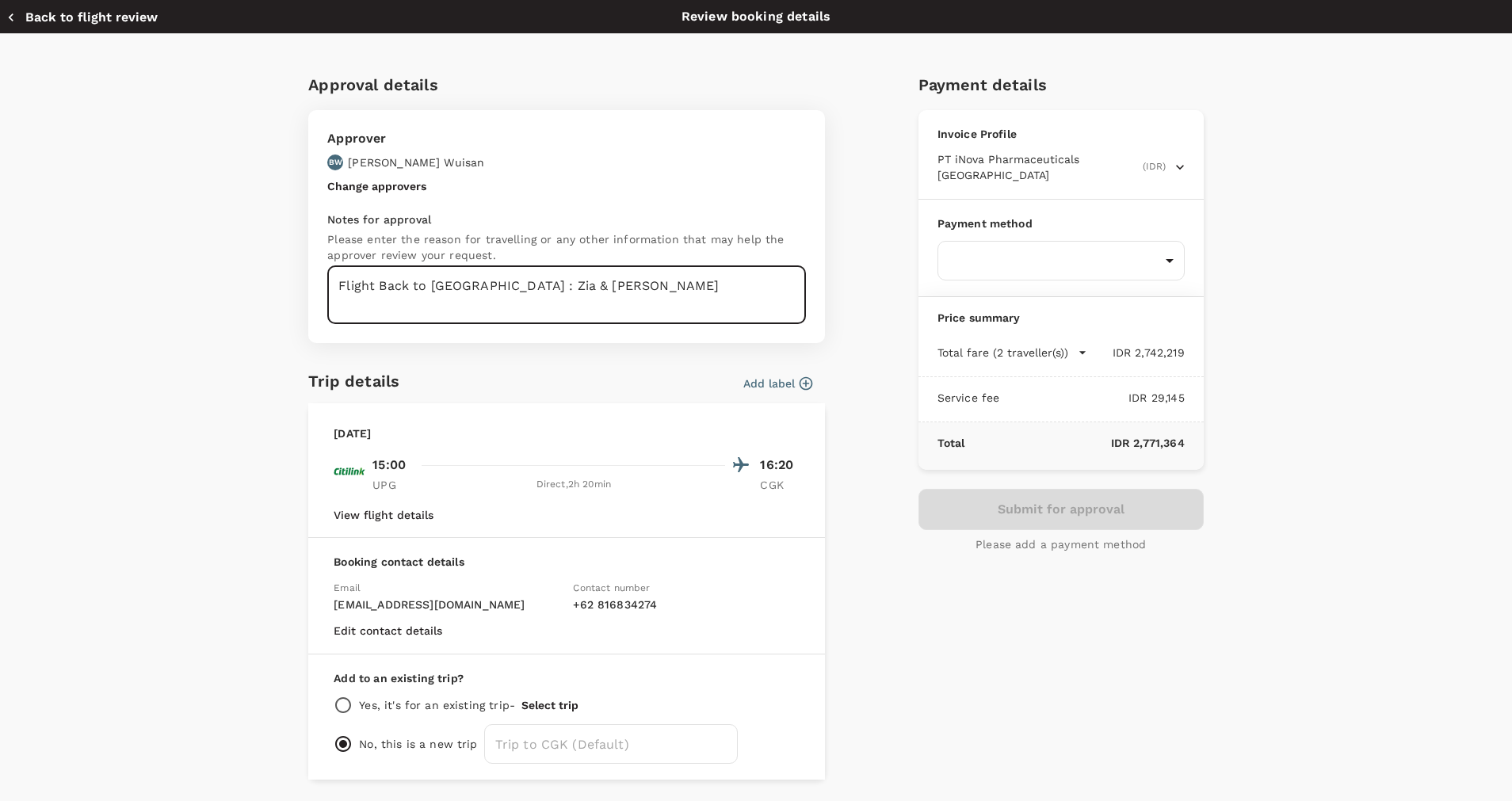
scroll to position [51, 0]
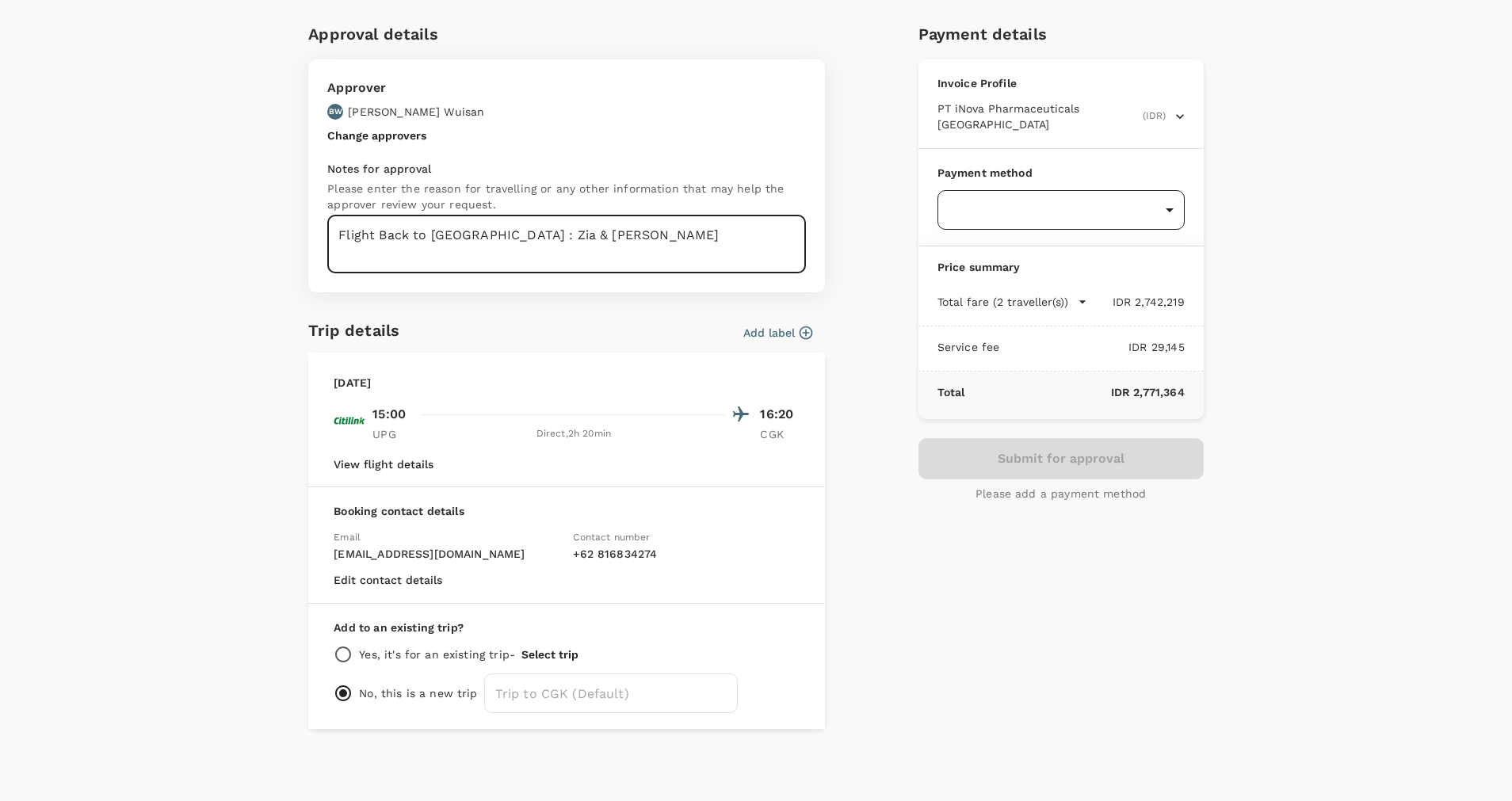
type textarea "Flight Back to Jakarta : Zia & Pak Yulias"
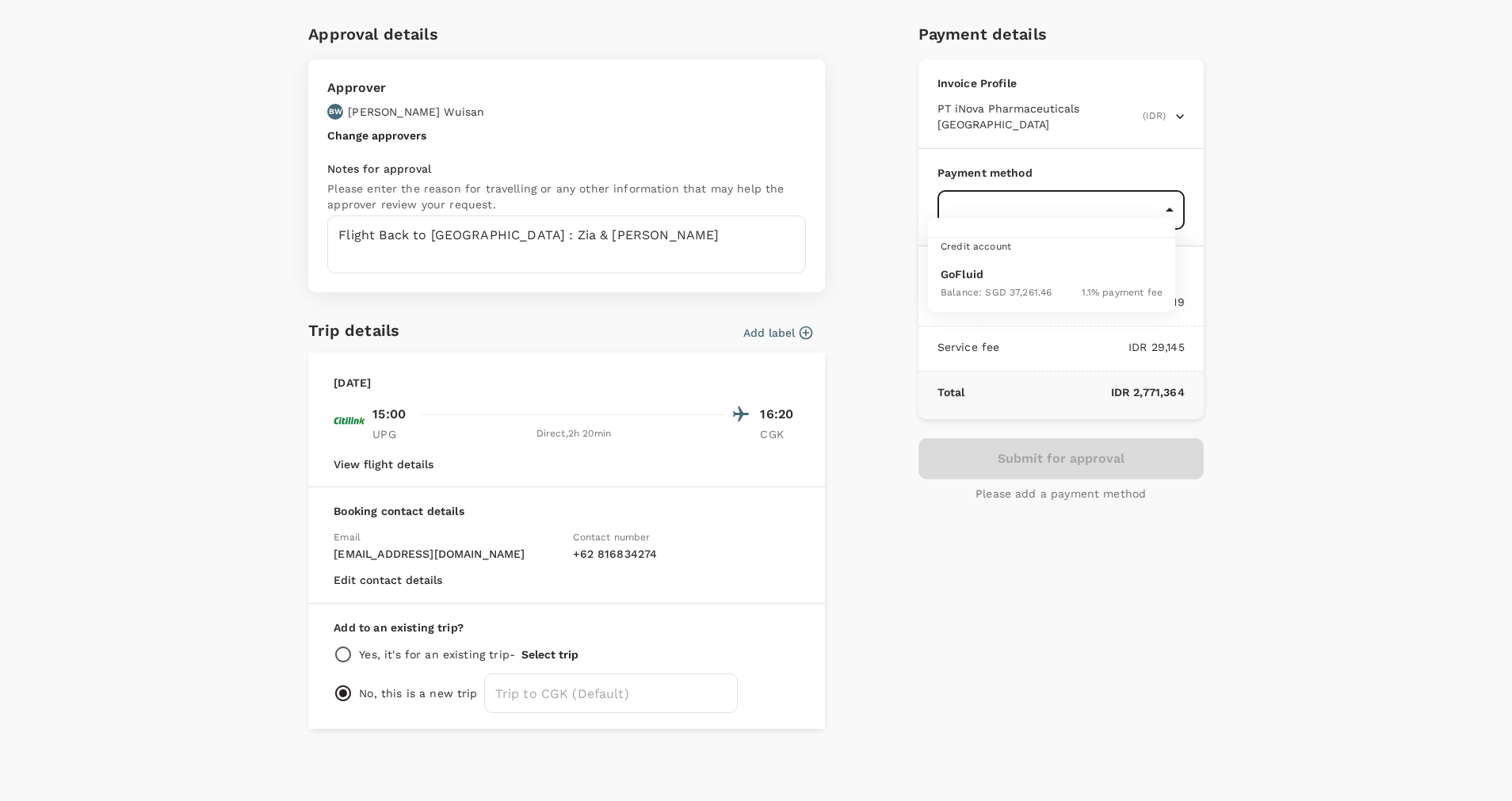
click at [965, 205] on body "Back to flight results Flight review Traveller(s) Traveller 1 : ZE ZIA ERKASA T…" at bounding box center [756, 291] width 1512 height 1057
click at [983, 287] on span "Balance : SGD 37,261.46" at bounding box center [996, 293] width 111 height 11
type input "9d87fe9b-f599-4813-91a8-6354e0e2f257"
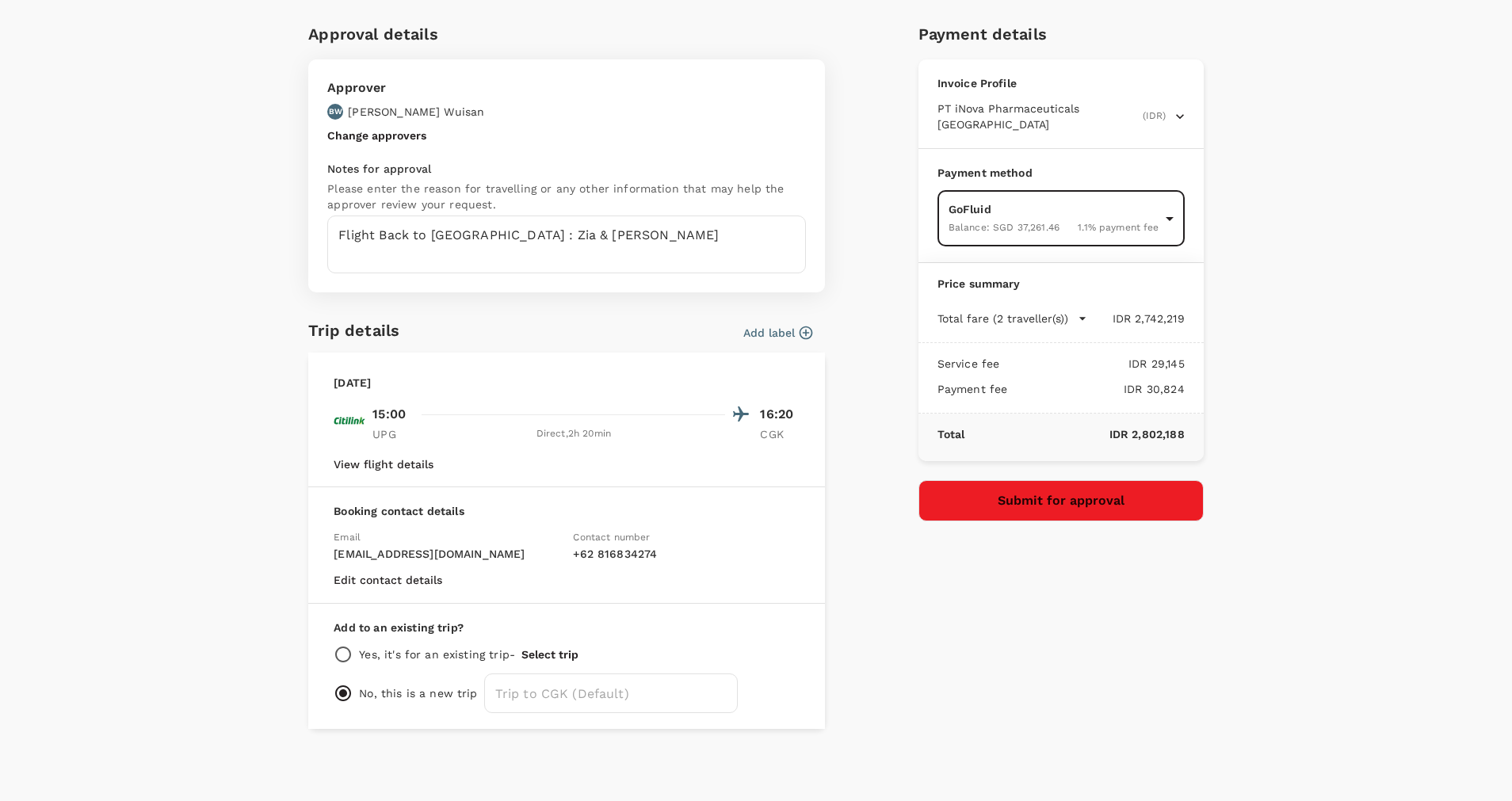
click at [942, 480] on button "Submit for approval" at bounding box center [1061, 501] width 285 height 41
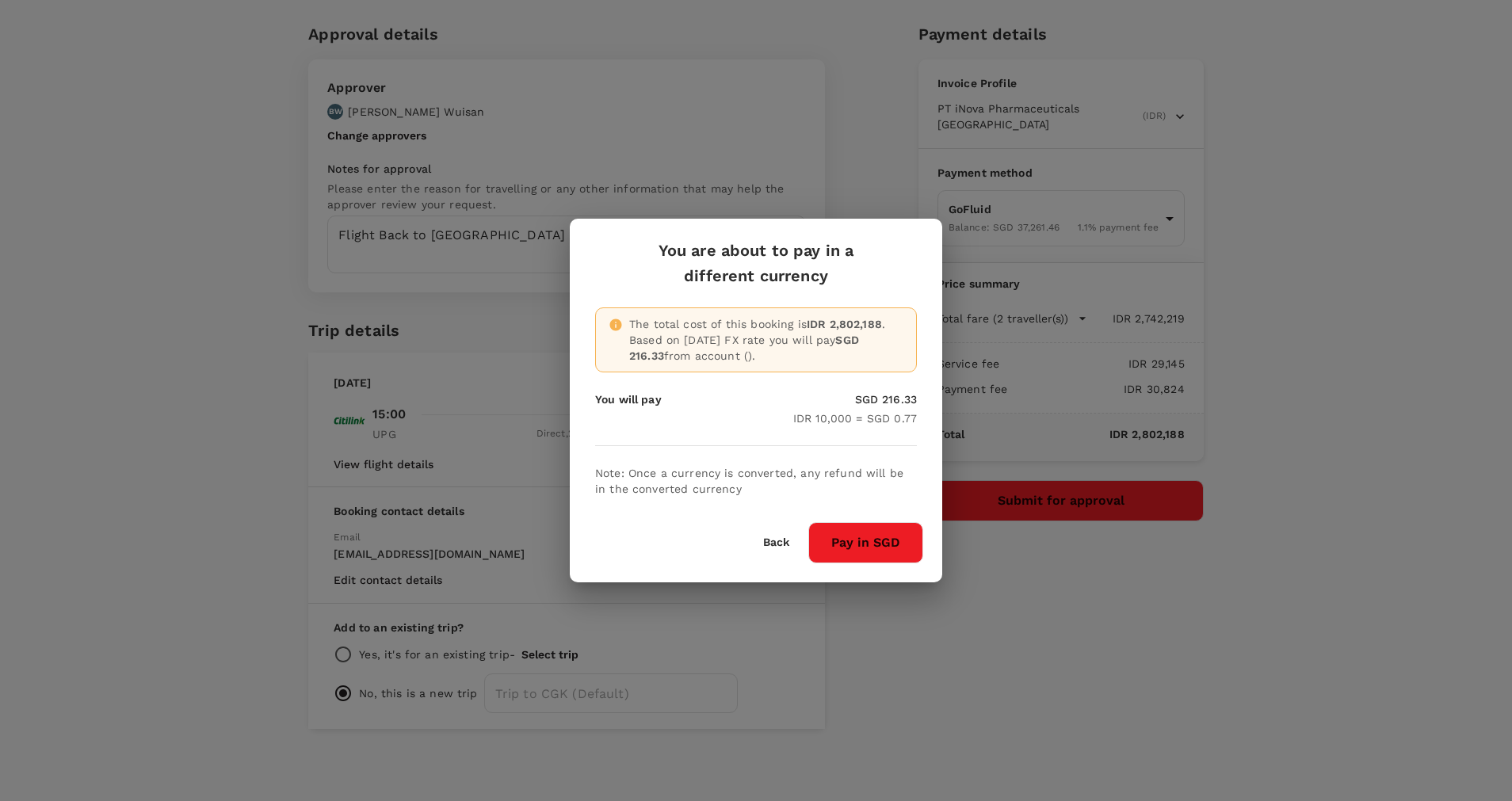
click at [878, 529] on button "Pay in SGD" at bounding box center [865, 543] width 115 height 41
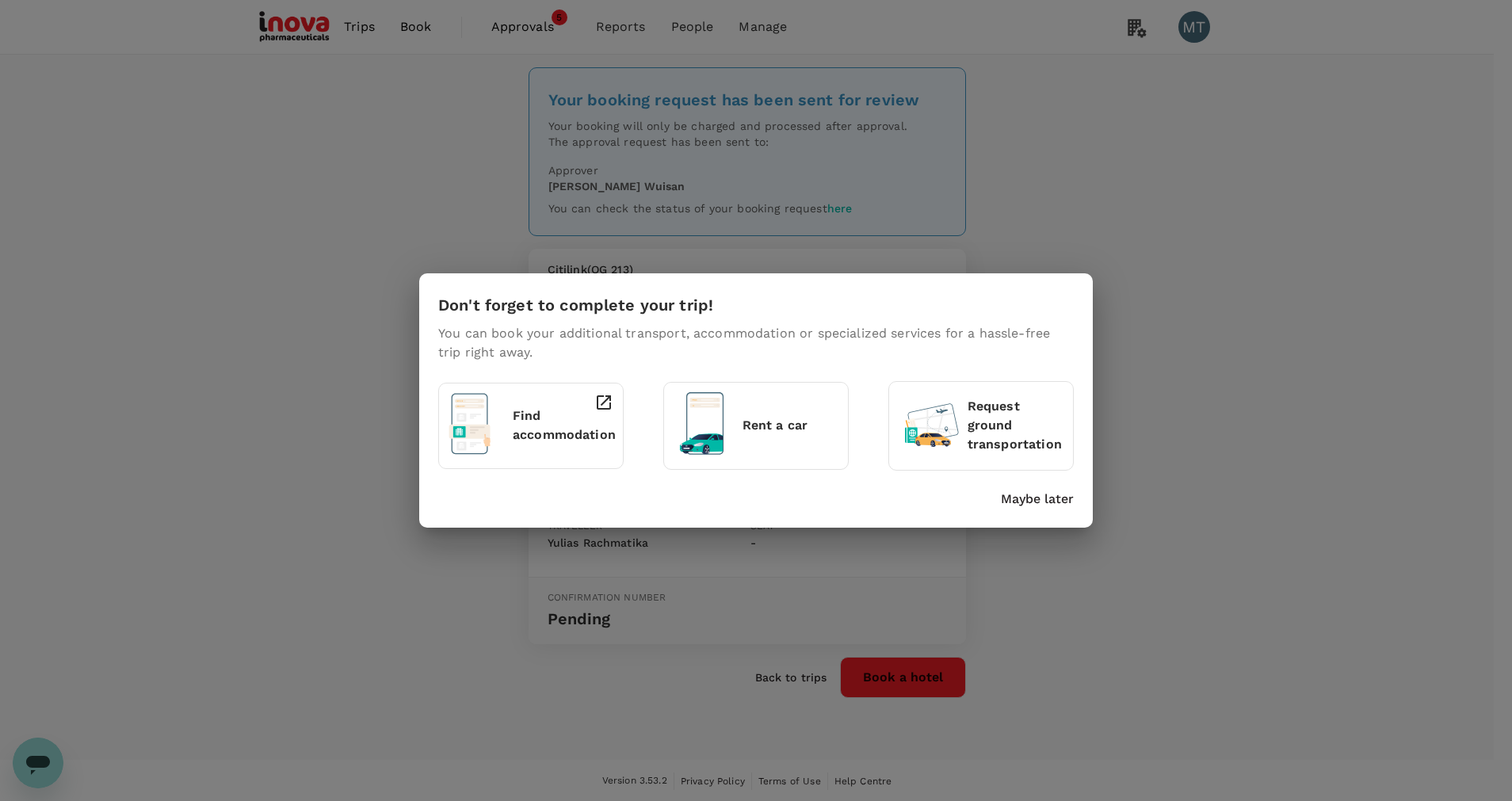
click at [1020, 497] on p "Maybe later" at bounding box center [1037, 500] width 73 height 19
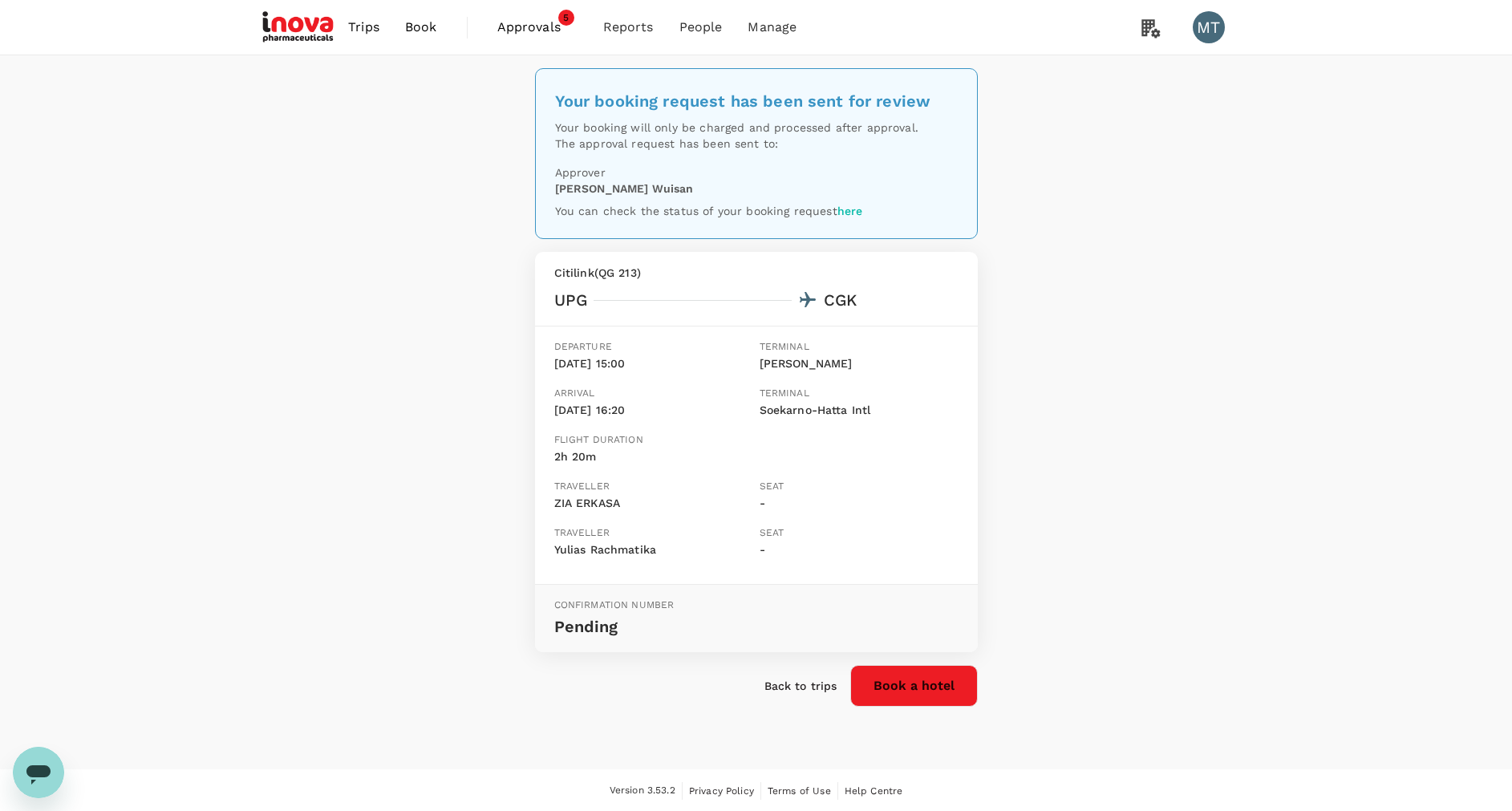
click at [409, 31] on span "Book" at bounding box center [420, 27] width 32 height 19
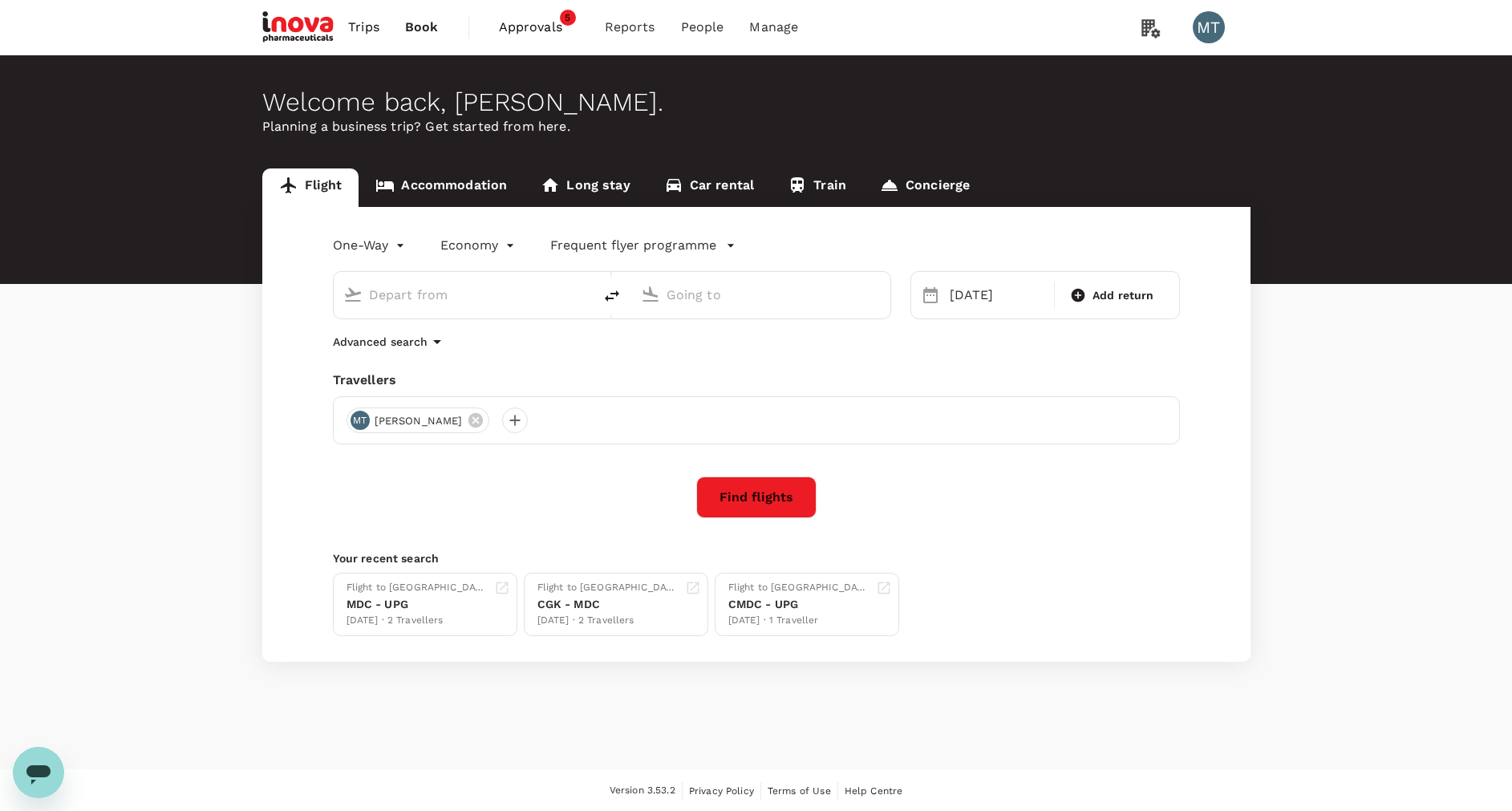
type input "[PERSON_NAME] (UPG)"
type input "Soekarno-Hatta Intl (CGK)"
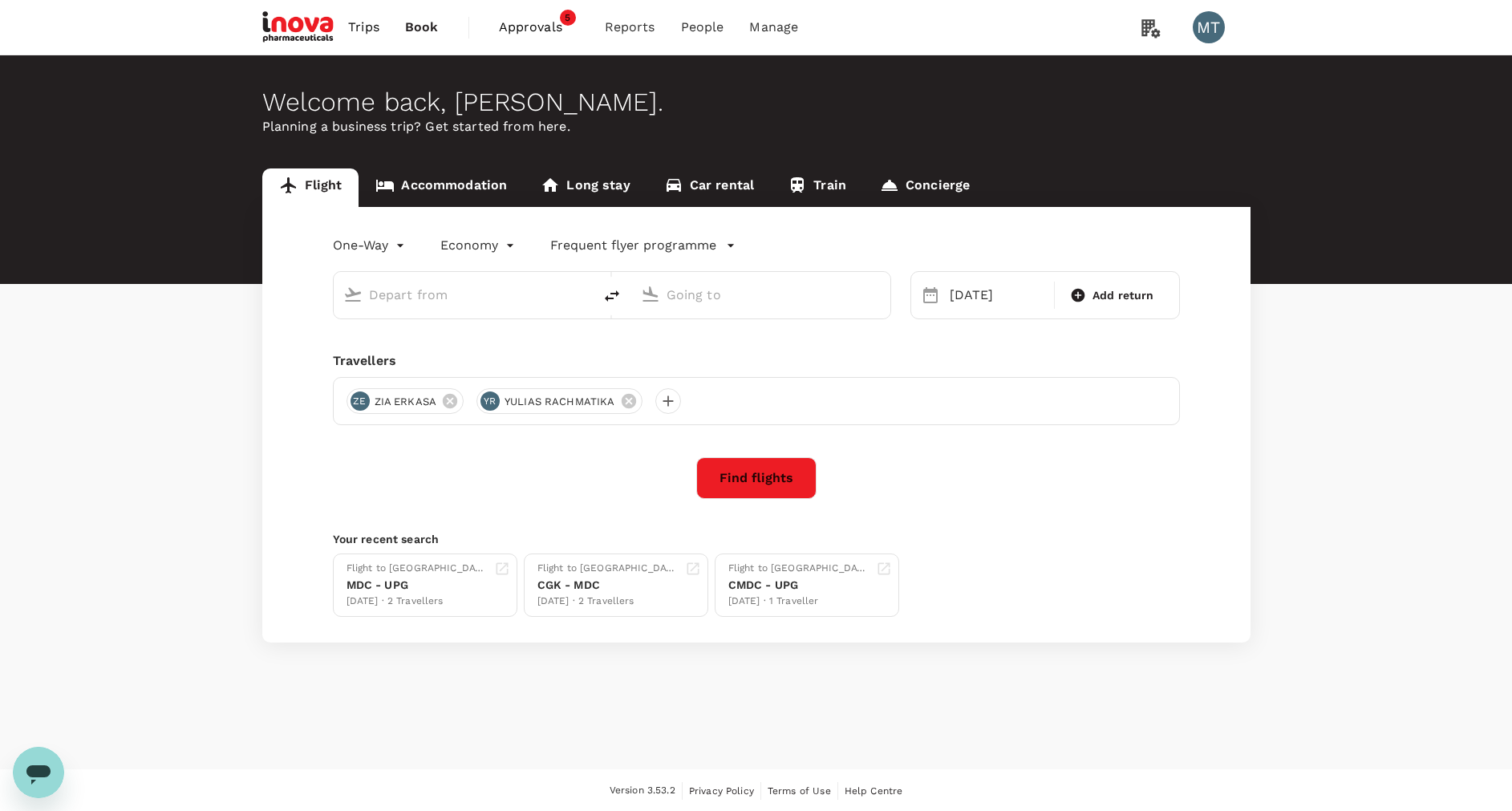
type input "[PERSON_NAME] (UPG)"
type input "Soekarno-Hatta Intl (CGK)"
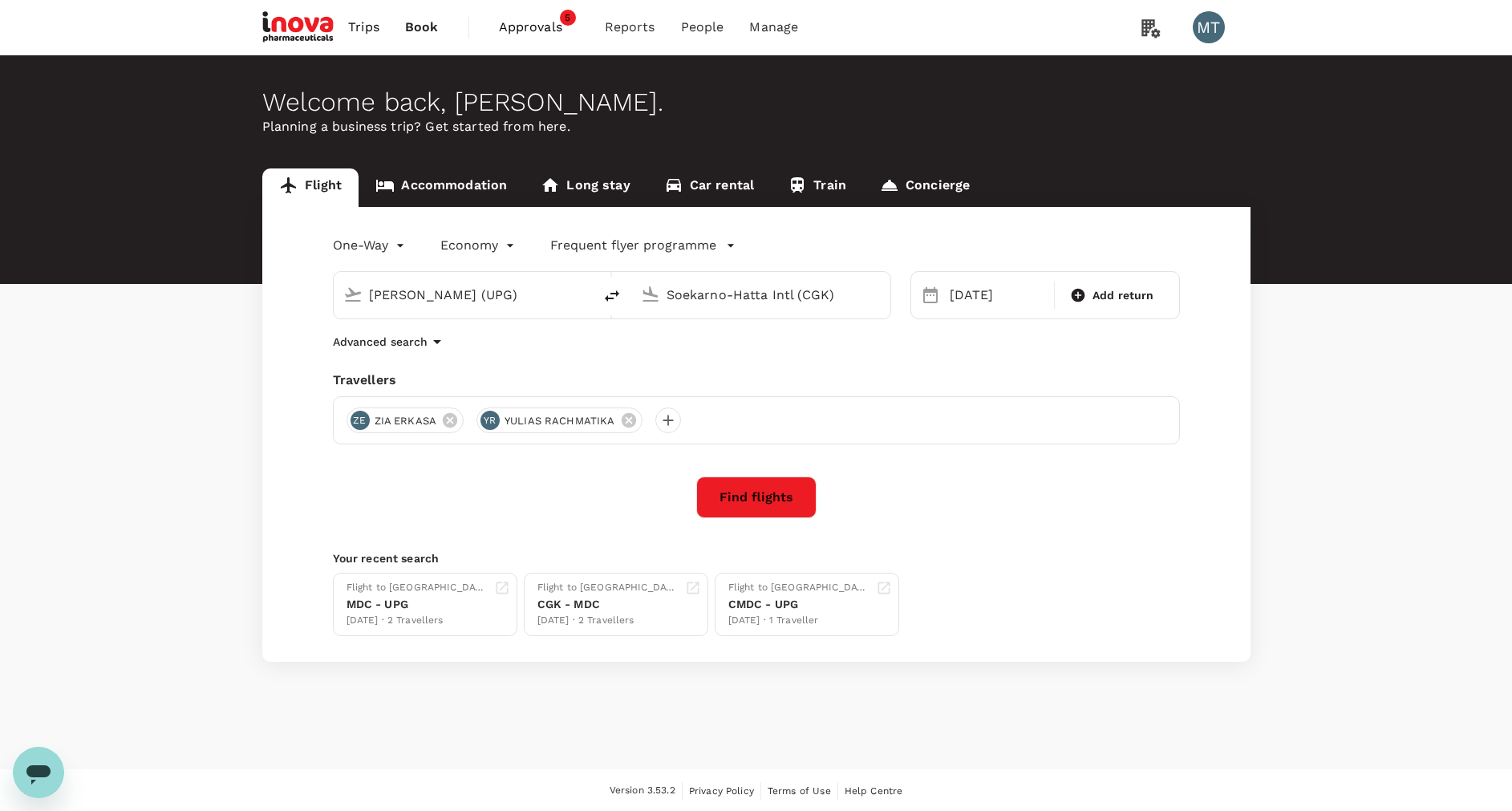
click at [463, 181] on link "Accommodation" at bounding box center [441, 188] width 166 height 39
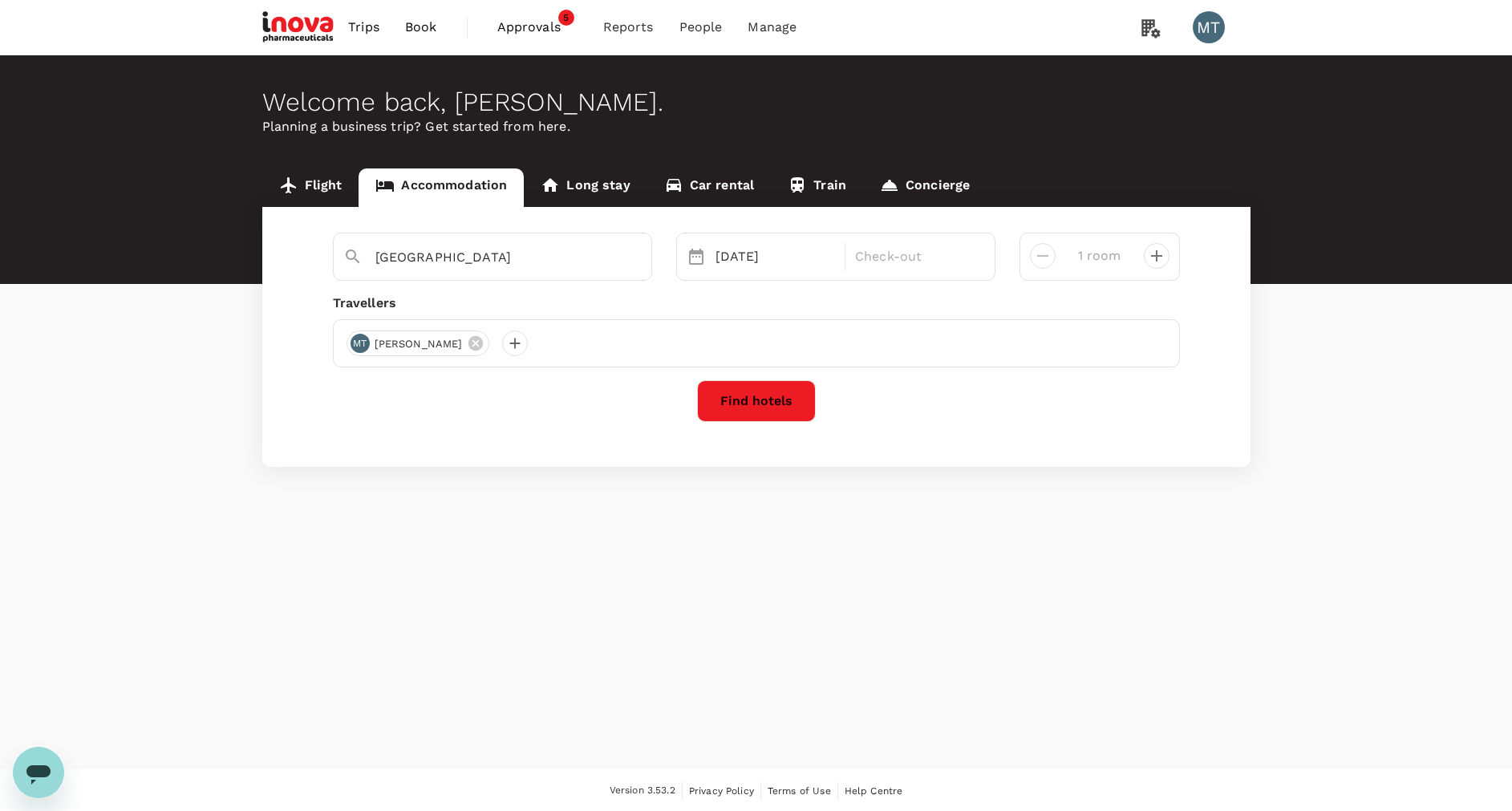
type input "2 rooms"
type input "Best Western The [GEOGRAPHIC_DATA]"
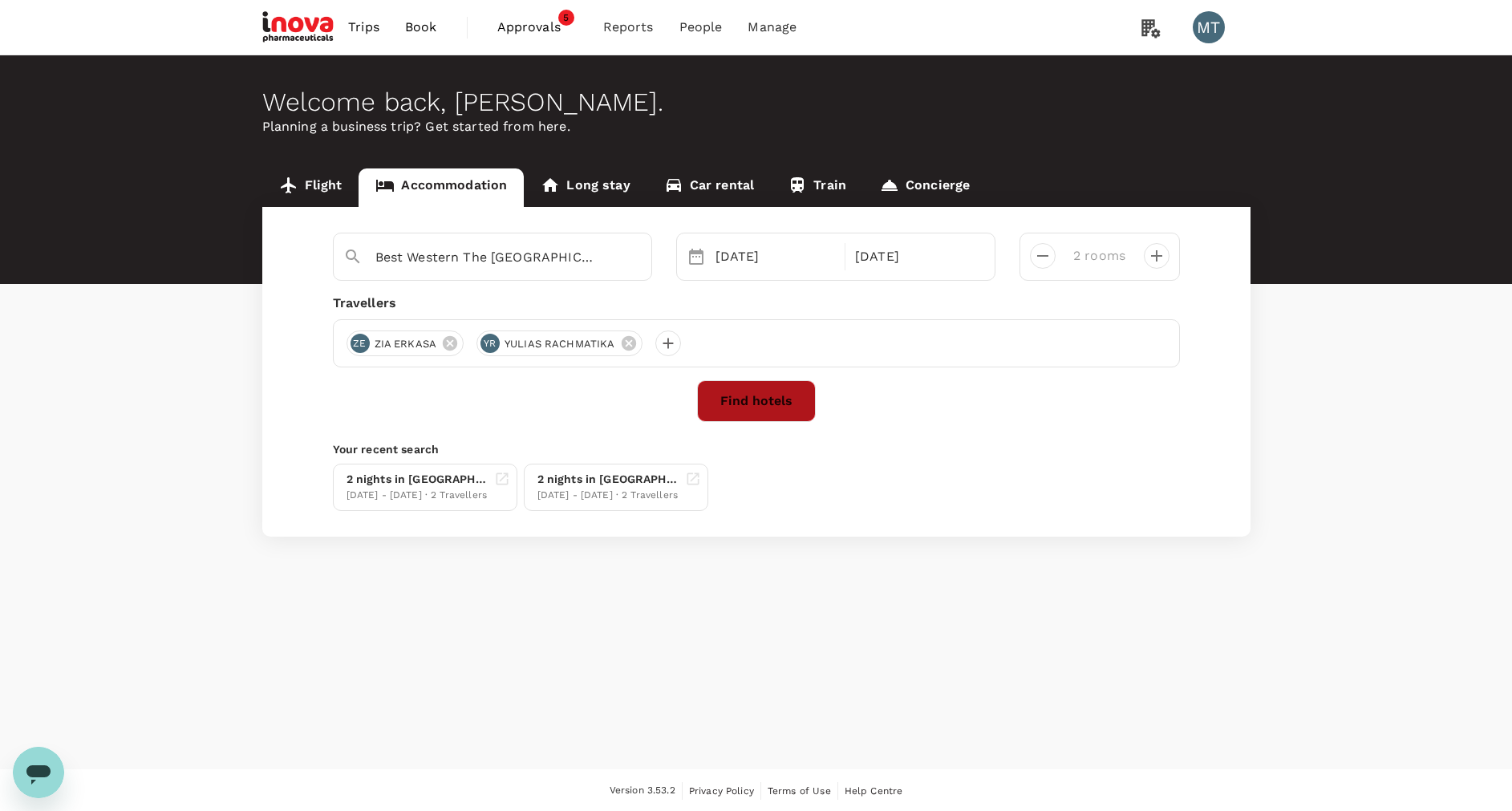
click at [768, 410] on button "Find hotels" at bounding box center [756, 400] width 119 height 42
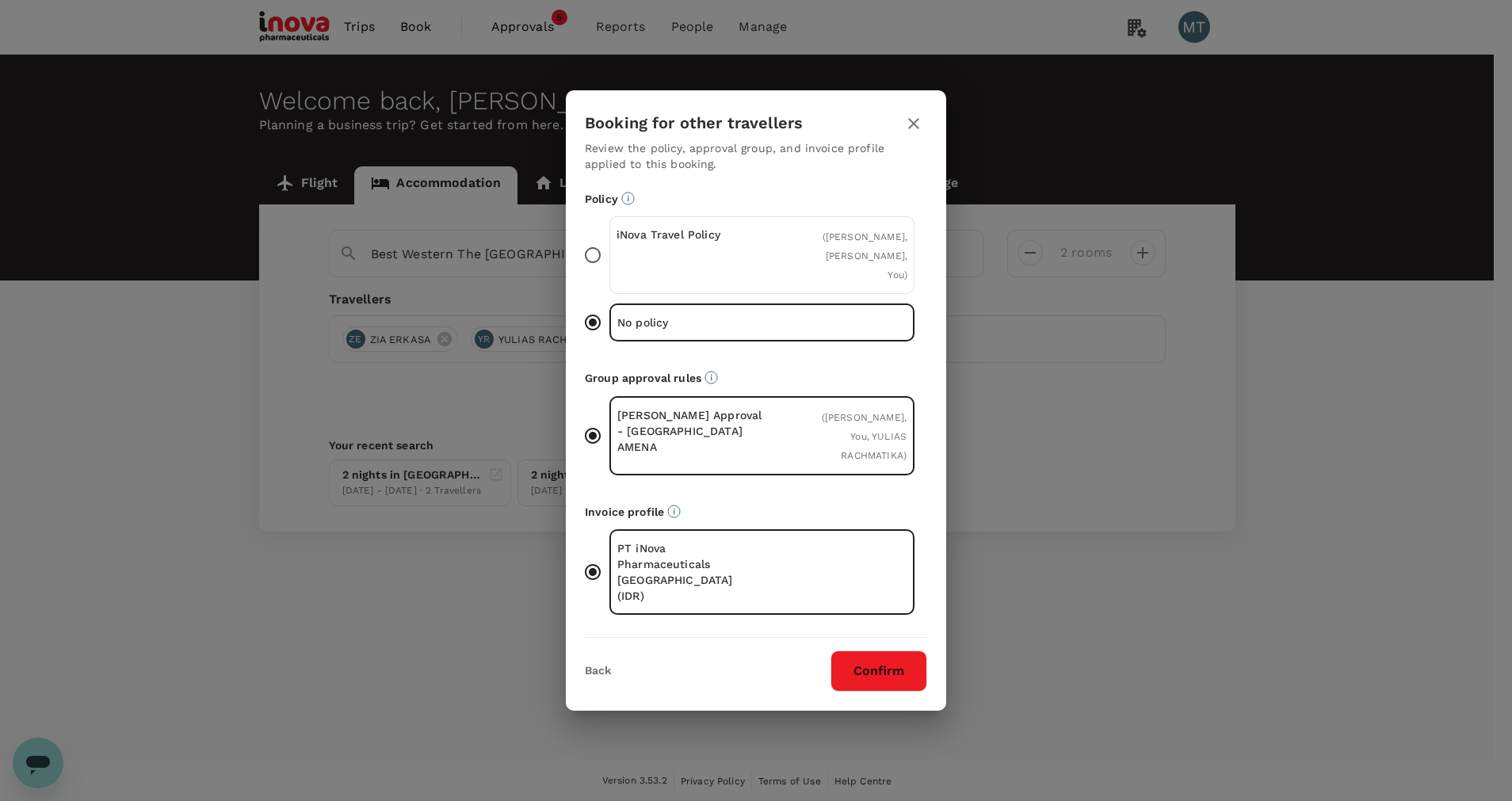
click at [752, 276] on div "iNova Travel Policy" at bounding box center [689, 256] width 145 height 57
click at [610, 272] on input "iNova Travel Policy ( [PERSON_NAME], YULIAS RACHMATIKA, You )" at bounding box center [592, 255] width 33 height 33
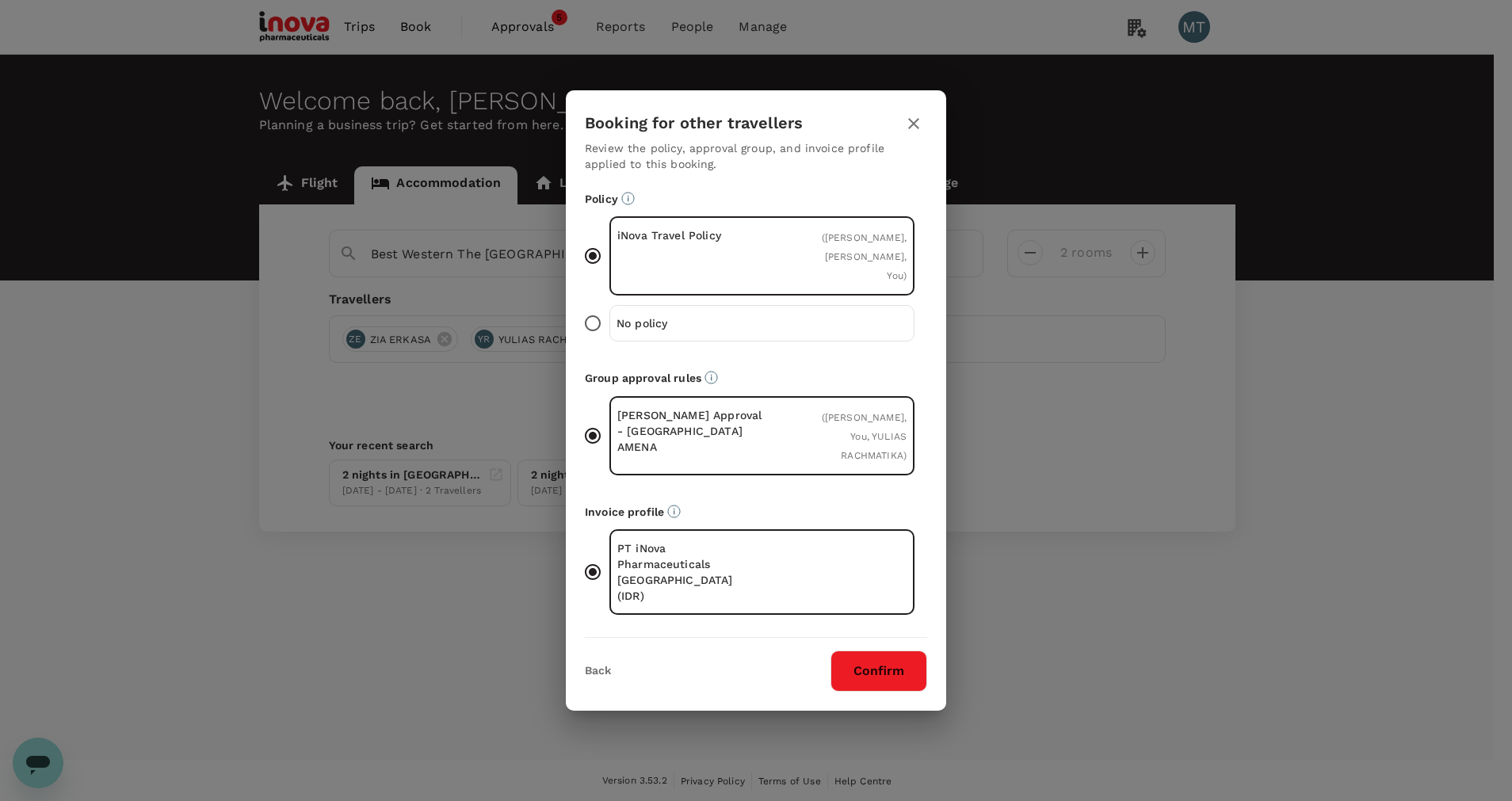
click at [883, 663] on button "Confirm" at bounding box center [878, 671] width 97 height 41
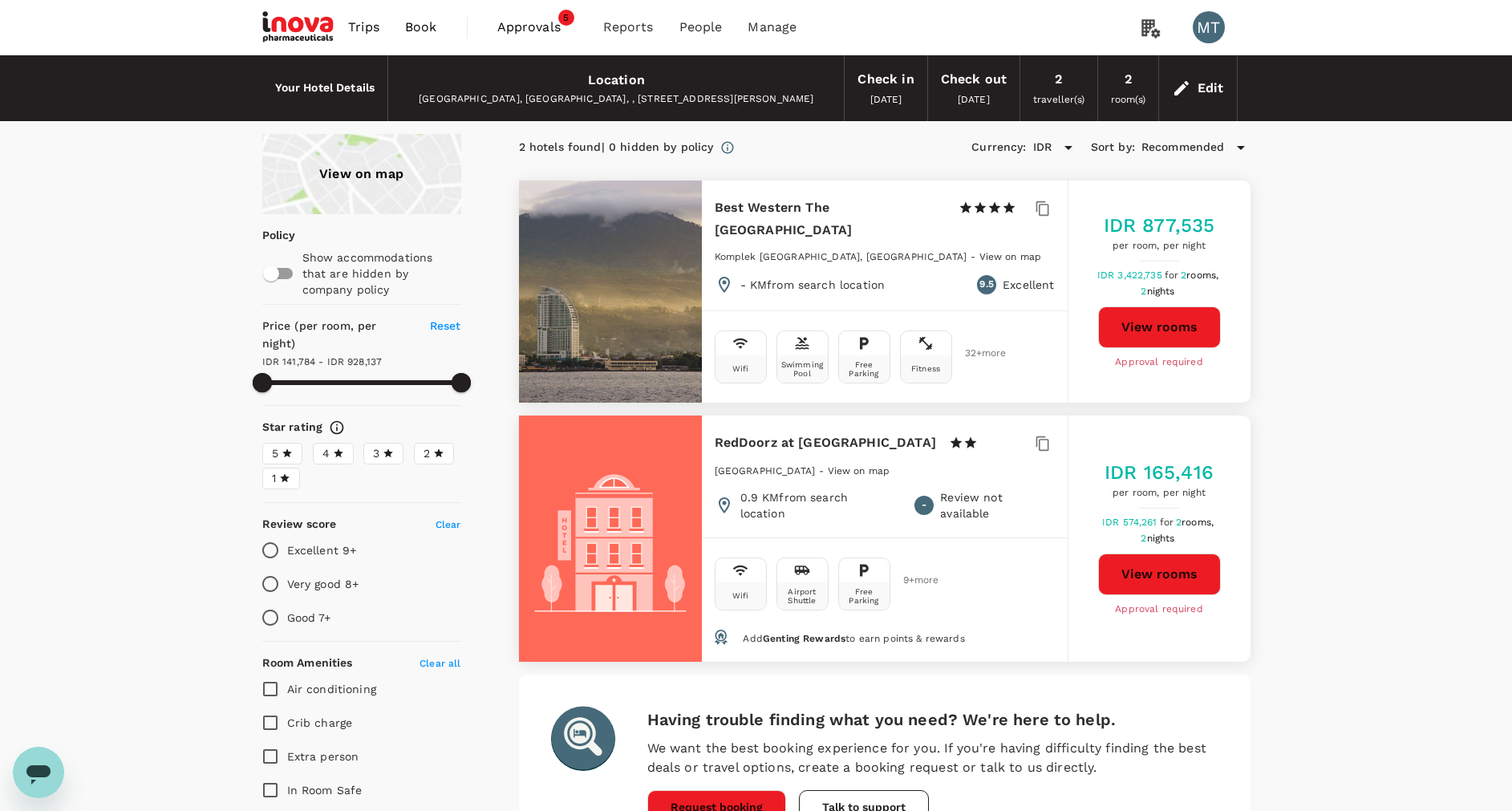
click at [1136, 324] on button "View rooms" at bounding box center [1158, 327] width 123 height 42
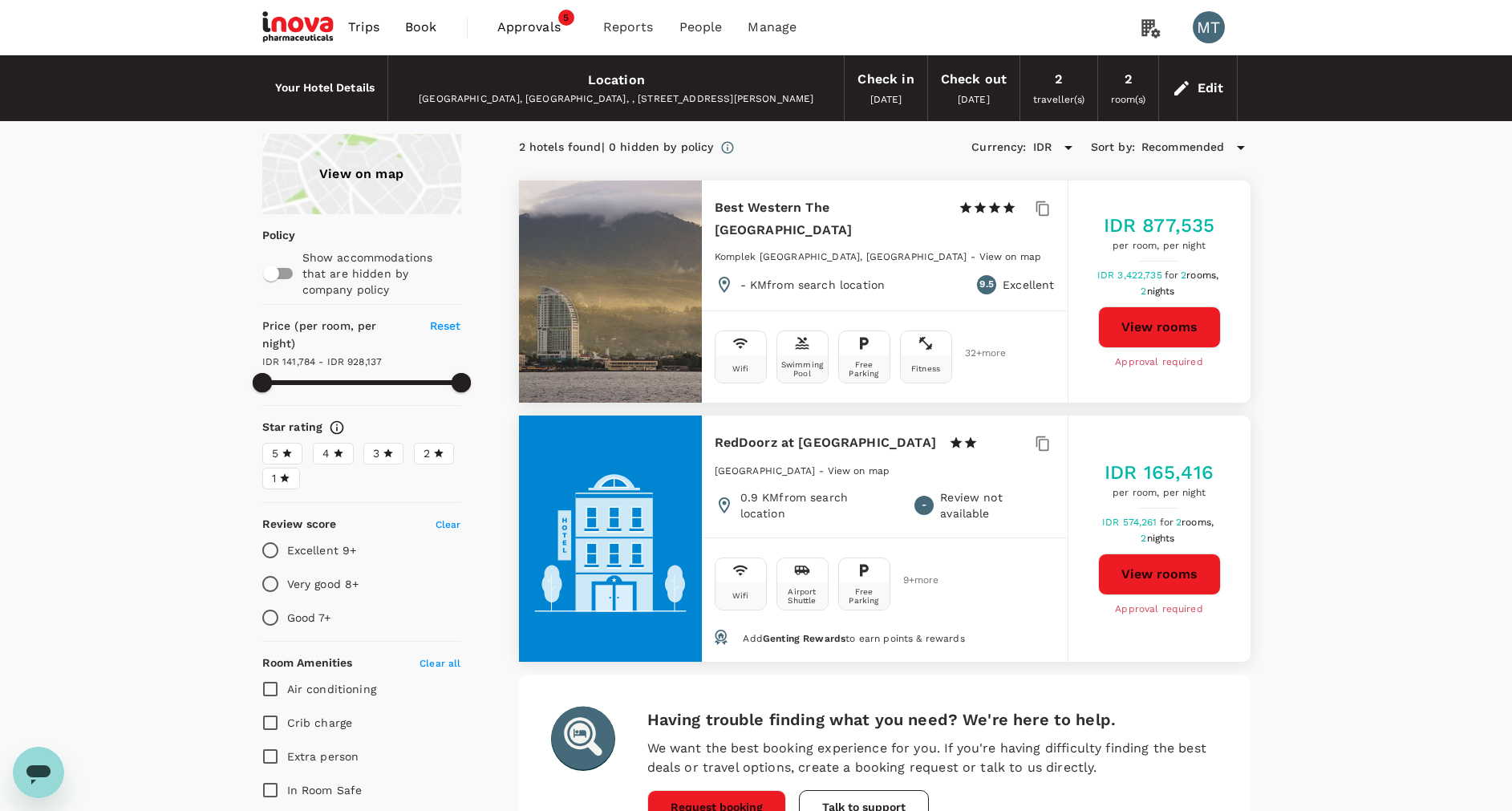
type input "928136.84"
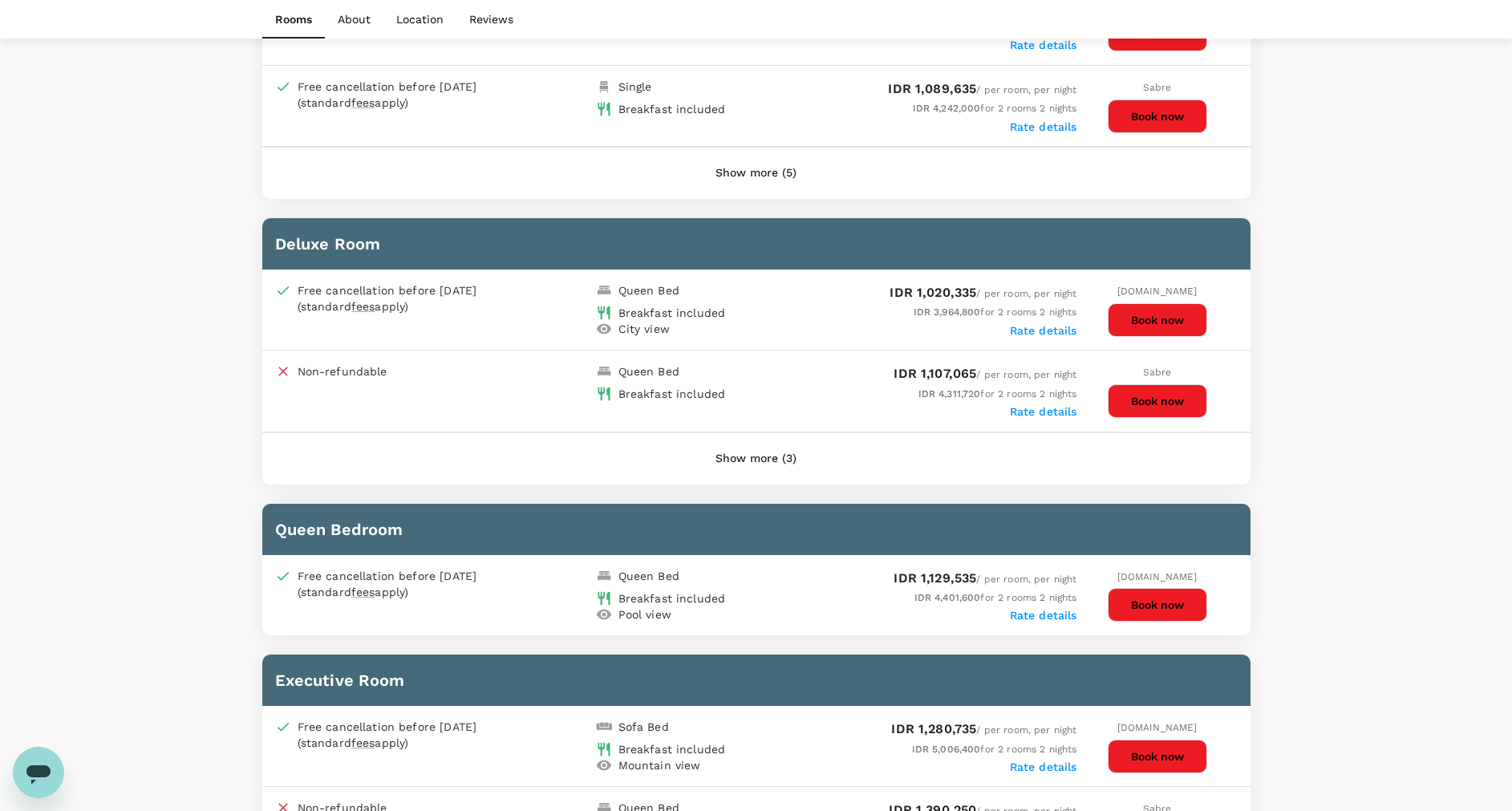
scroll to position [1083, 0]
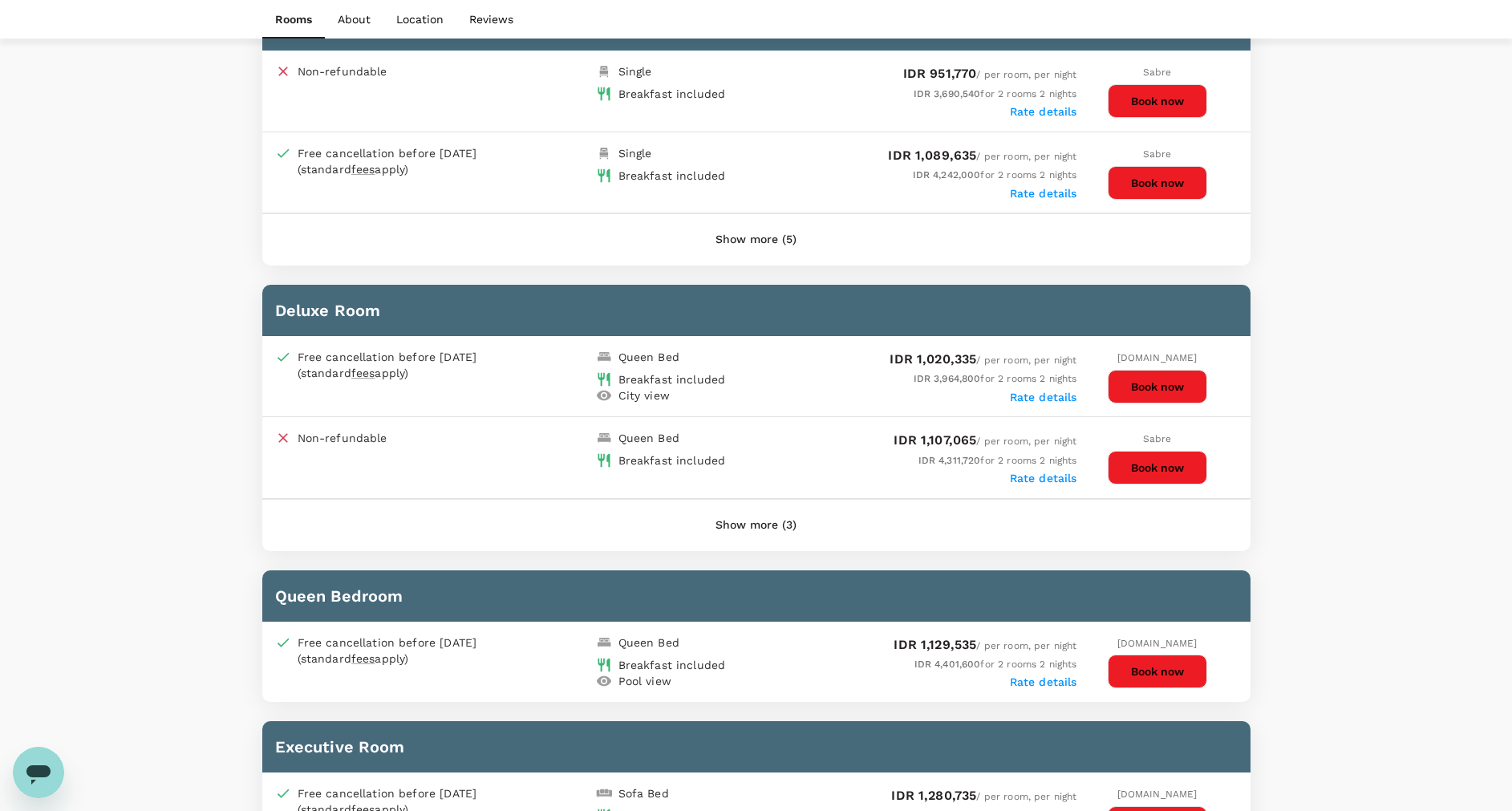
click at [1162, 390] on button "Book now" at bounding box center [1157, 387] width 100 height 34
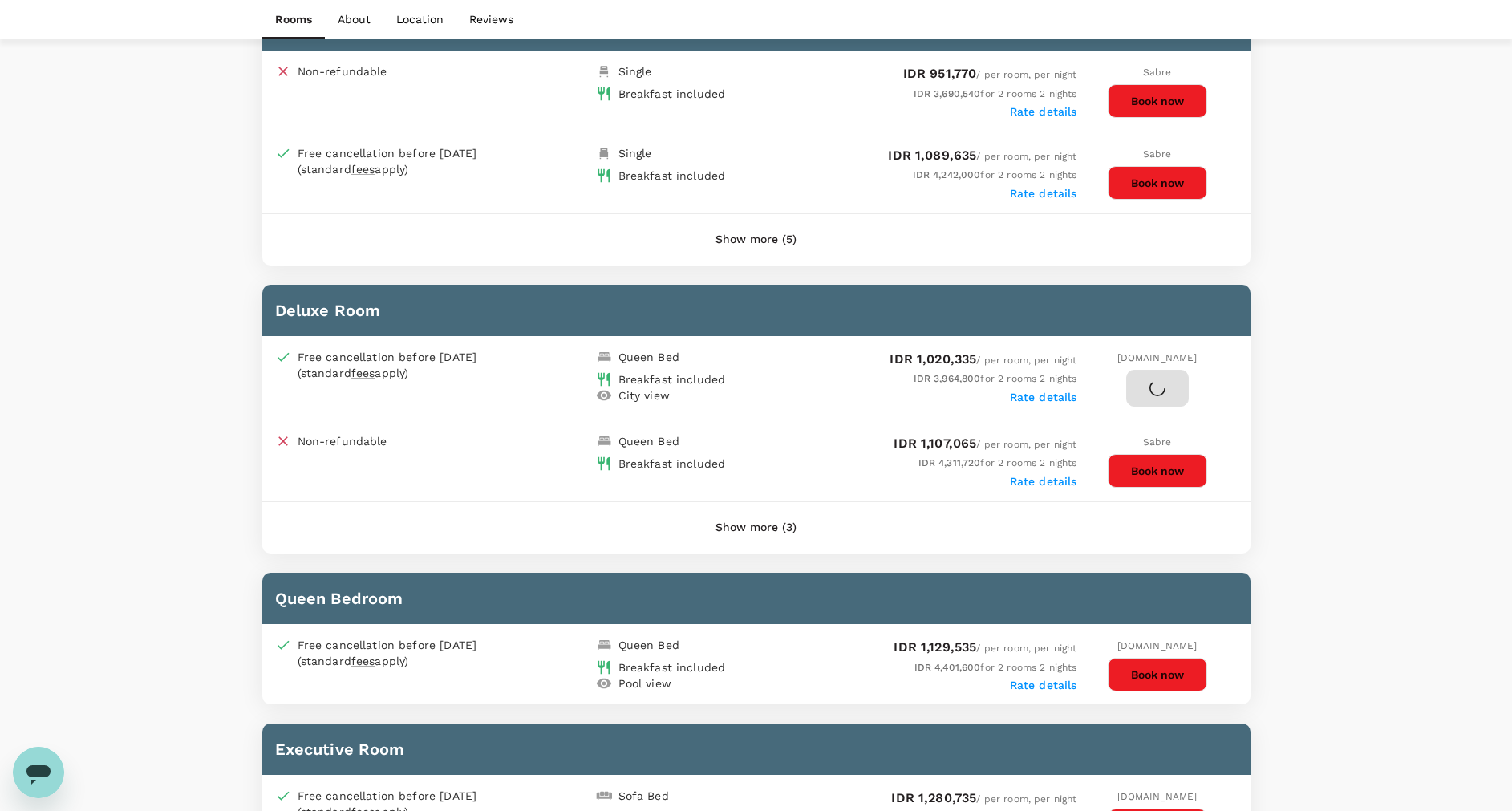
scroll to position [482, 0]
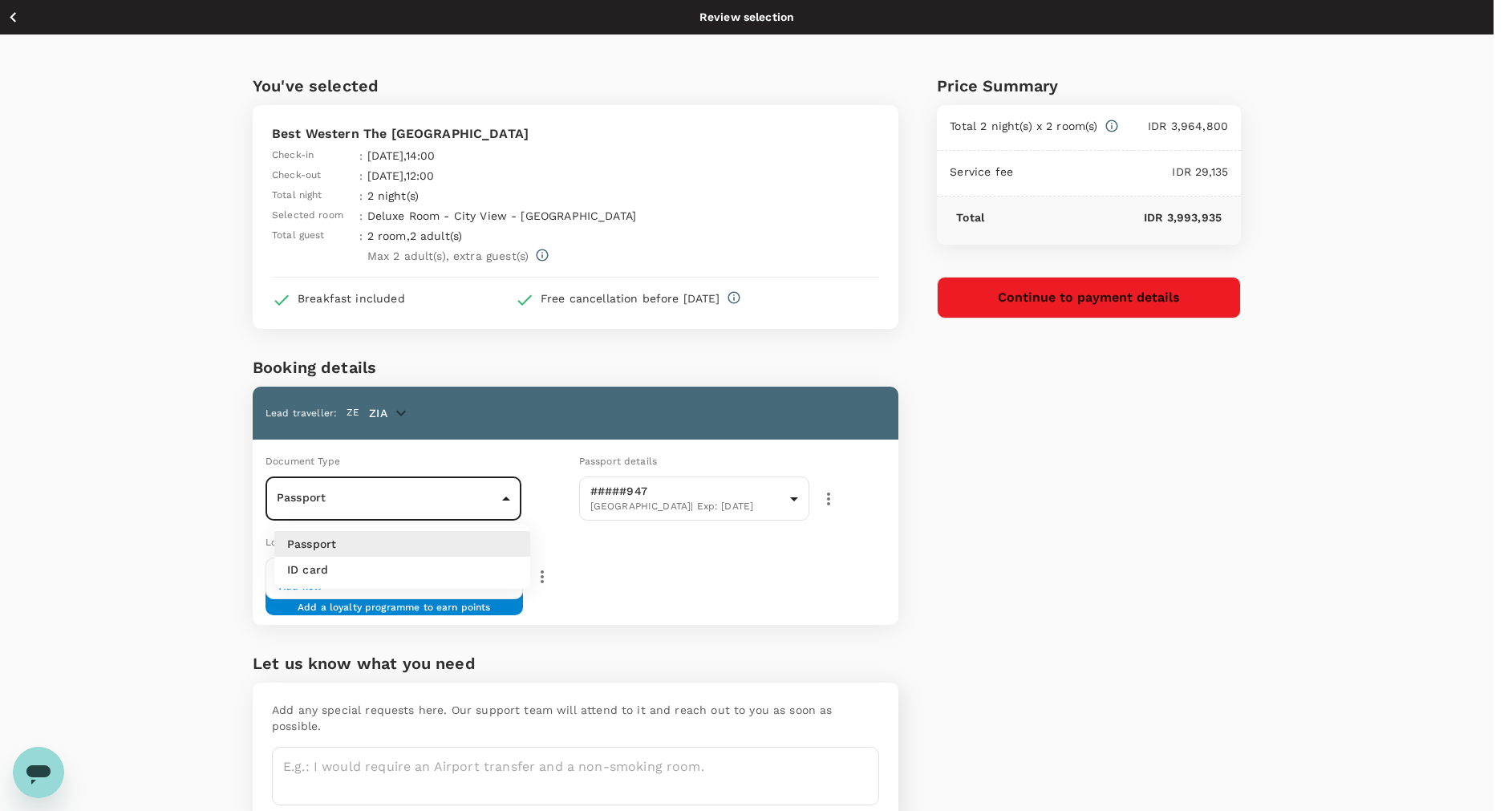
click at [507, 501] on body "Back to hotel details Review selection You've selected Best Western The Lagoon …" at bounding box center [756, 447] width 1512 height 893
click at [454, 577] on li "ID card" at bounding box center [402, 570] width 256 height 25
type input "Id card"
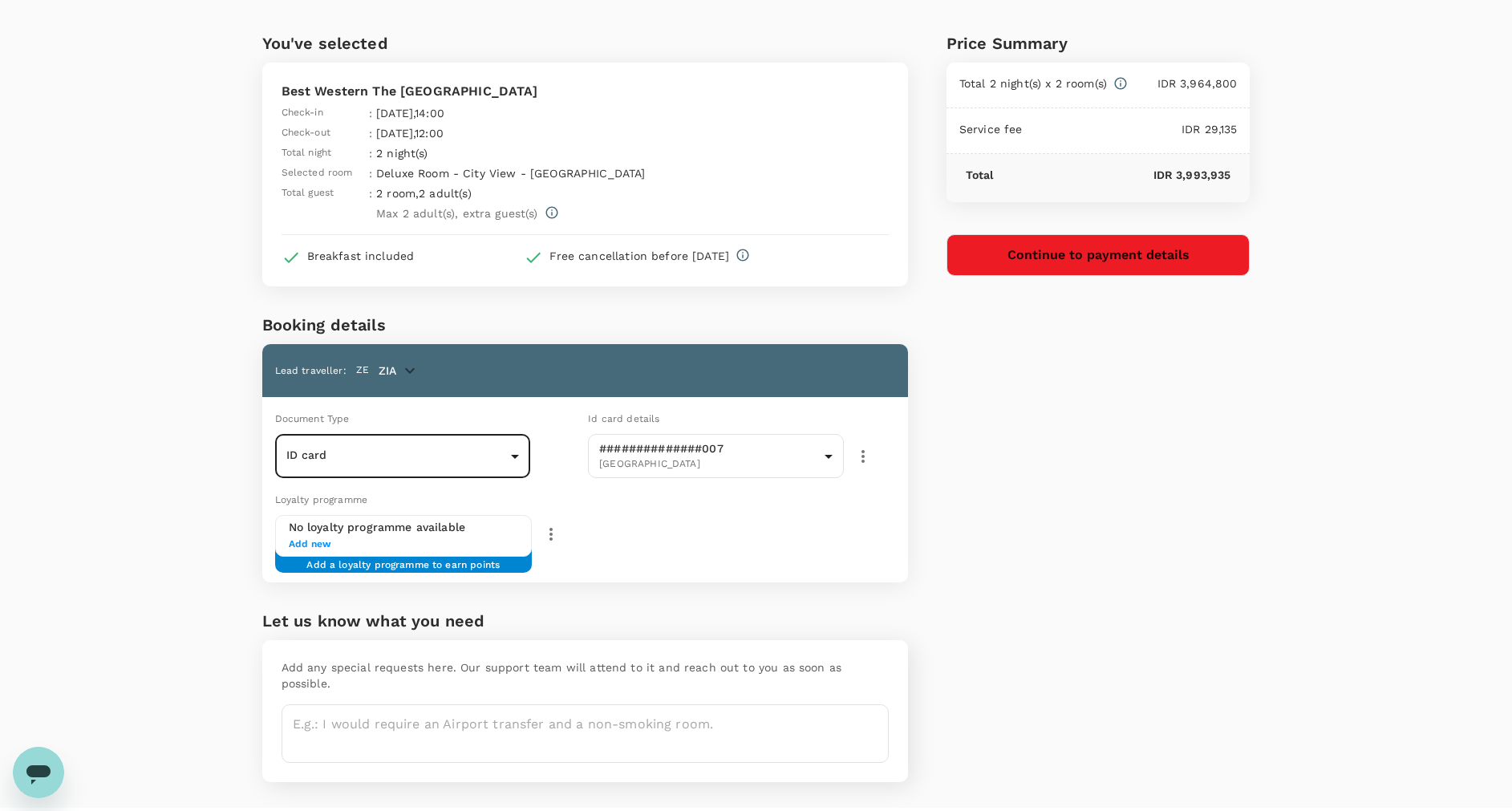
scroll to position [67, 0]
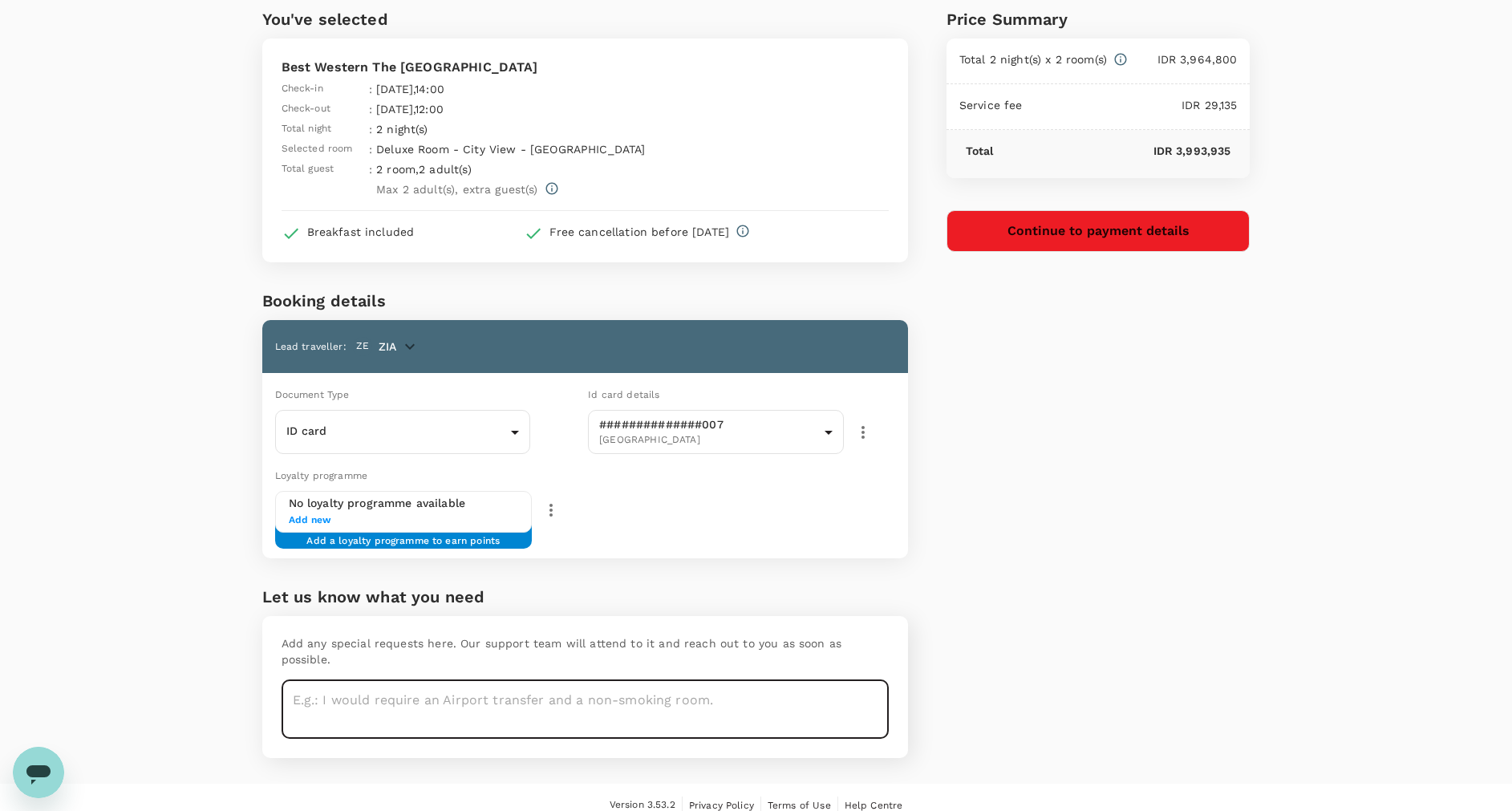
click at [662, 682] on textarea at bounding box center [585, 709] width 607 height 58
click at [451, 708] on textarea "Request: Non Smoking Room" at bounding box center [585, 709] width 607 height 58
click at [451, 709] on textarea "Request: Non Smoking Room for Zia & Yulias2" at bounding box center [585, 709] width 607 height 58
click at [590, 700] on textarea "Request: Non Smoking Room for Zia & Yulias2" at bounding box center [585, 709] width 607 height 58
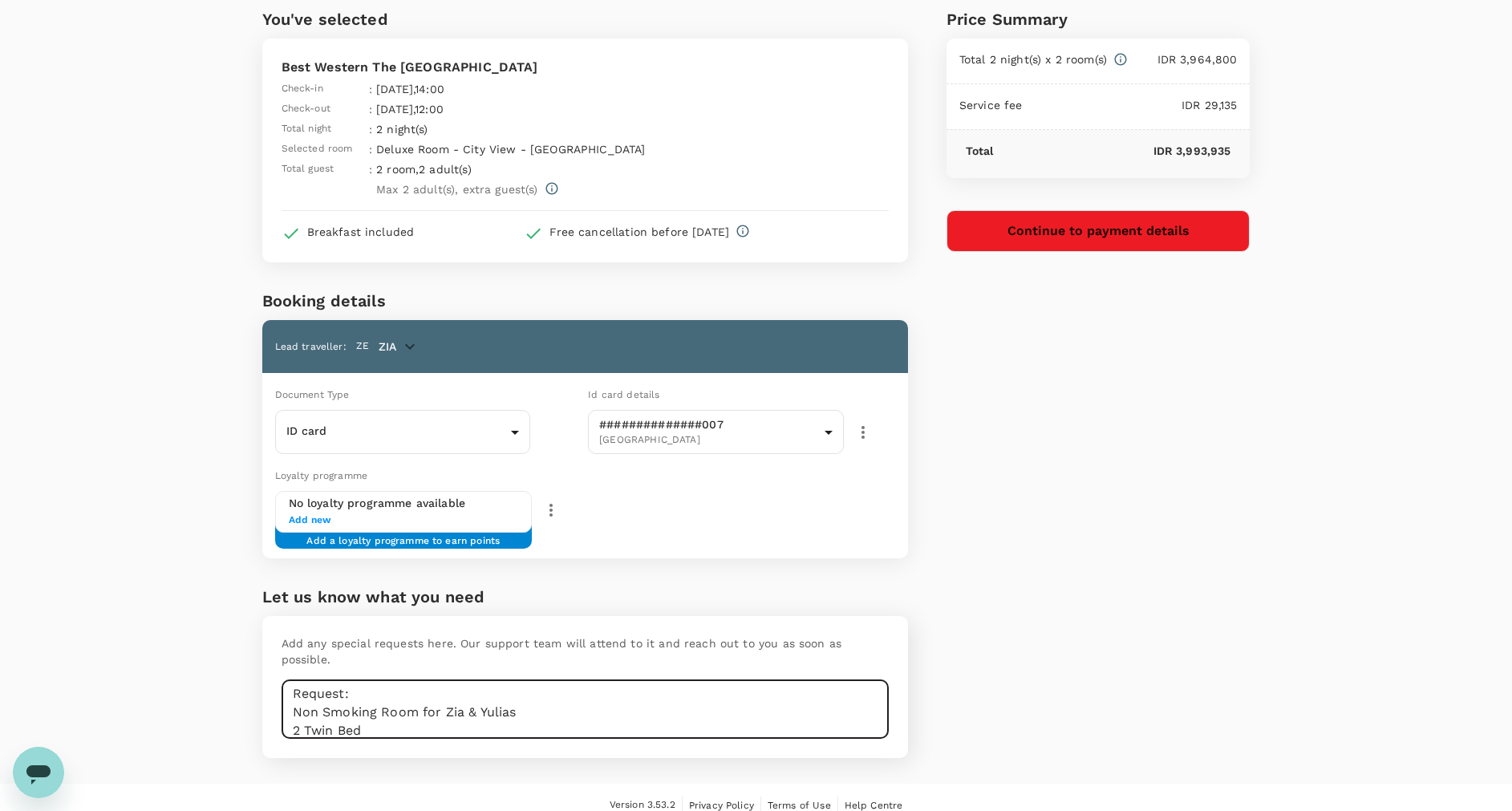
click at [298, 712] on textarea "Request: Non Smoking Room for Zia & Yulias 2 Twin Bed" at bounding box center [585, 709] width 607 height 58
click at [762, 607] on h6 "Let us know what you need" at bounding box center [585, 597] width 645 height 25
click at [458, 714] on textarea "Request: Non Smoking Room for Zia & Yulias Twin Bed" at bounding box center [585, 709] width 607 height 58
drag, startPoint x: 293, startPoint y: 676, endPoint x: 494, endPoint y: 699, distance: 202.3
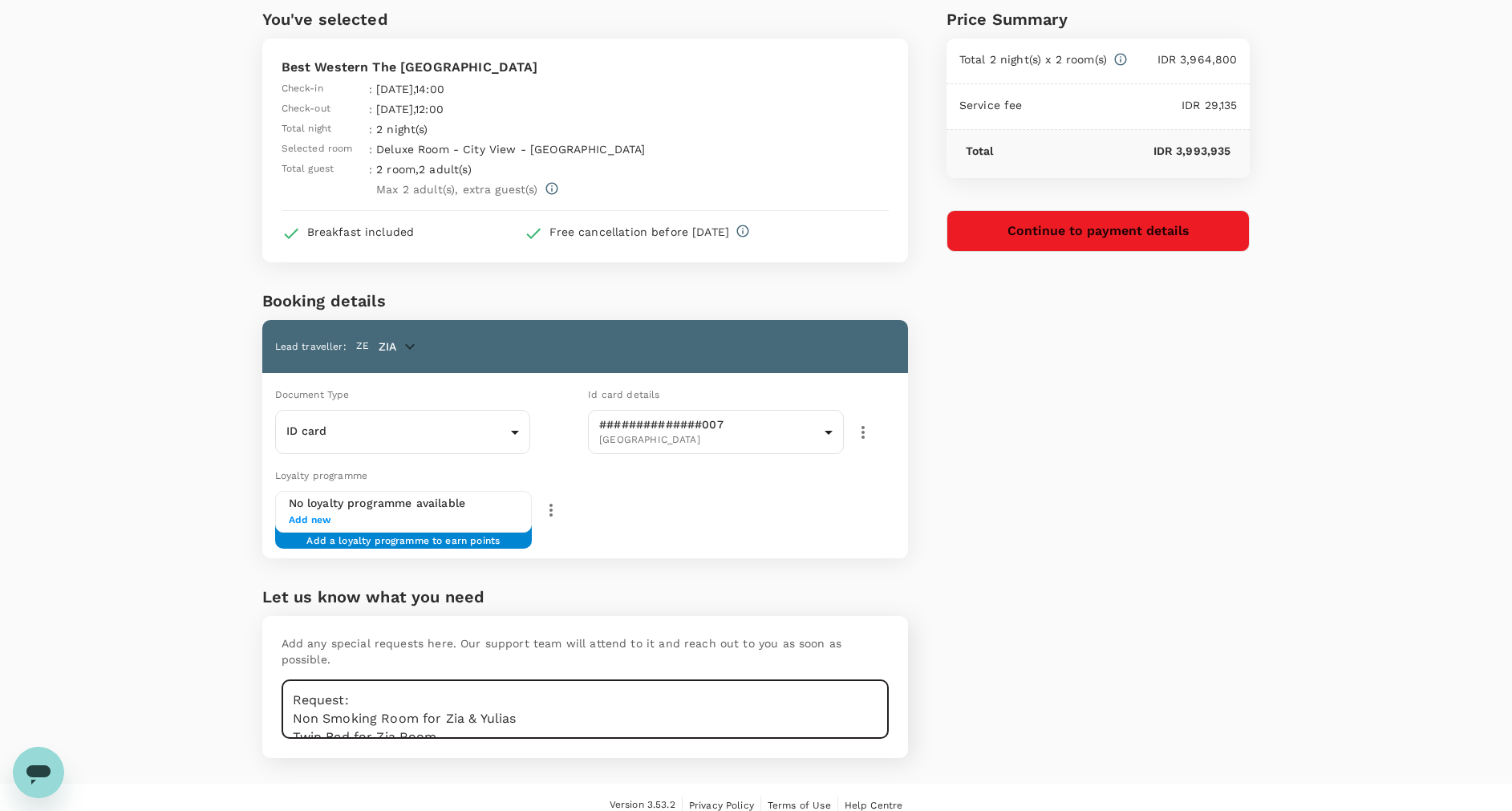
click at [489, 698] on textarea "Request: Non Smoking Room for Zia & Yulias Twin Bed for Zia Room" at bounding box center [585, 709] width 607 height 58
type textarea "m"
type textarea "NON SMOKING ROOM"
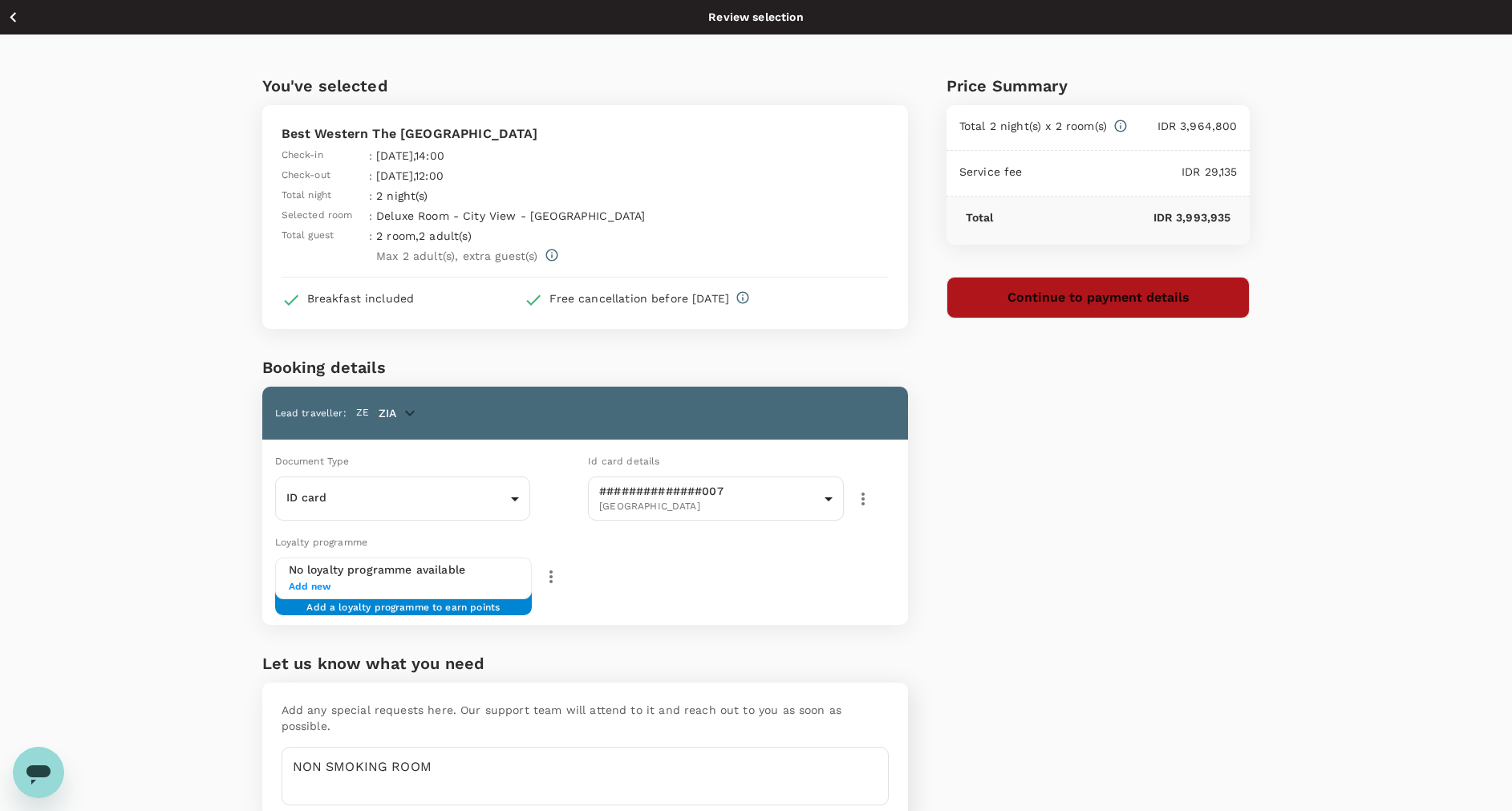
click at [1095, 304] on button "Continue to payment details" at bounding box center [1098, 297] width 304 height 42
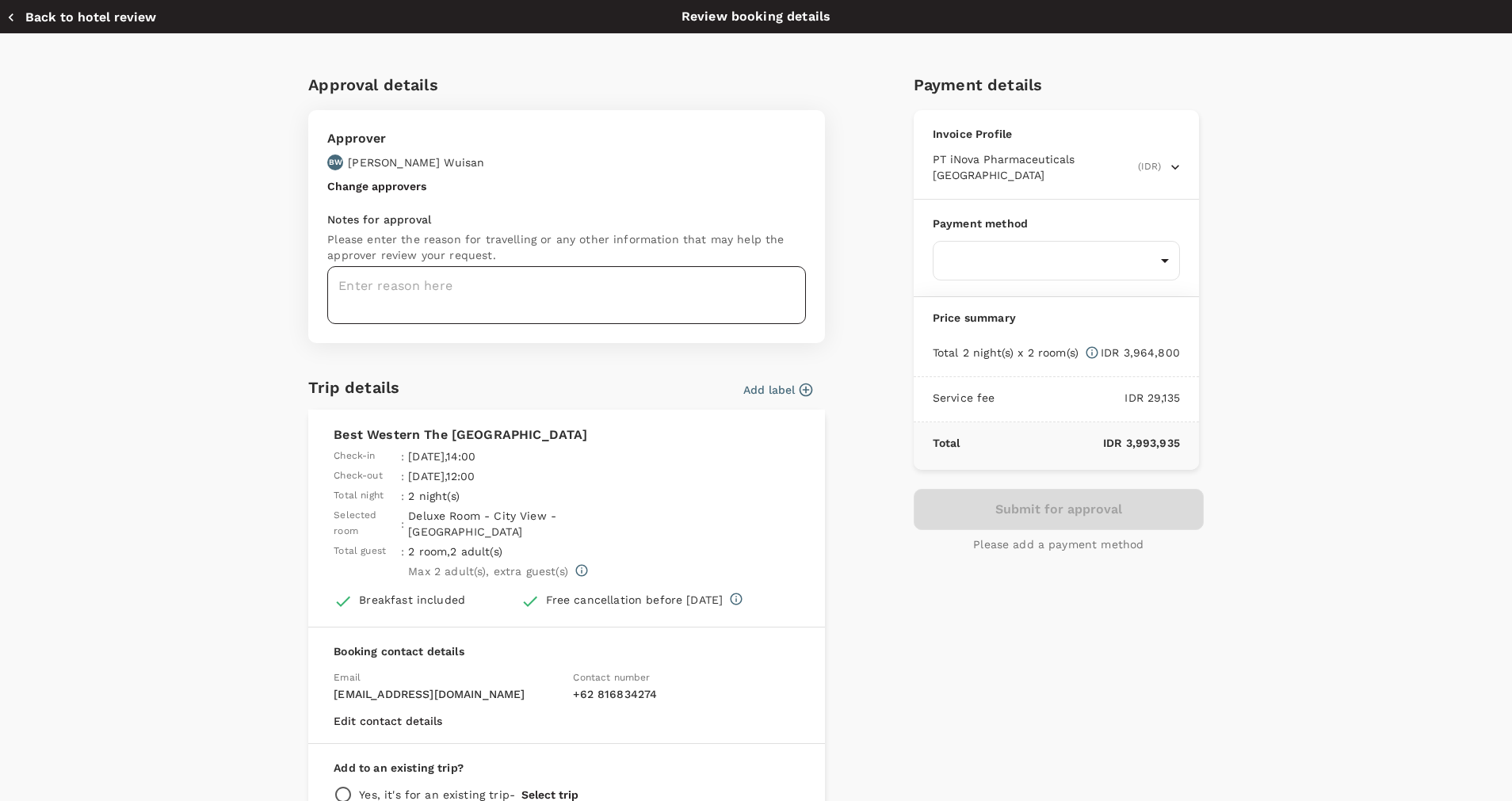
click at [582, 277] on textarea at bounding box center [567, 295] width 478 height 57
type textarea "R"
type textarea "Hotel in Manado : Zia & PakYulias"
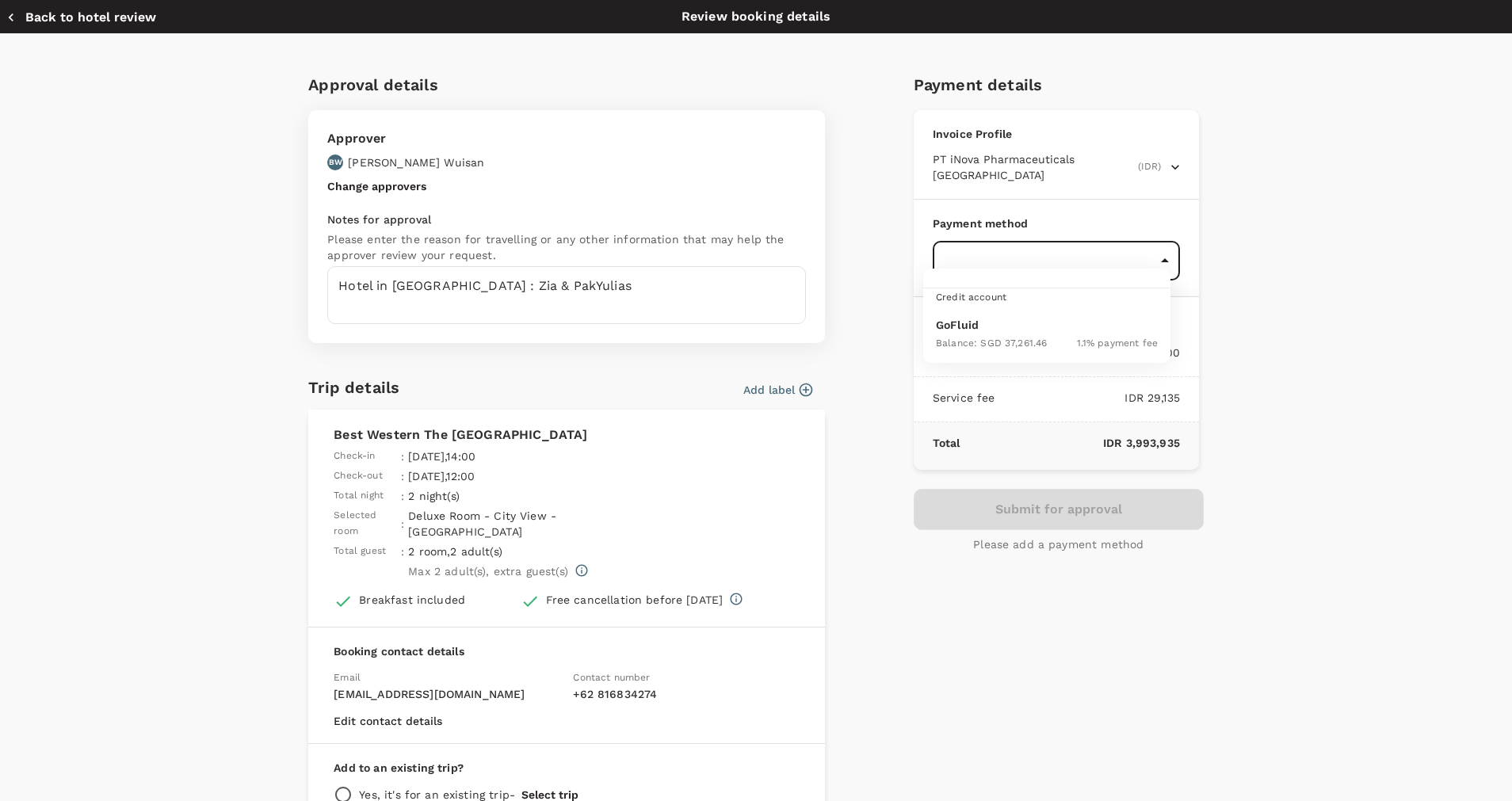
click at [983, 251] on body "Back to hotel details Review selection You've selected Best Western The Lagoon …" at bounding box center [756, 441] width 1512 height 882
click at [990, 327] on p "GoFluid" at bounding box center [1047, 324] width 222 height 16
type input "9d87fe9b-f599-4813-91a8-6354e0e2f257"
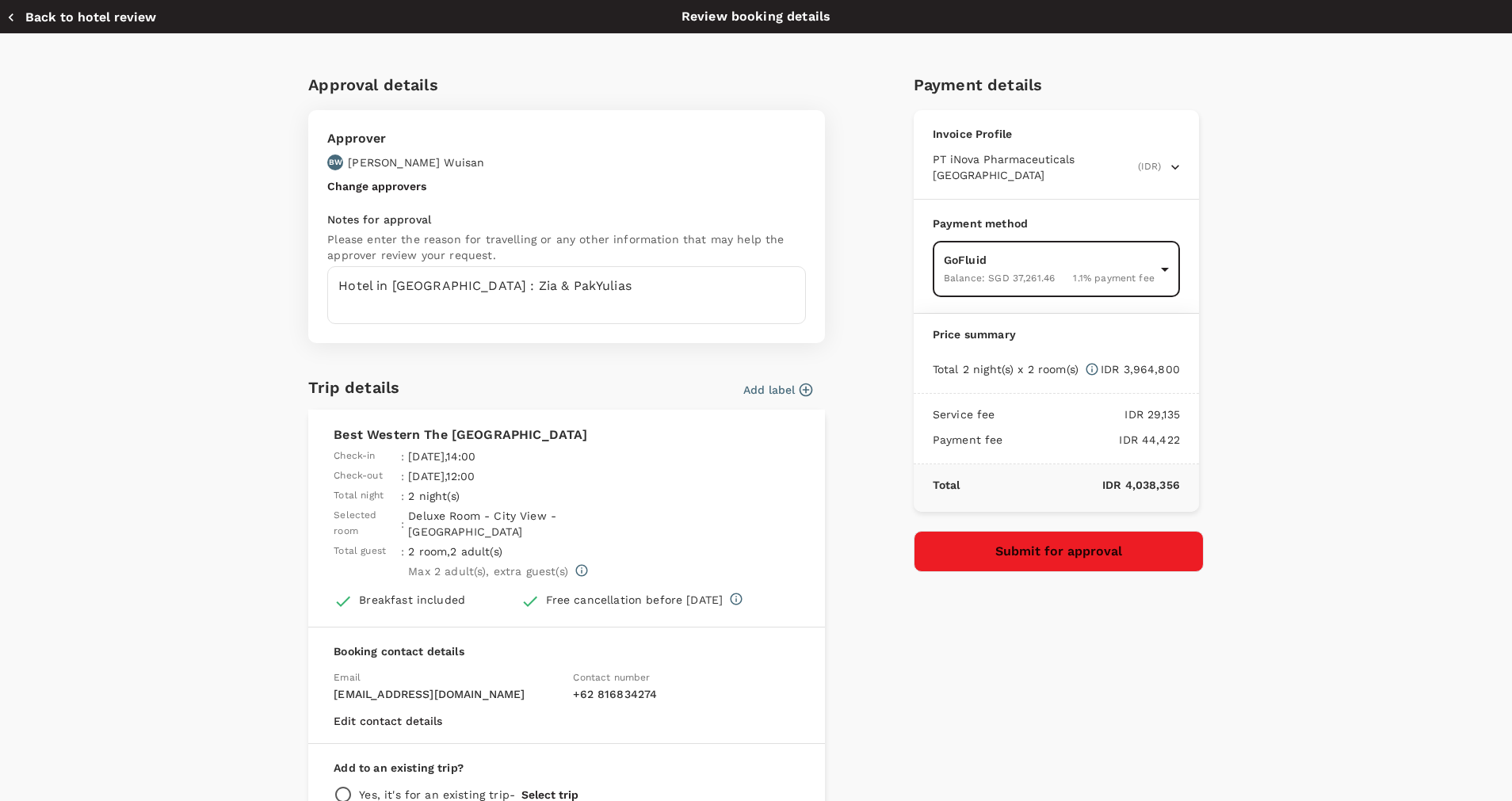
click at [986, 531] on button "Submit for approval" at bounding box center [1058, 551] width 290 height 41
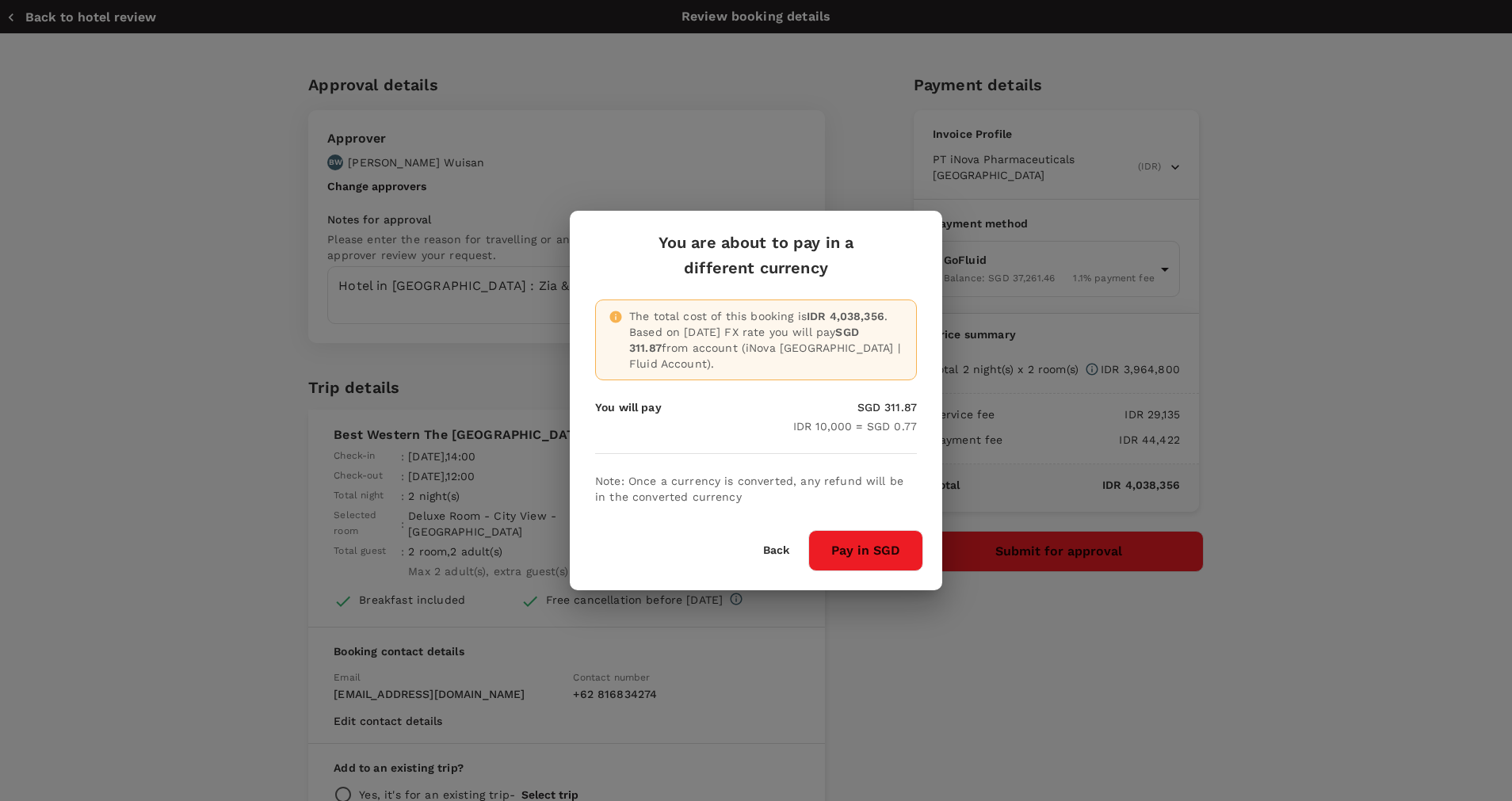
click at [868, 530] on button "Pay in SGD" at bounding box center [865, 550] width 115 height 41
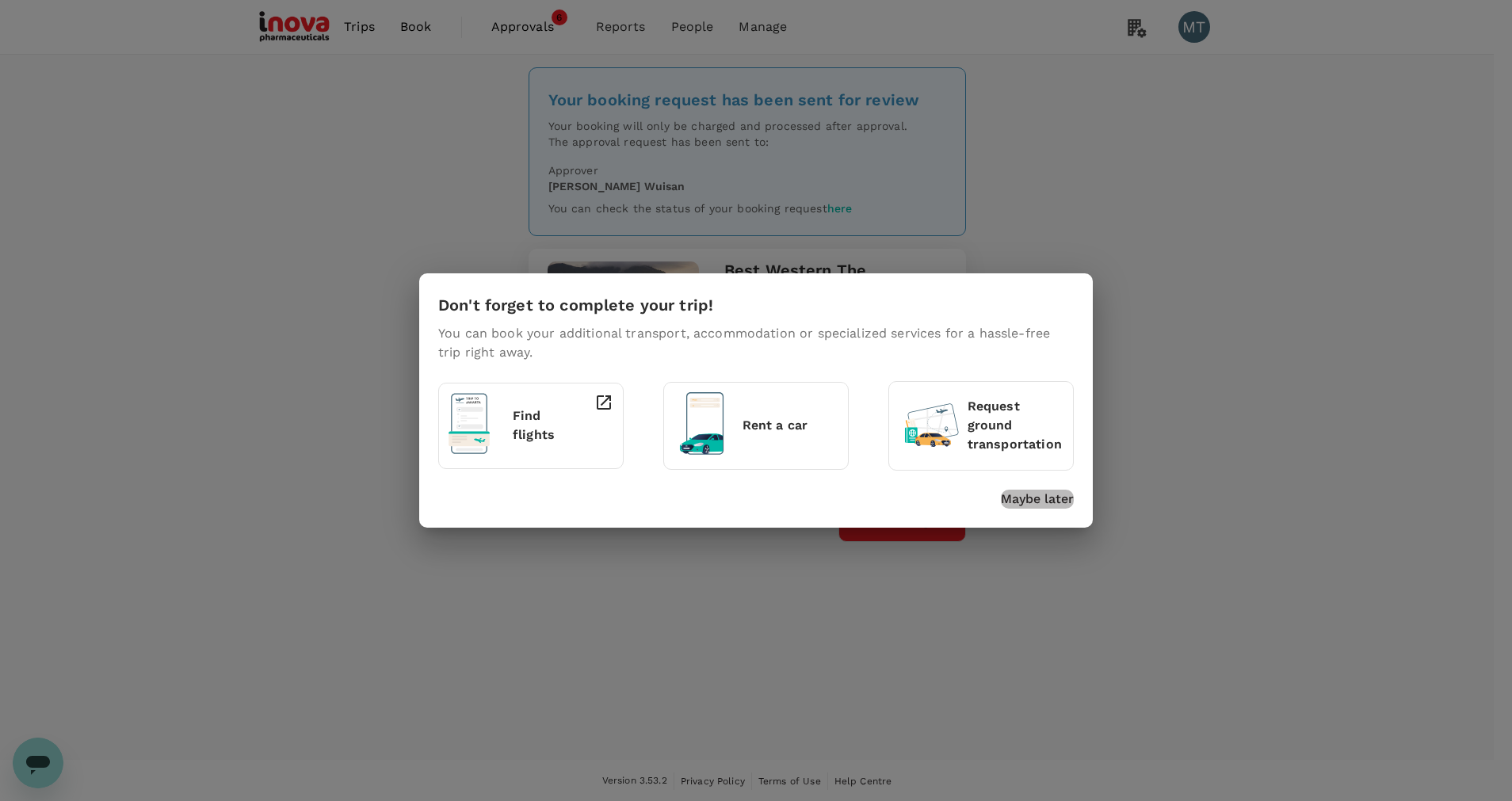
click at [1020, 500] on p "Maybe later" at bounding box center [1037, 500] width 73 height 19
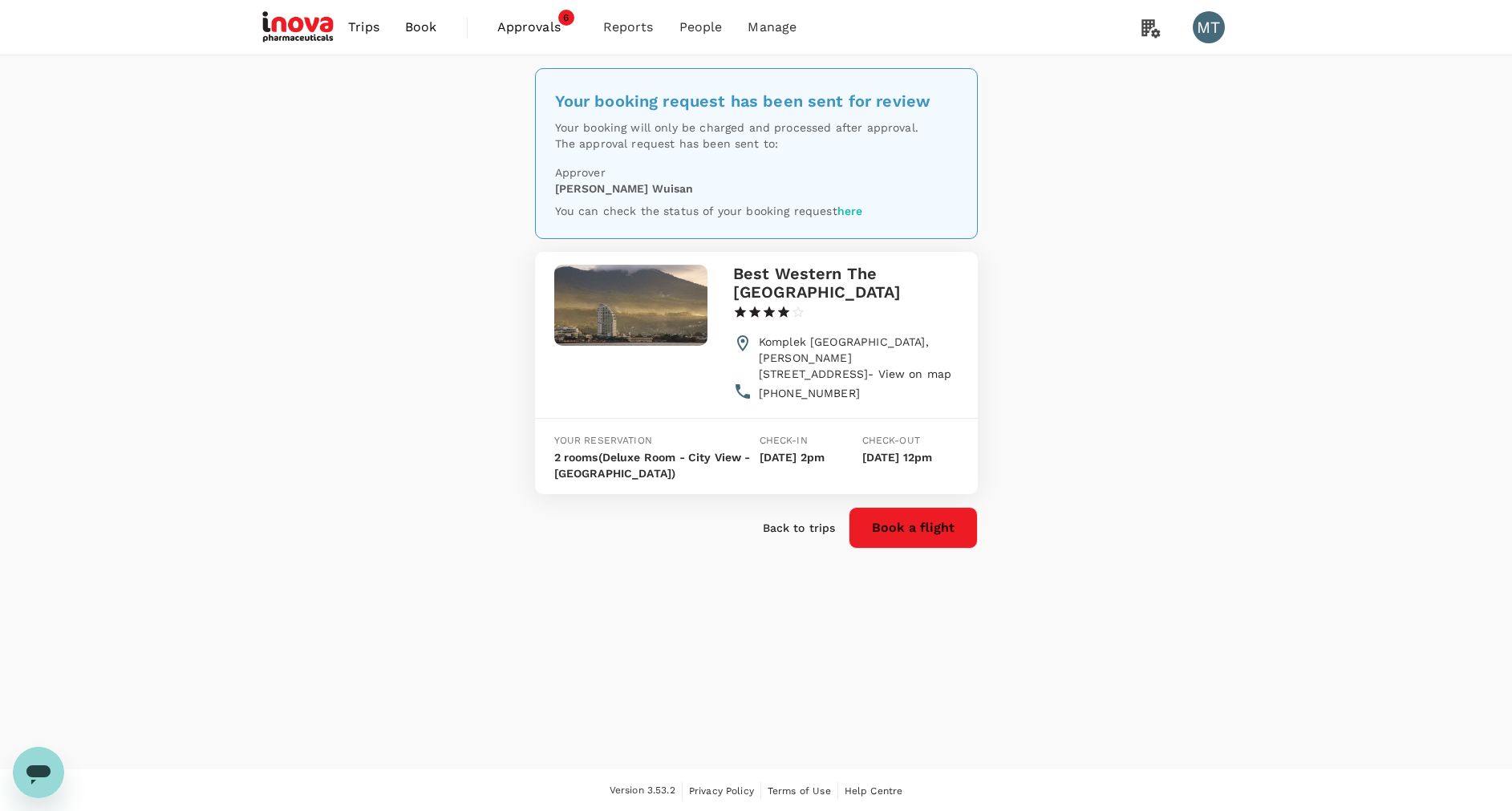
click at [420, 37] on link "Book" at bounding box center [421, 27] width 58 height 54
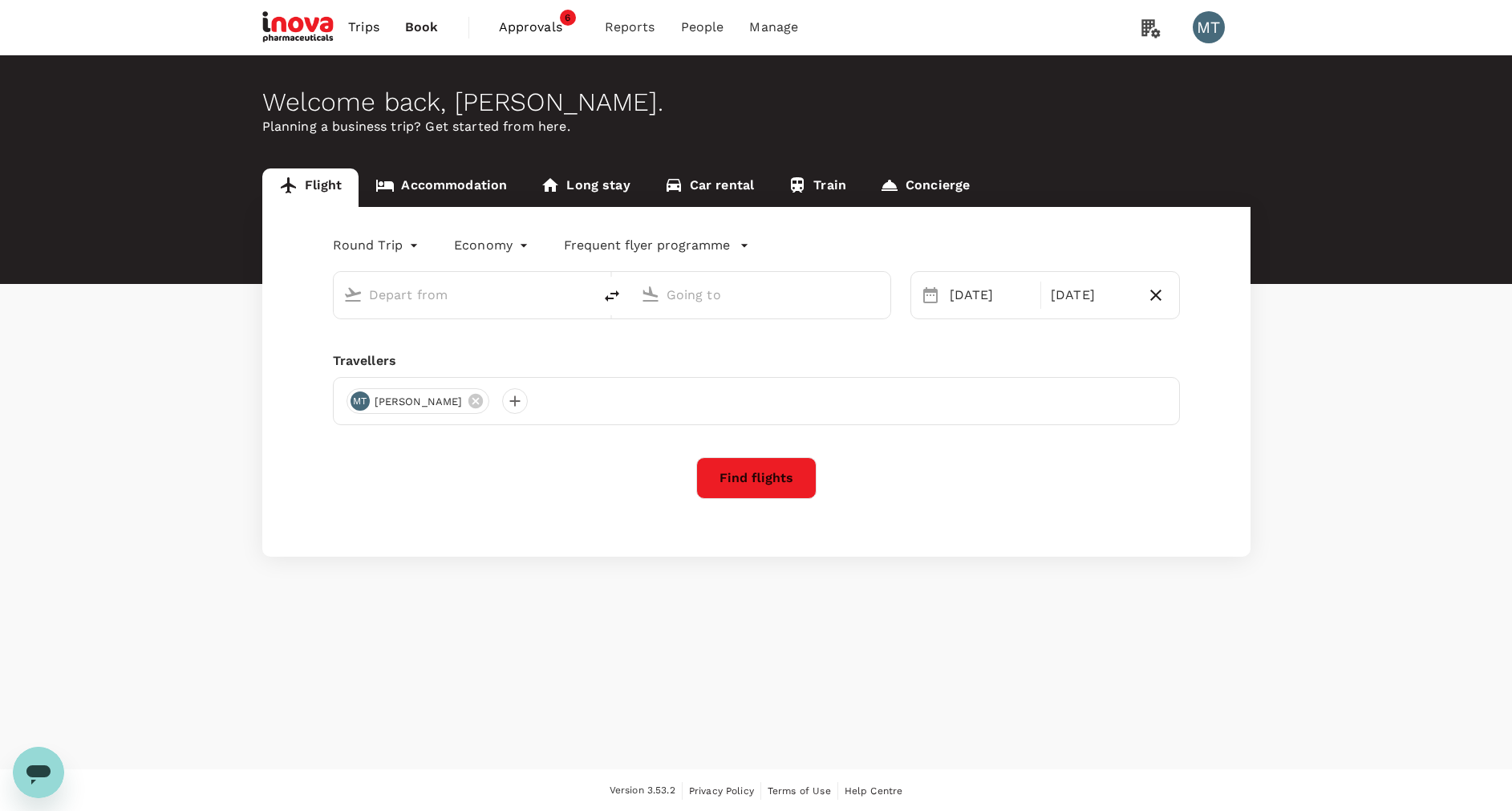
type input "oneway"
type input "[PERSON_NAME] (UPG)"
type input "Soekarno-Hatta Intl (CGK)"
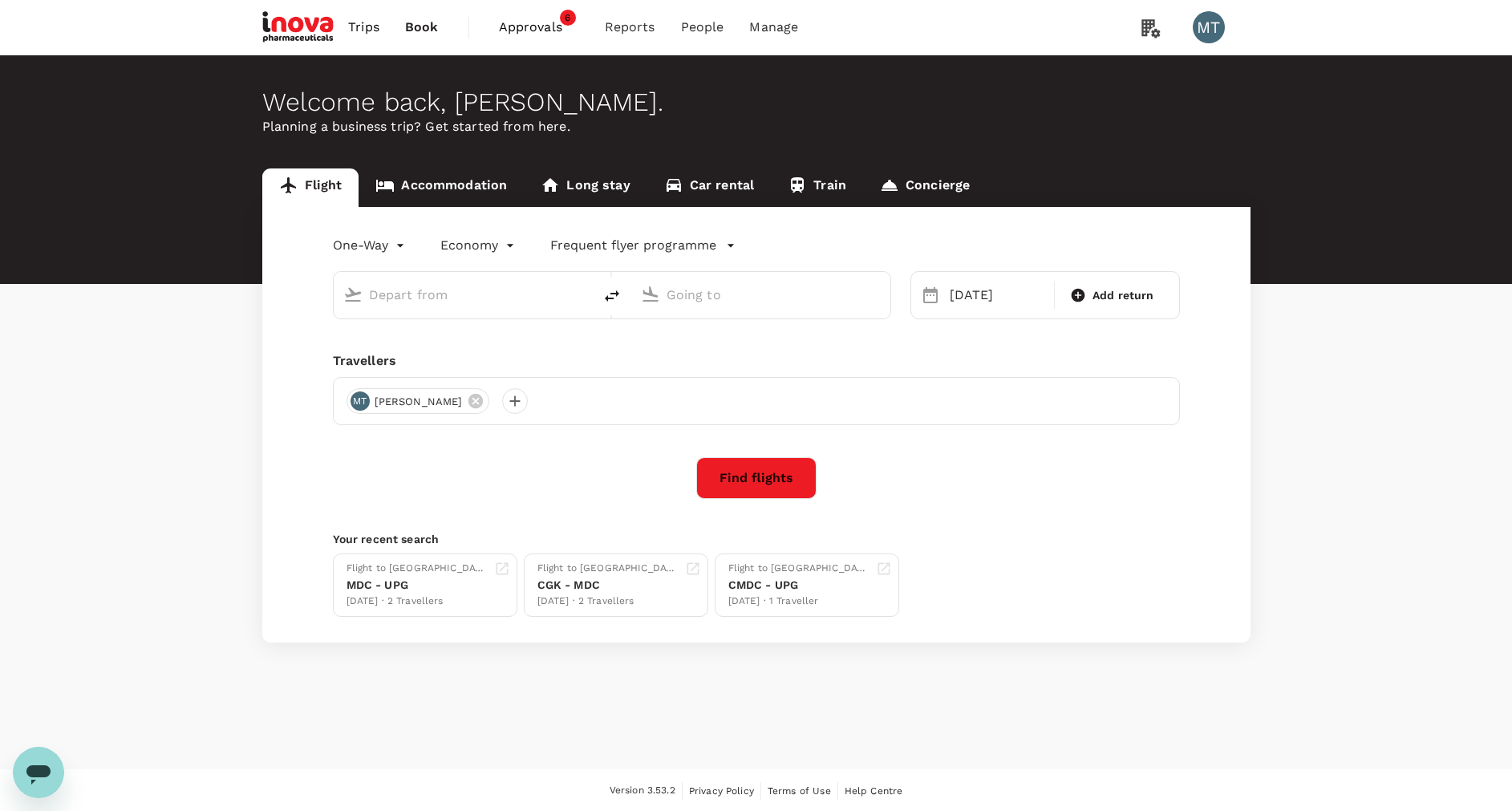
type input "[PERSON_NAME] (UPG)"
type input "Soekarno-Hatta Intl (CGK)"
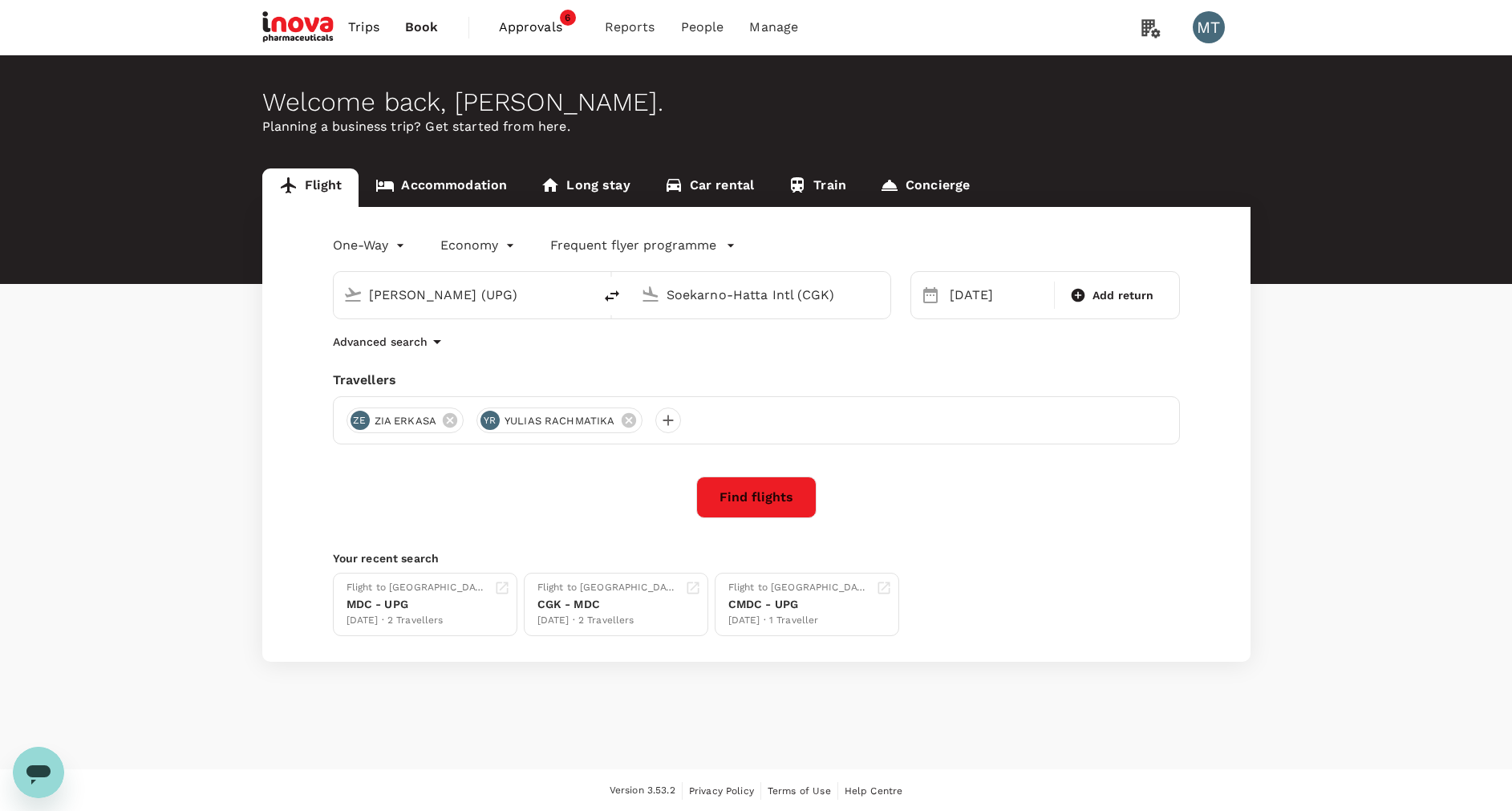
click at [502, 191] on link "Accommodation" at bounding box center [441, 188] width 166 height 39
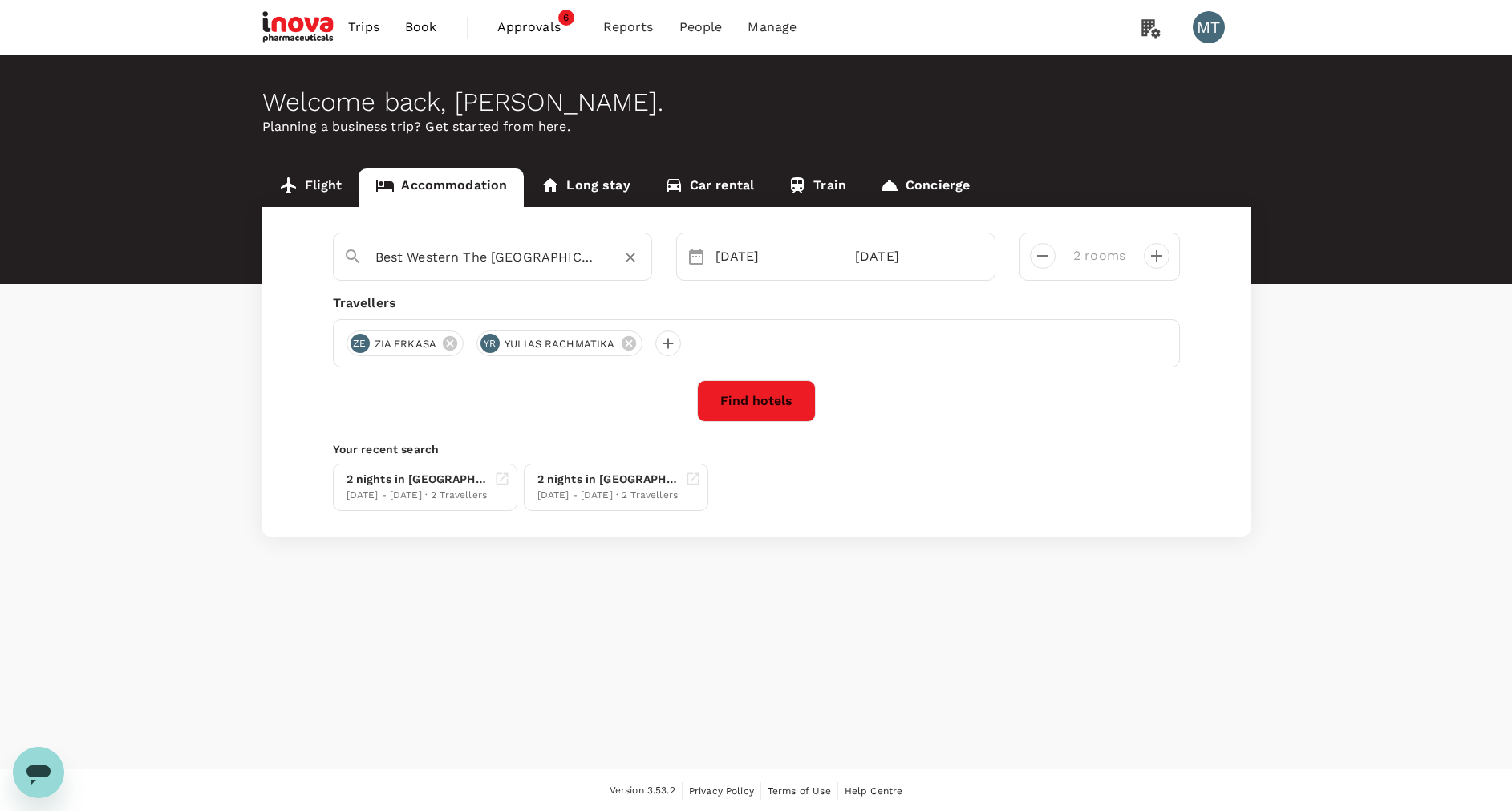
click at [523, 272] on div "Best Western The [GEOGRAPHIC_DATA]" at bounding box center [493, 257] width 320 height 48
click at [626, 259] on icon "Clear" at bounding box center [630, 257] width 16 height 16
click at [581, 251] on input "text" at bounding box center [485, 258] width 221 height 25
type input "Makassar"
click at [756, 263] on div "[DATE]" at bounding box center [775, 256] width 133 height 32
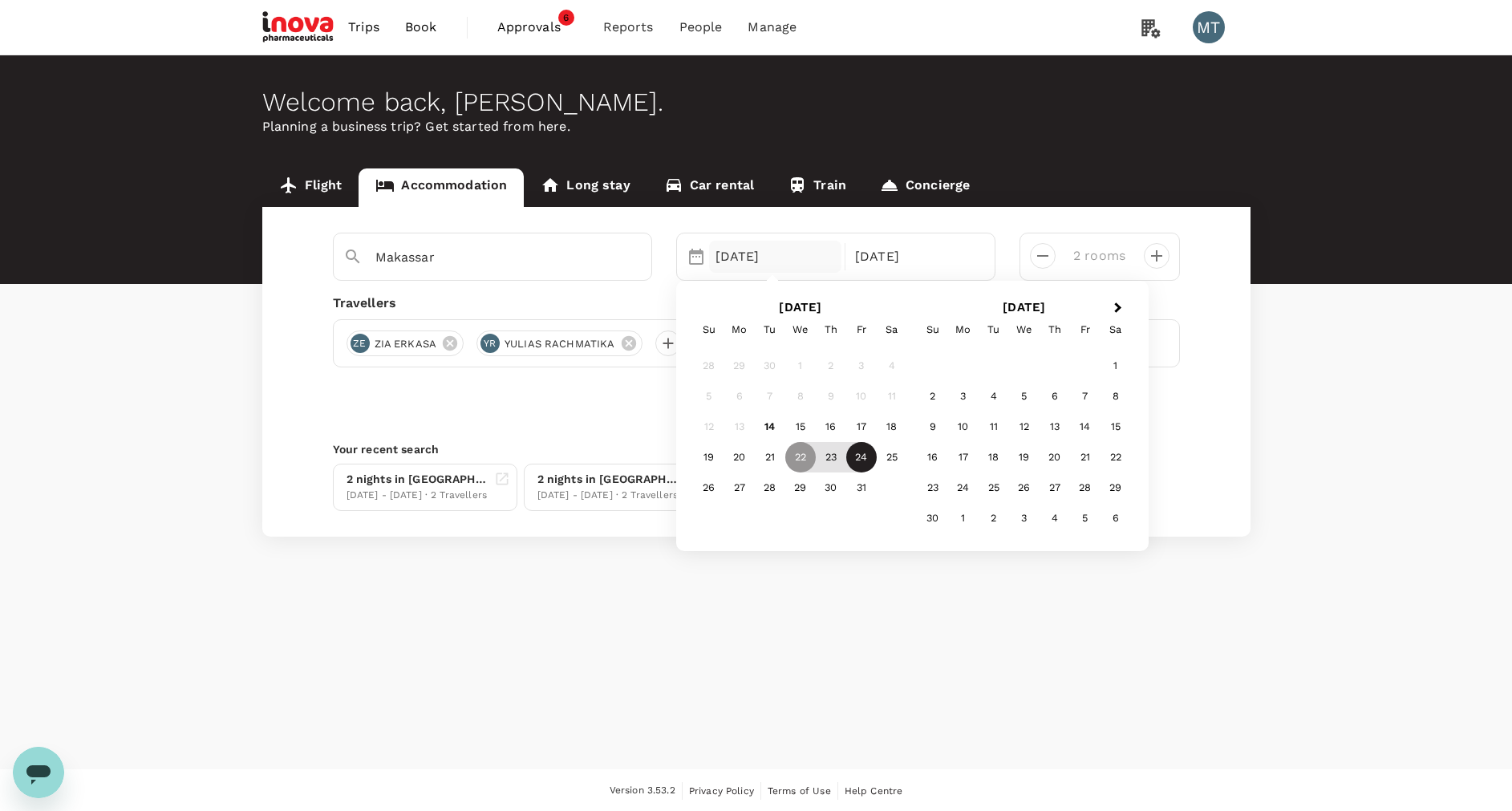
click at [861, 466] on div "24" at bounding box center [860, 456] width 30 height 30
click at [917, 271] on div "Check-out" at bounding box center [914, 256] width 133 height 32
click at [708, 492] on div "26" at bounding box center [708, 487] width 30 height 30
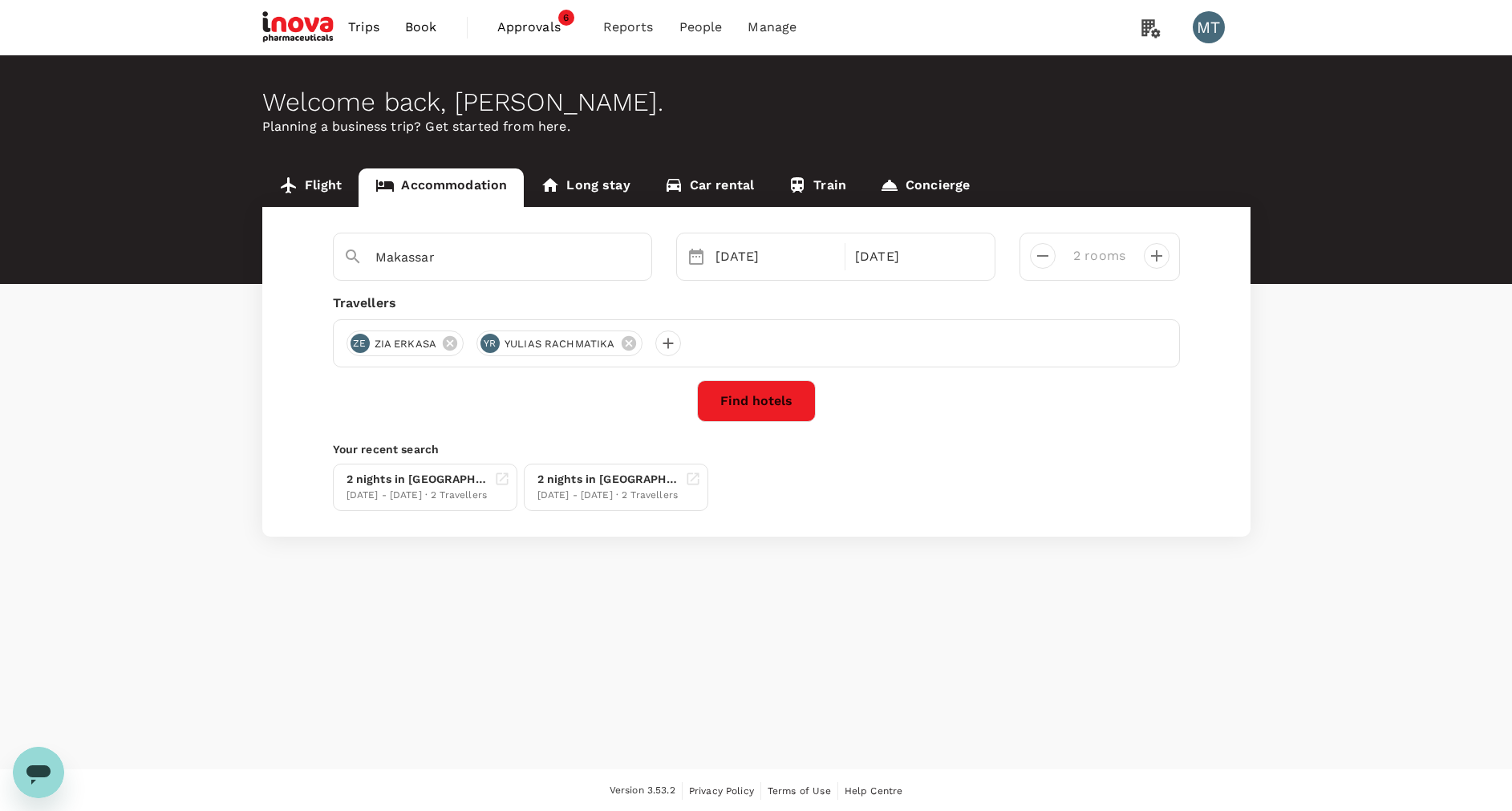
click at [777, 403] on button "Find hotels" at bounding box center [756, 400] width 119 height 42
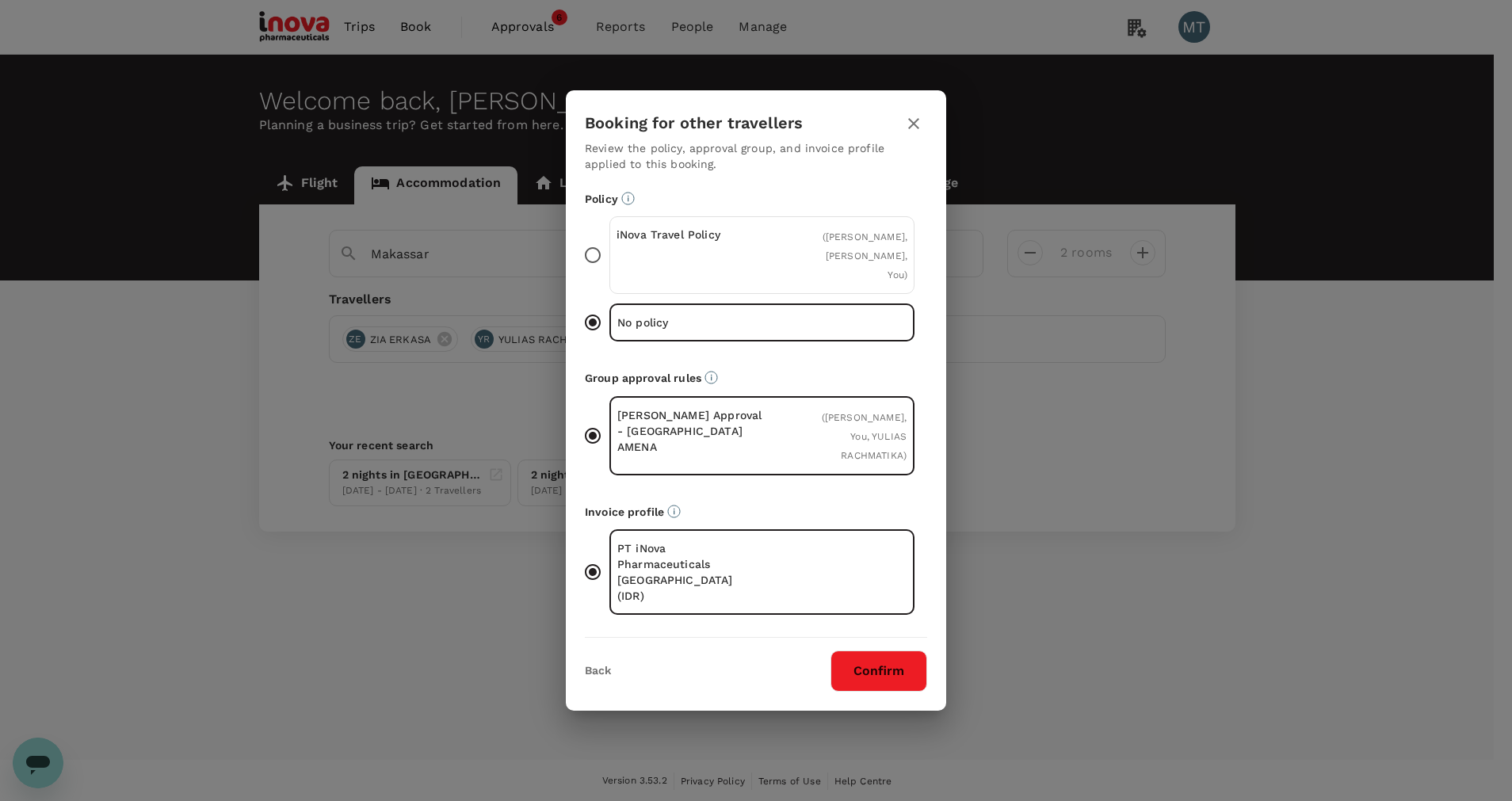
click at [693, 267] on div "iNova Travel Policy" at bounding box center [689, 256] width 145 height 57
click at [610, 267] on input "iNova Travel Policy ( ZIA ERKASA, YULIAS RACHMATIKA, You )" at bounding box center [592, 255] width 33 height 33
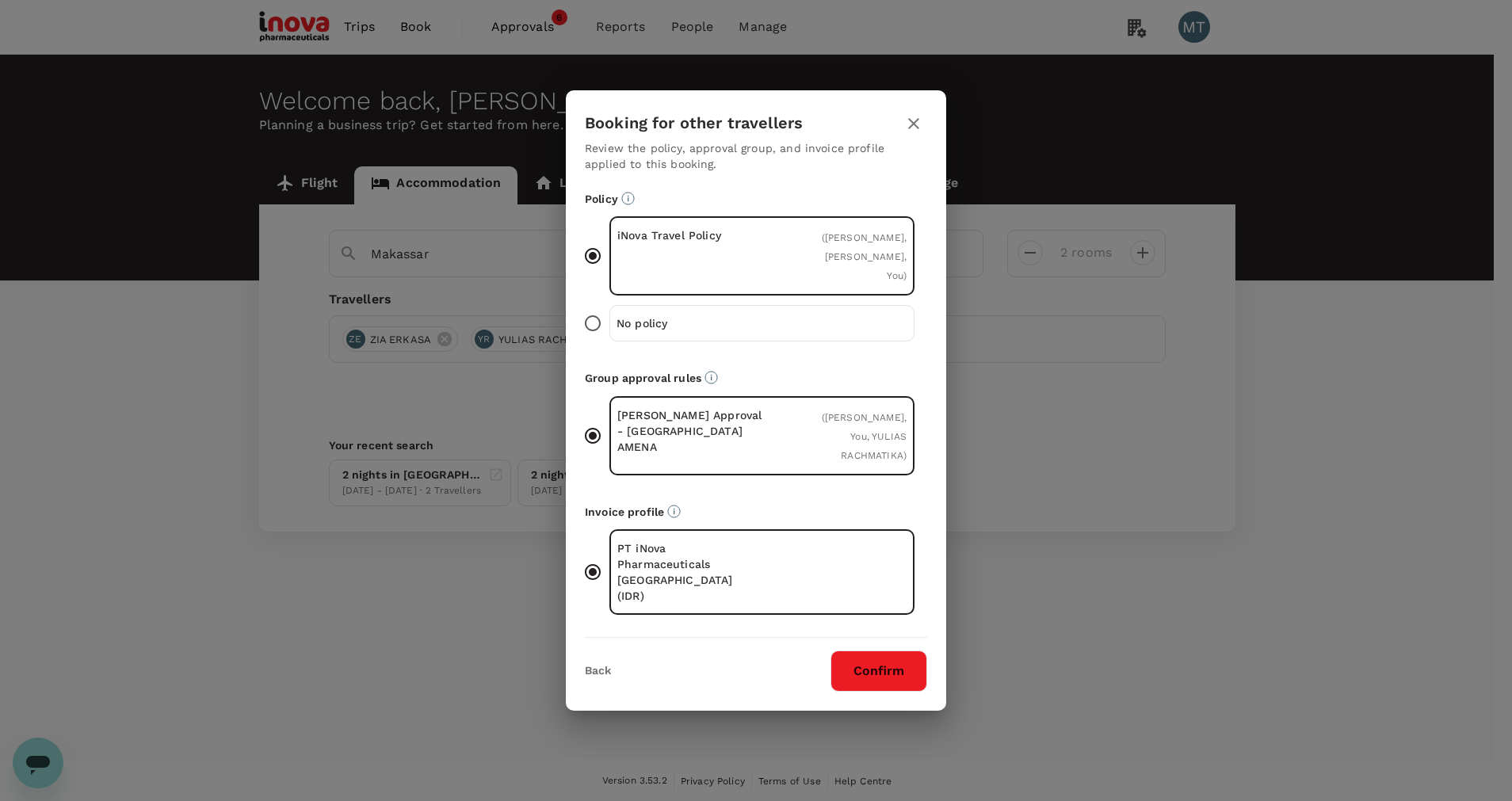
click at [876, 662] on button "Confirm" at bounding box center [878, 671] width 97 height 41
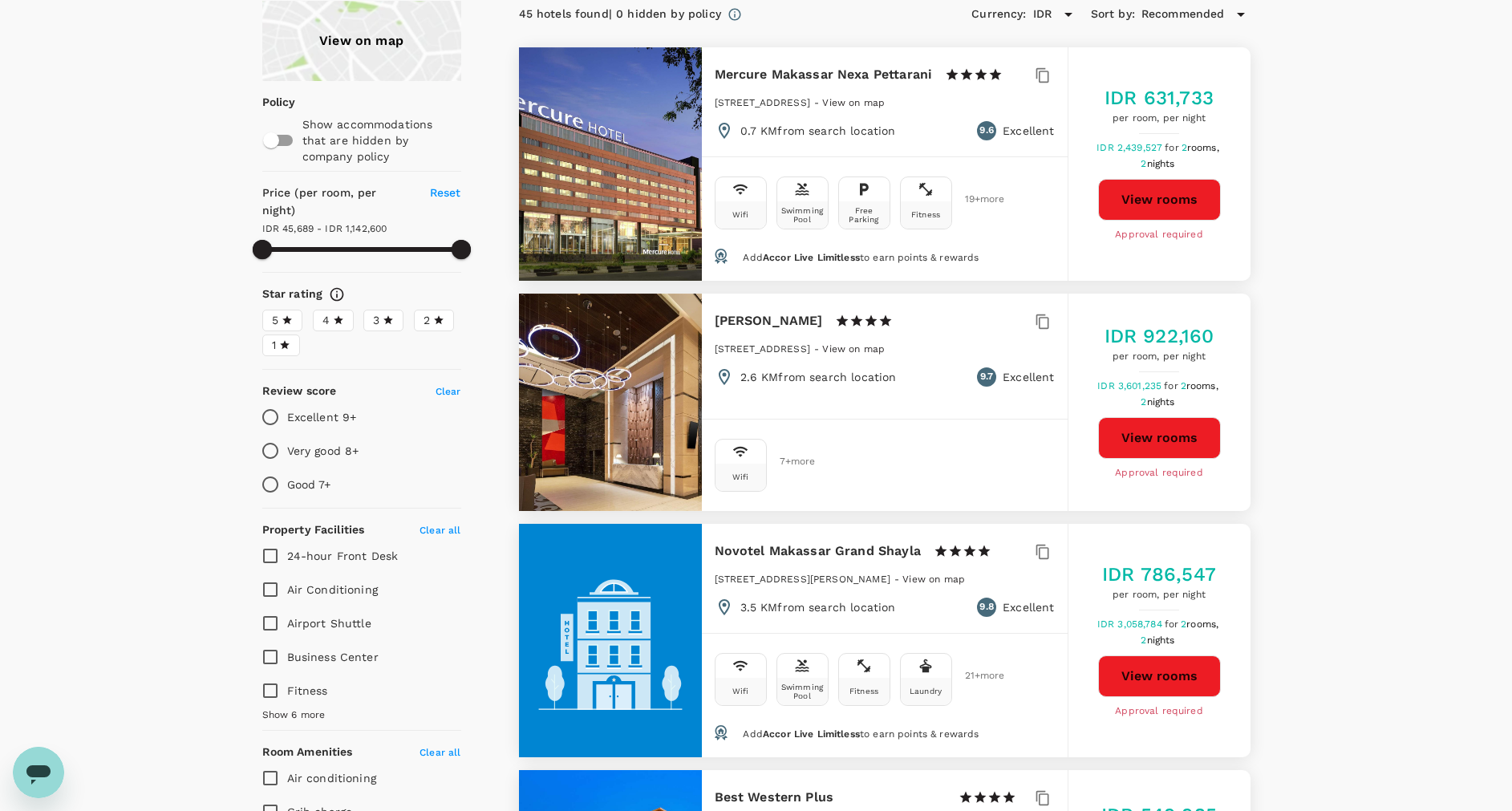
scroll to position [240, 0]
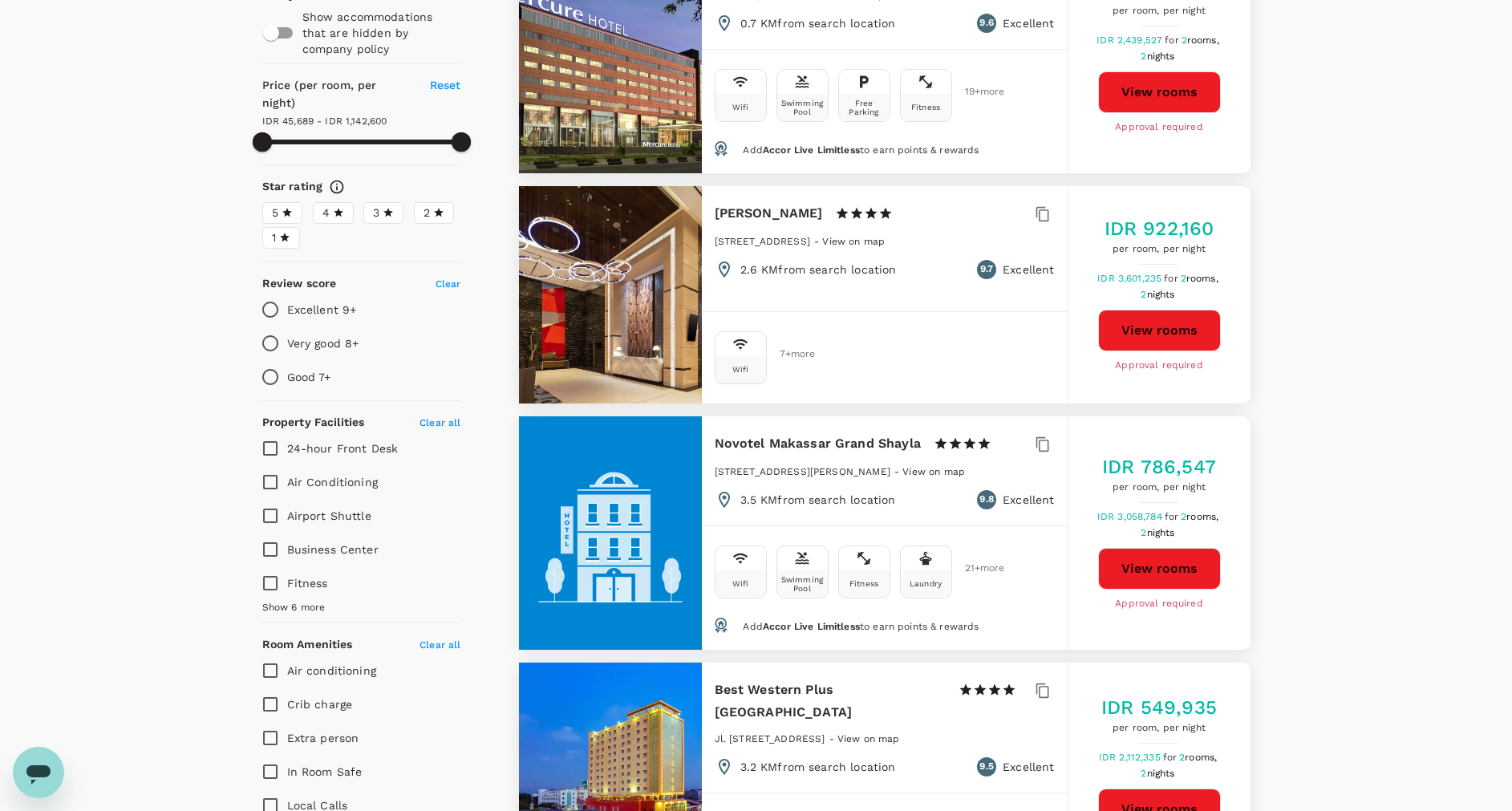
click at [1147, 557] on button "View rooms" at bounding box center [1158, 568] width 123 height 42
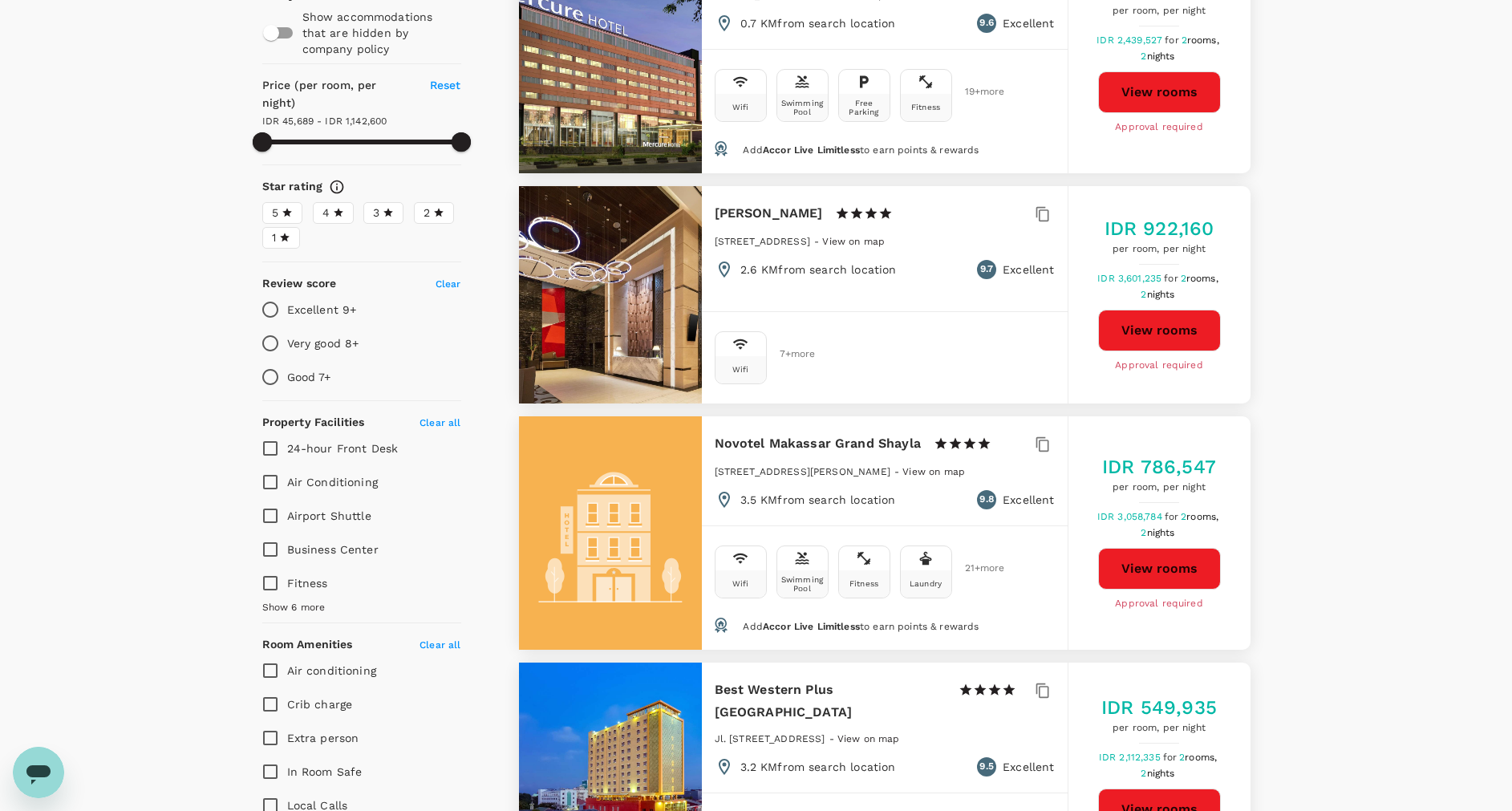
type input "1142599.49"
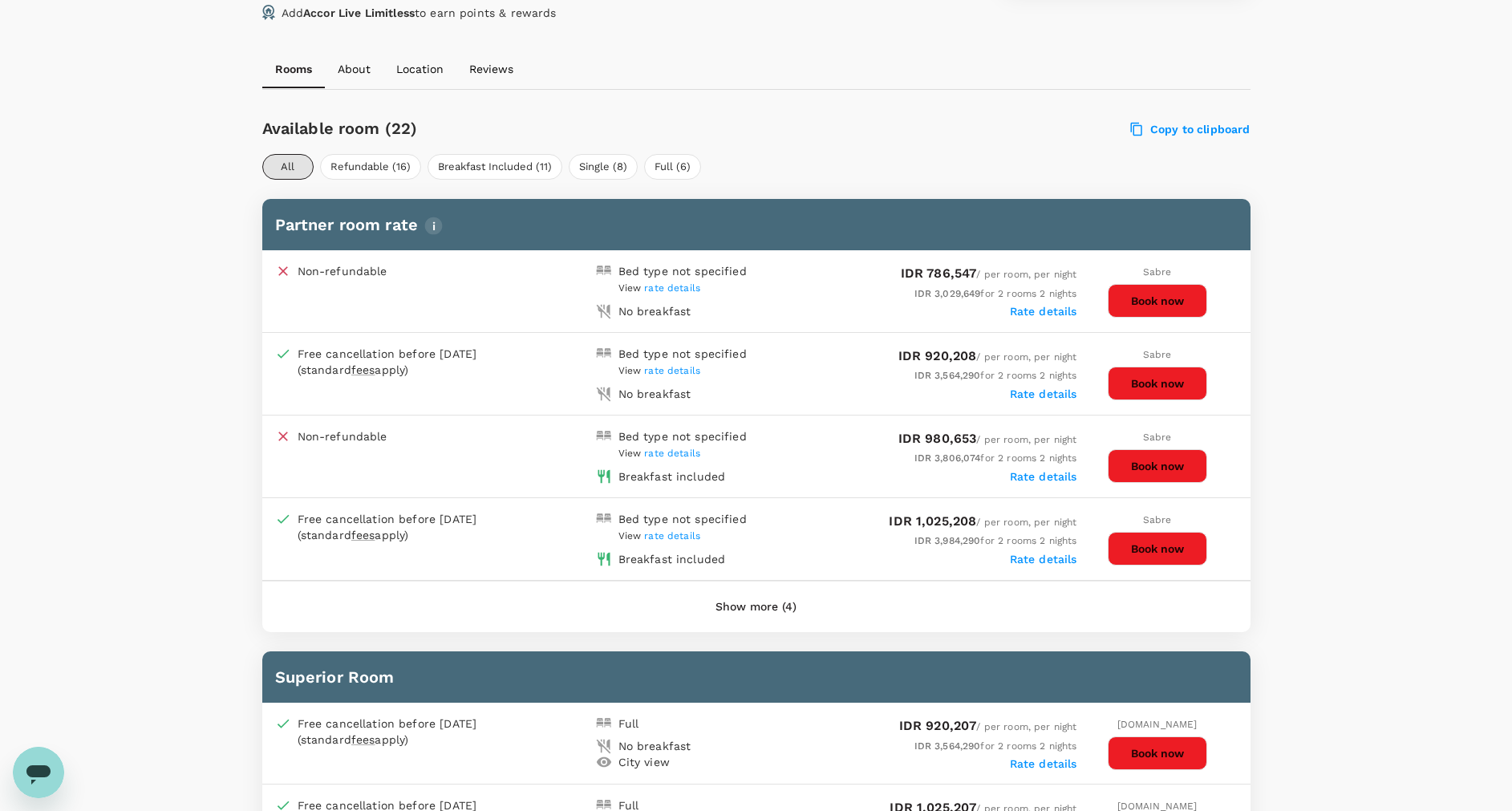
scroll to position [722, 0]
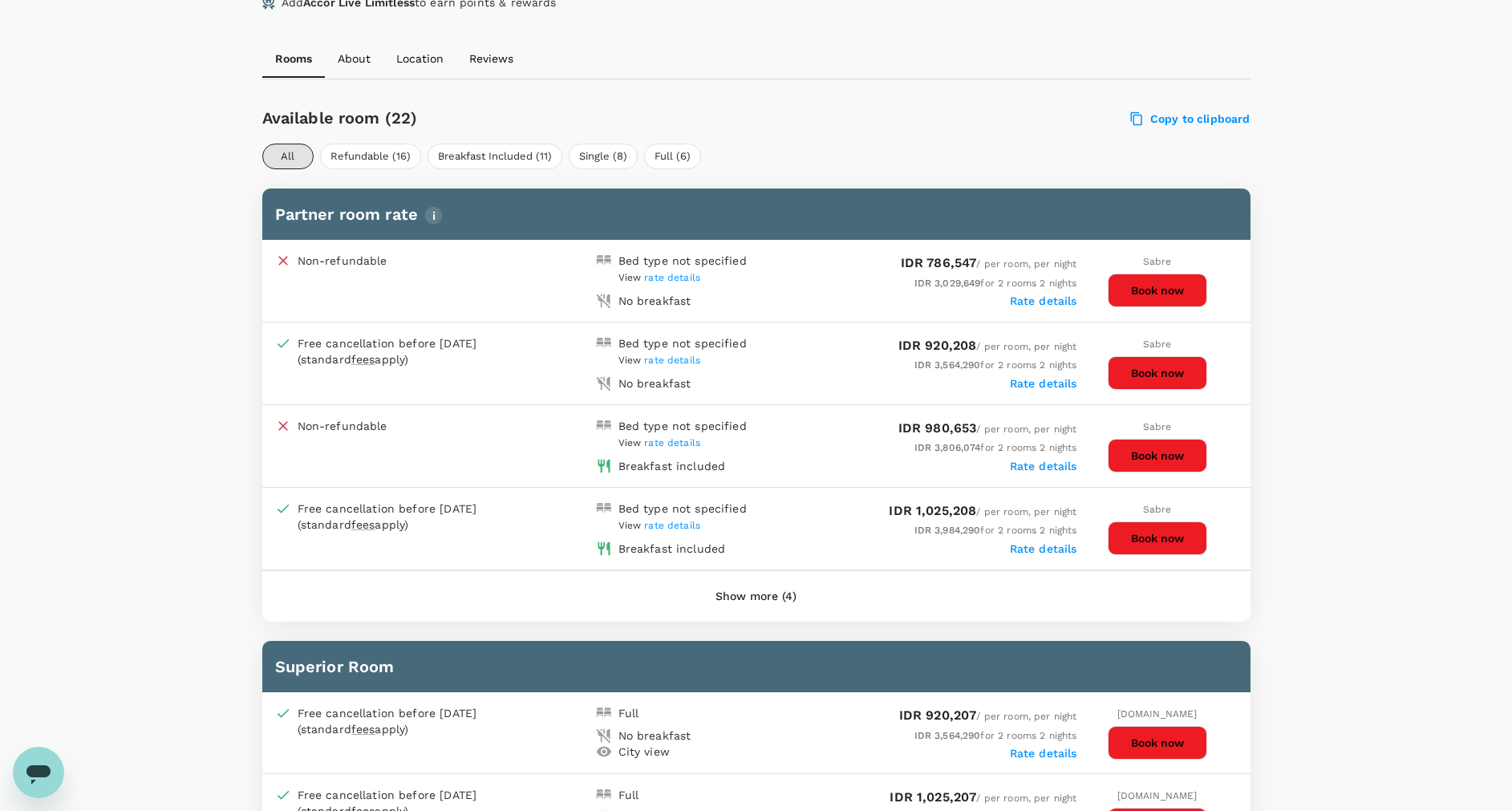
click at [721, 594] on button "Show more (4)" at bounding box center [756, 597] width 126 height 39
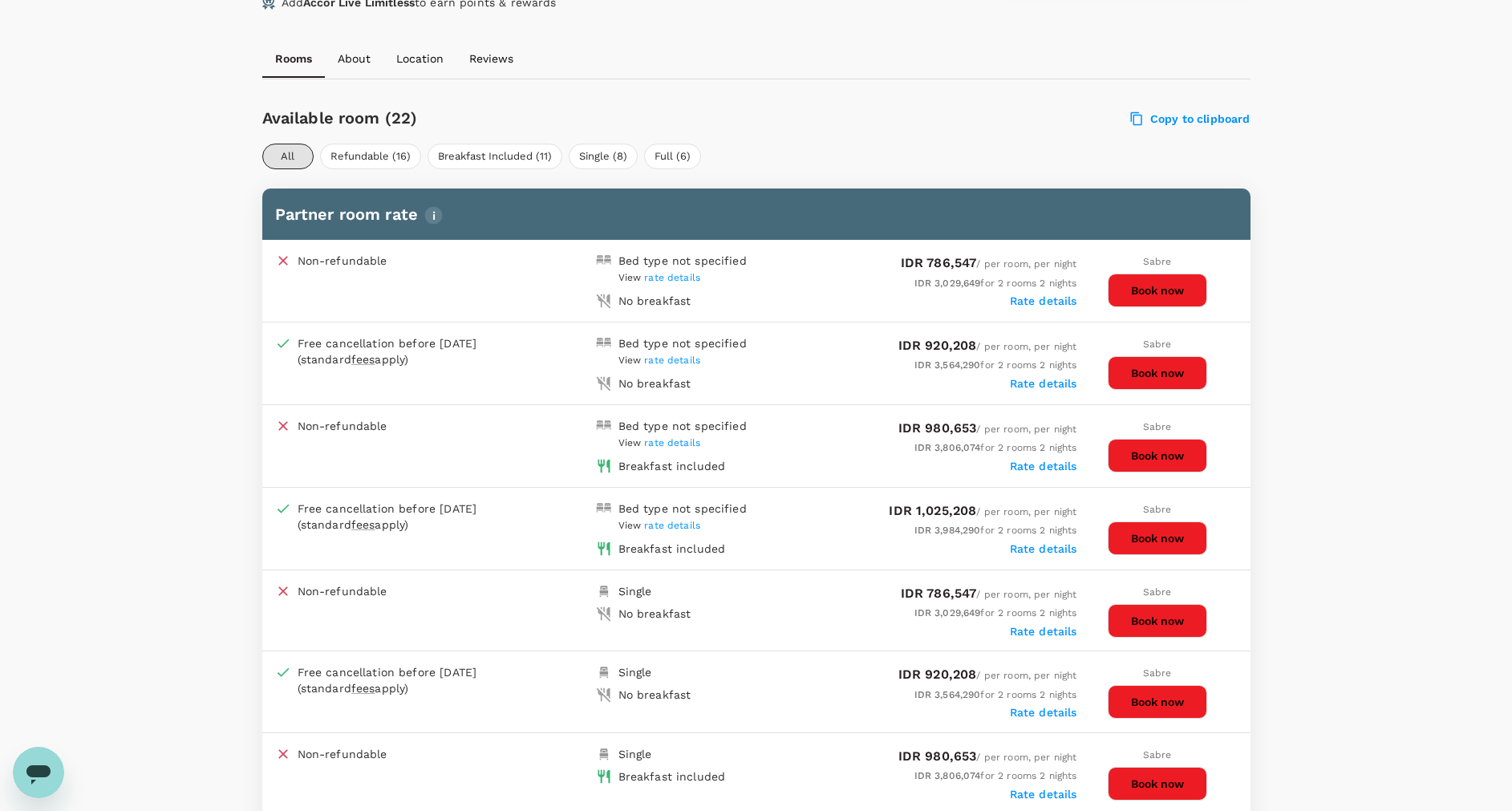
click at [679, 520] on span "rate details" at bounding box center [672, 525] width 56 height 12
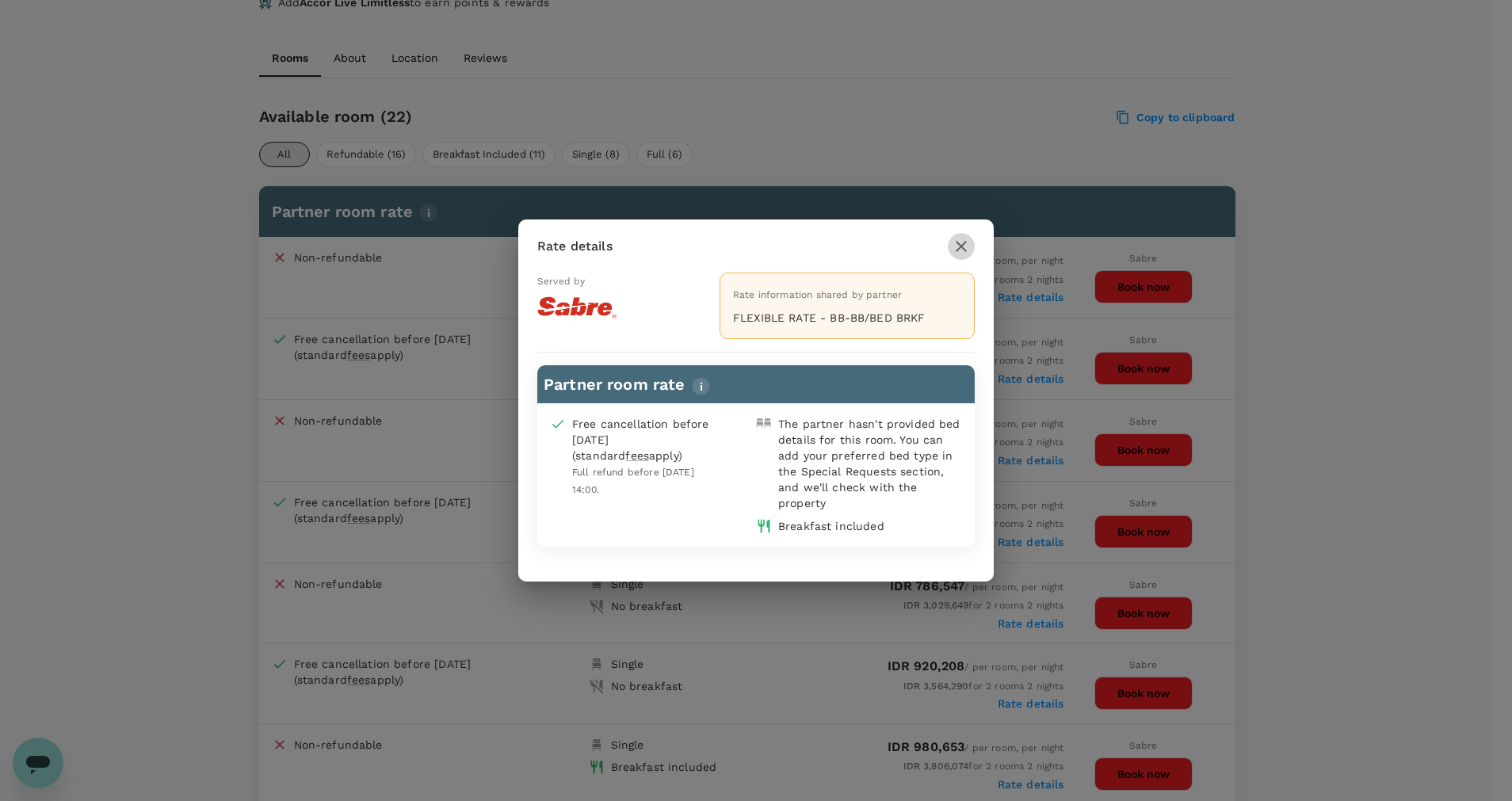
click at [963, 233] on button "button" at bounding box center [961, 246] width 27 height 27
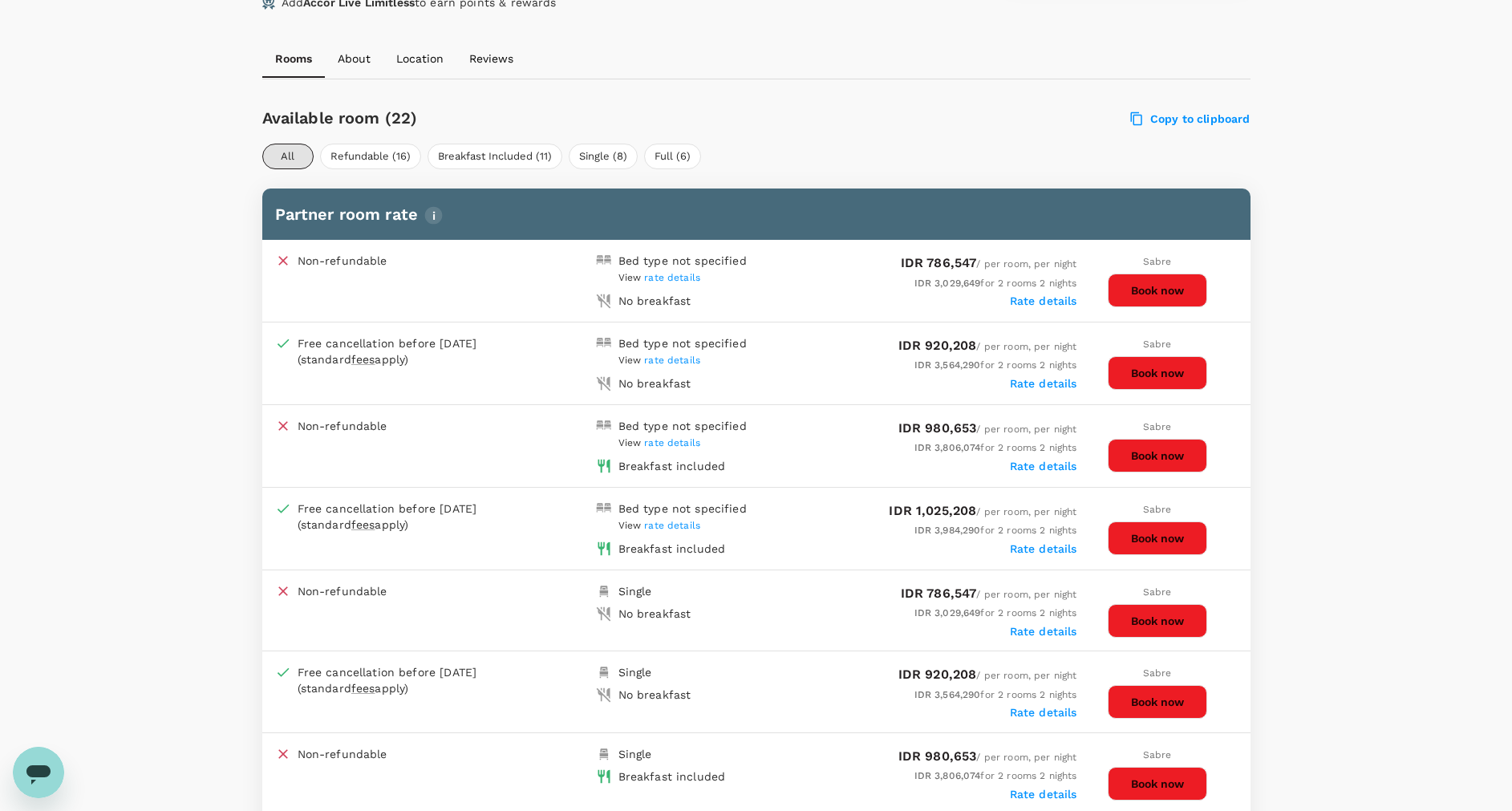
click at [665, 520] on span "rate details" at bounding box center [672, 525] width 56 height 12
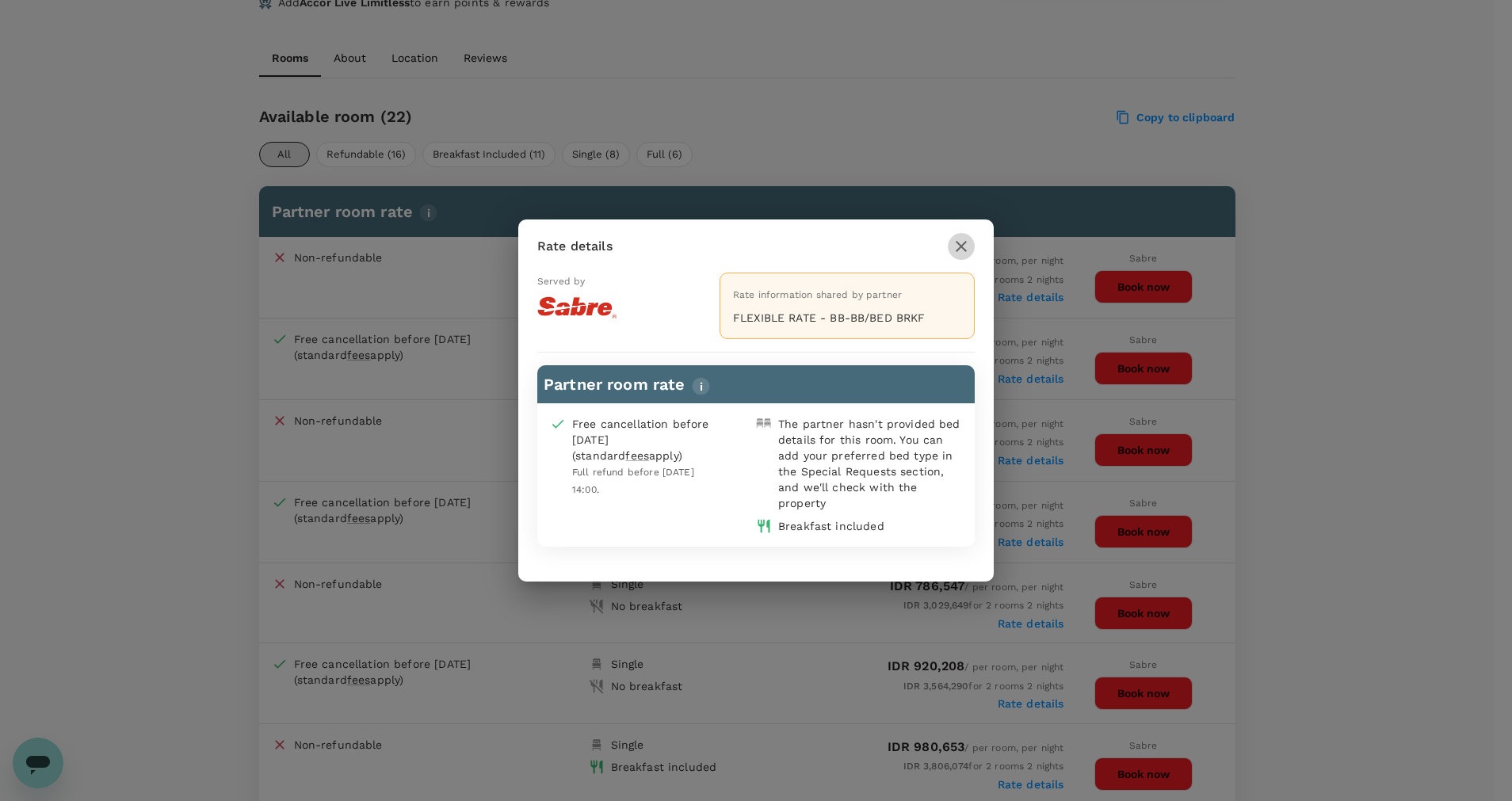
click at [959, 247] on icon "button" at bounding box center [961, 247] width 19 height 19
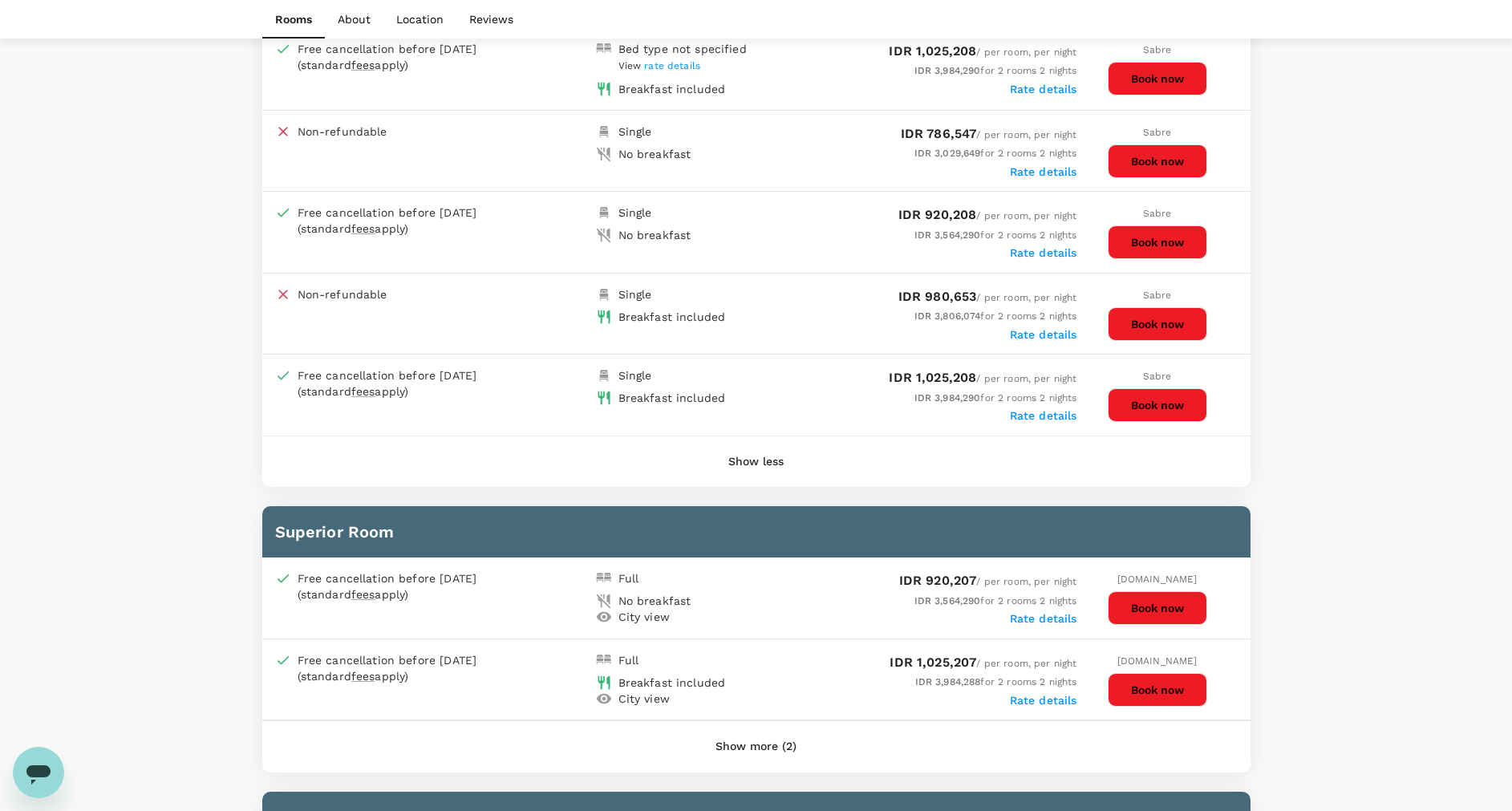
scroll to position [1444, 0]
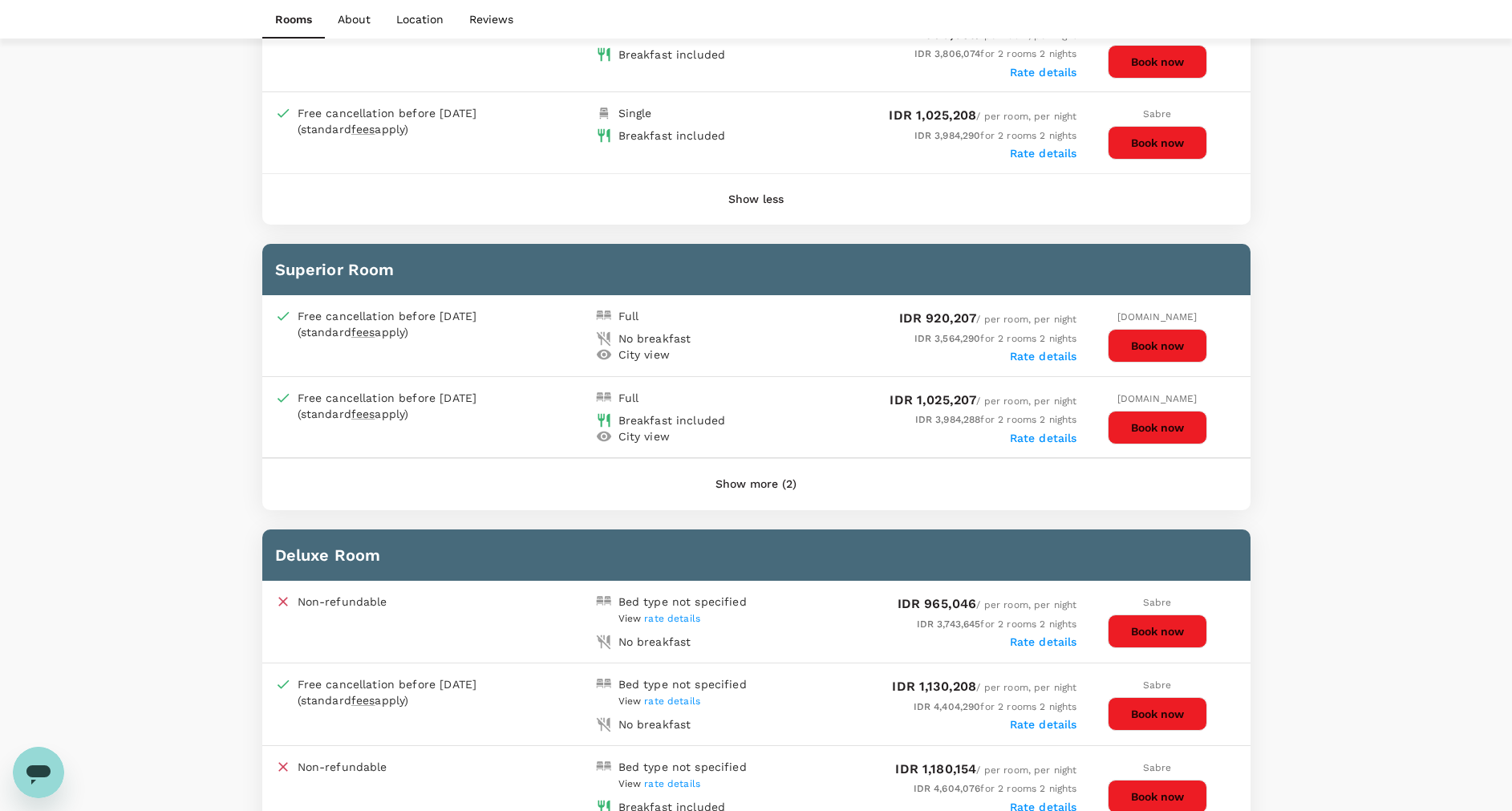
click at [1171, 426] on button "Book now" at bounding box center [1157, 427] width 100 height 34
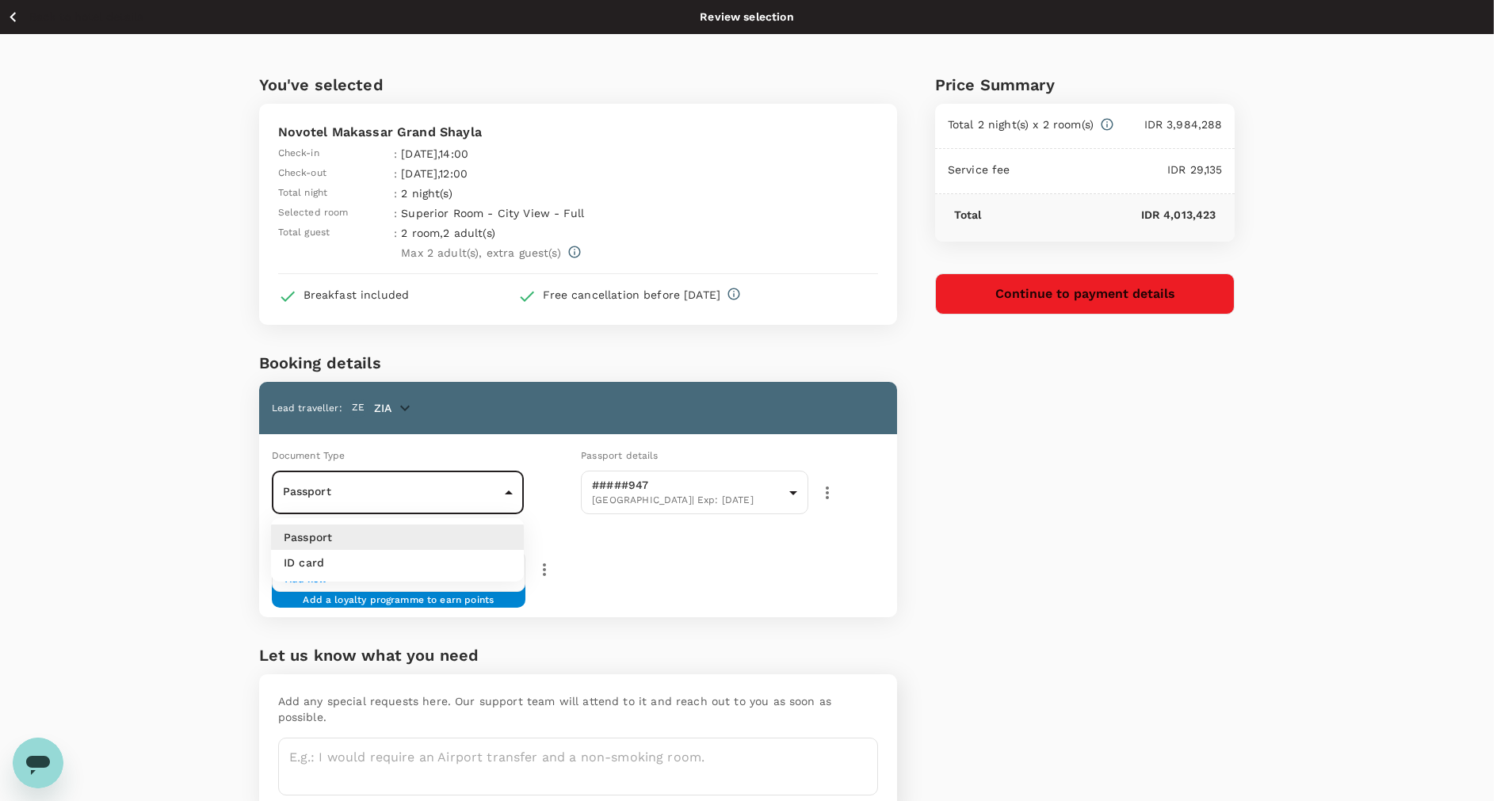
click at [504, 483] on body "Back to hotel details Review selection You've selected Novotel Makassar Grand S…" at bounding box center [756, 441] width 1512 height 882
click at [479, 567] on li "ID card" at bounding box center [397, 563] width 253 height 25
type input "Id card"
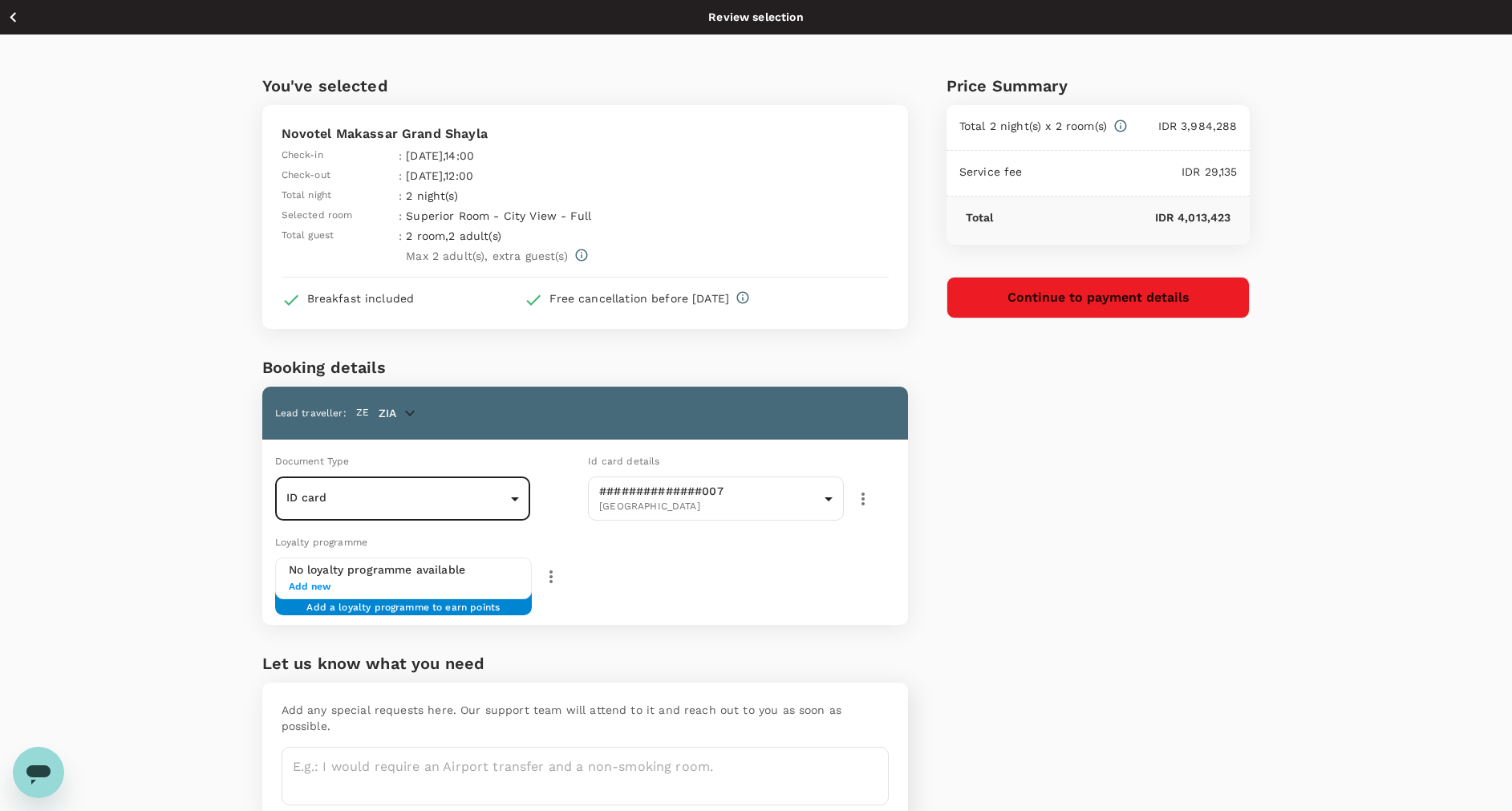
click at [1054, 297] on button "Continue to payment details" at bounding box center [1098, 297] width 304 height 42
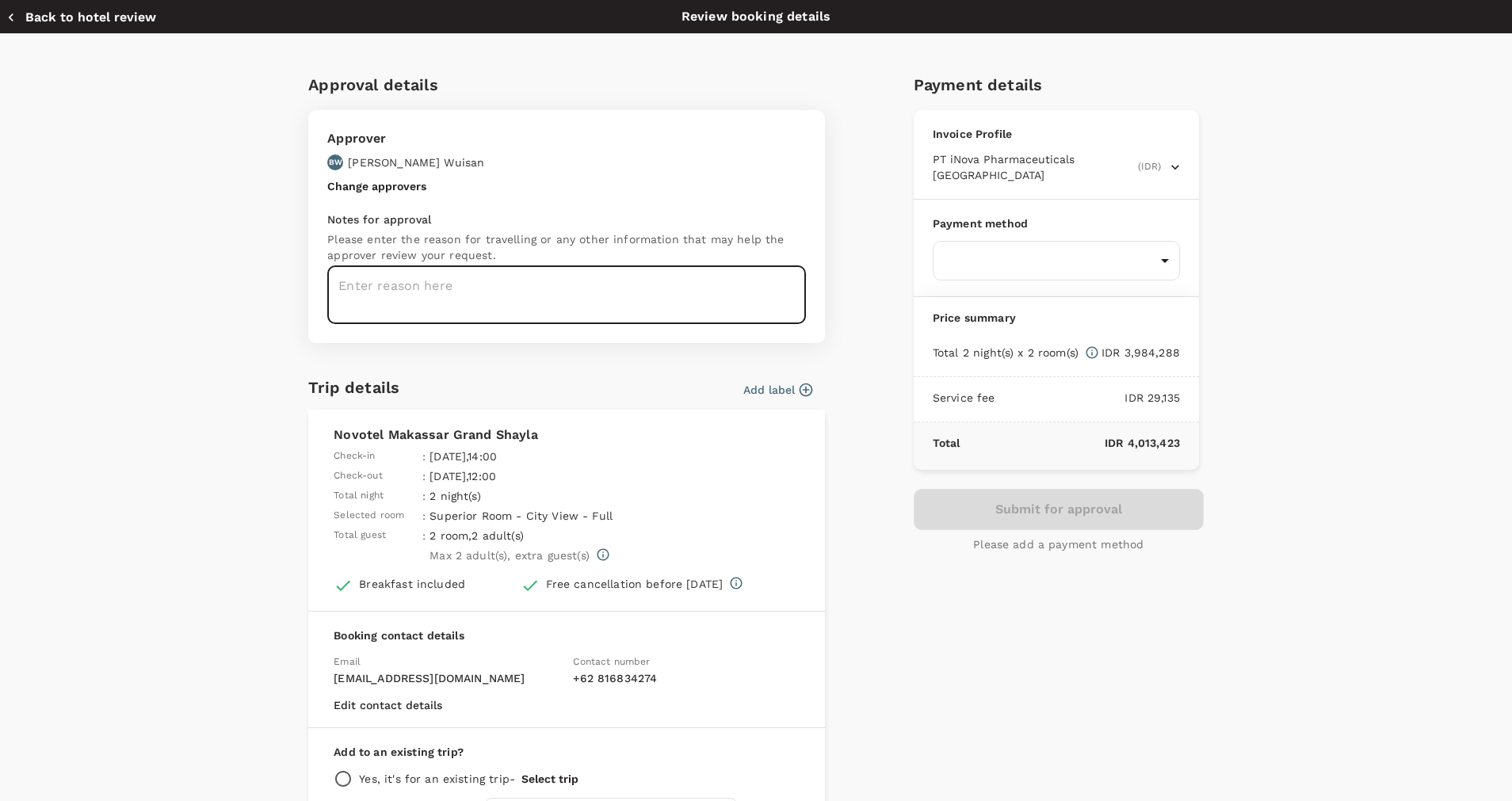
click at [668, 297] on textarea at bounding box center [567, 295] width 478 height 57
type textarea "Hotel in Makassar for Zia & Pak Yulias"
click at [1084, 242] on body "Back to hotel details Review selection You've selected Novotel Makassar Grand S…" at bounding box center [756, 441] width 1512 height 882
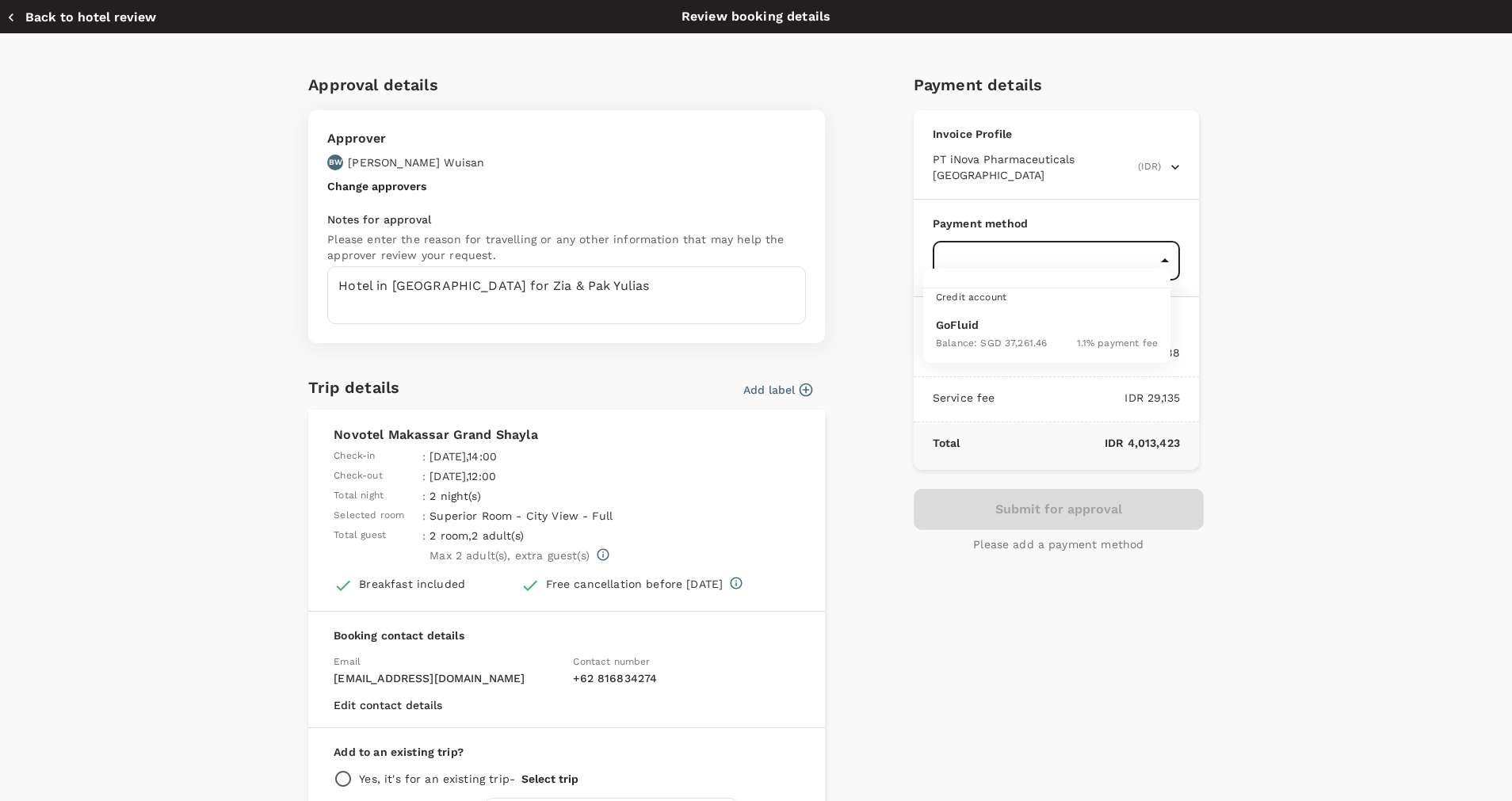
click at [1076, 318] on p "GoFluid" at bounding box center [1047, 324] width 222 height 16
type input "9d87fe9b-f599-4813-91a8-6354e0e2f257"
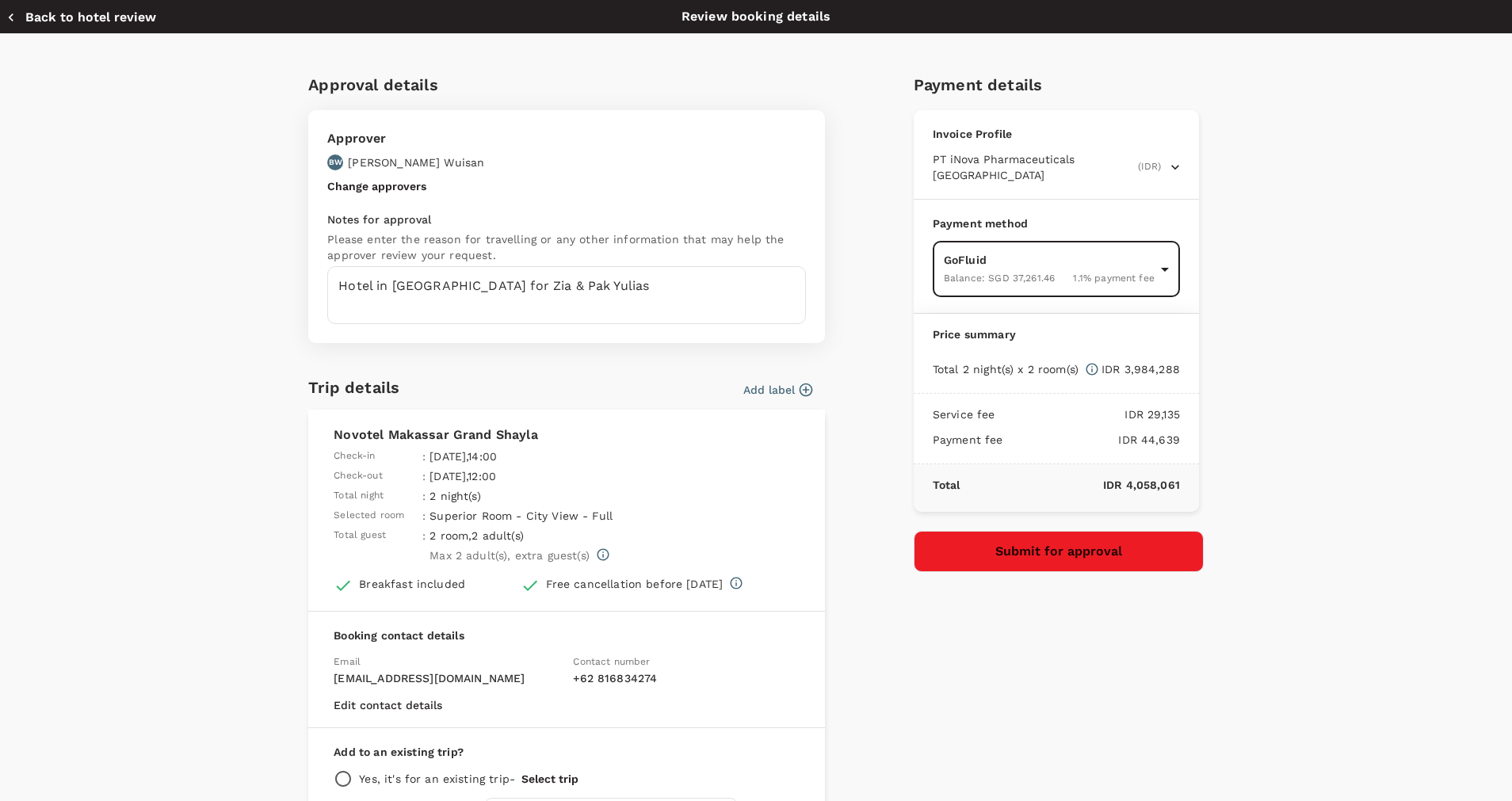
click at [1161, 534] on button "Submit for approval" at bounding box center [1058, 551] width 290 height 41
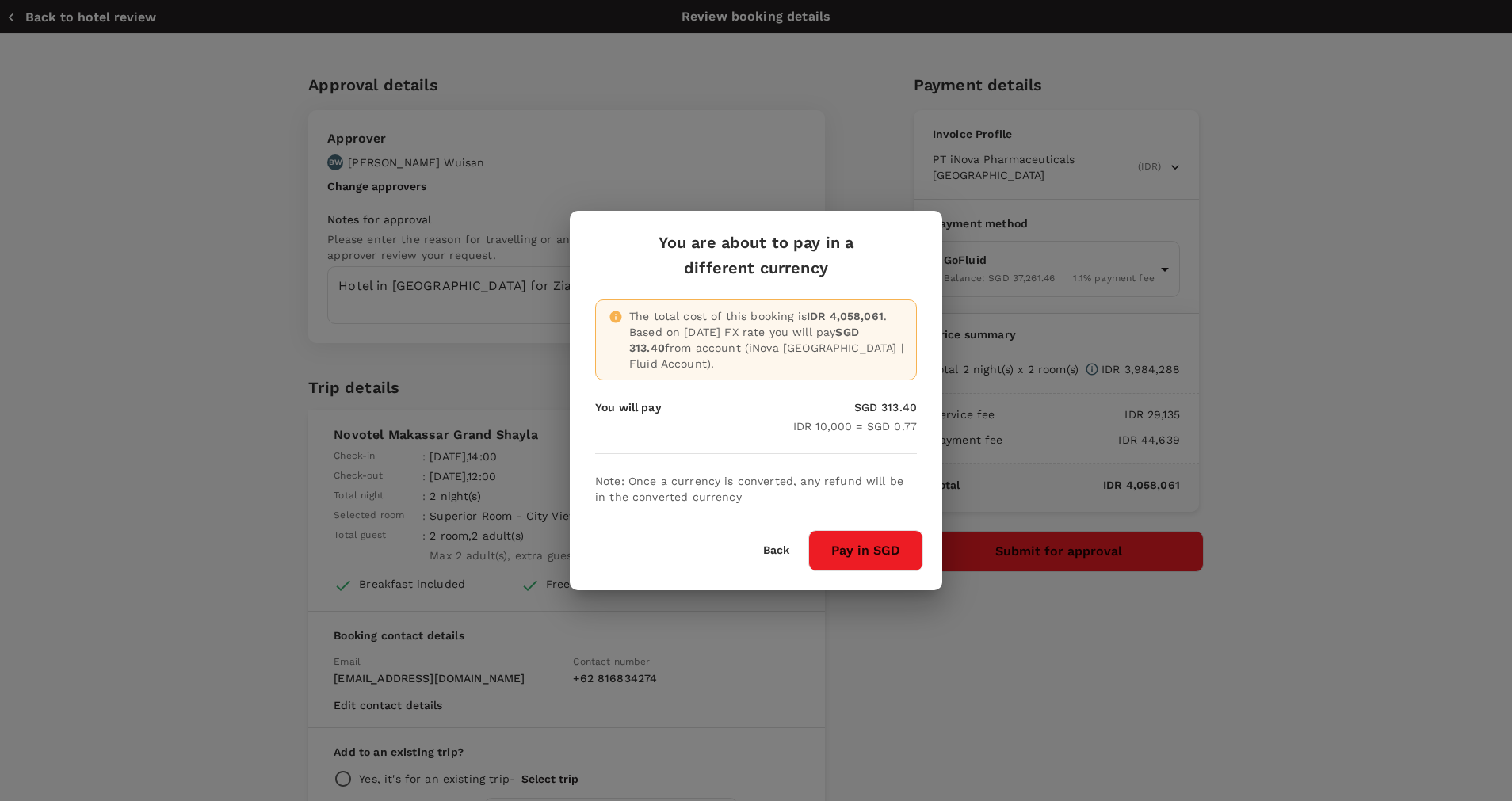
click at [837, 552] on button "Pay in SGD" at bounding box center [865, 550] width 115 height 41
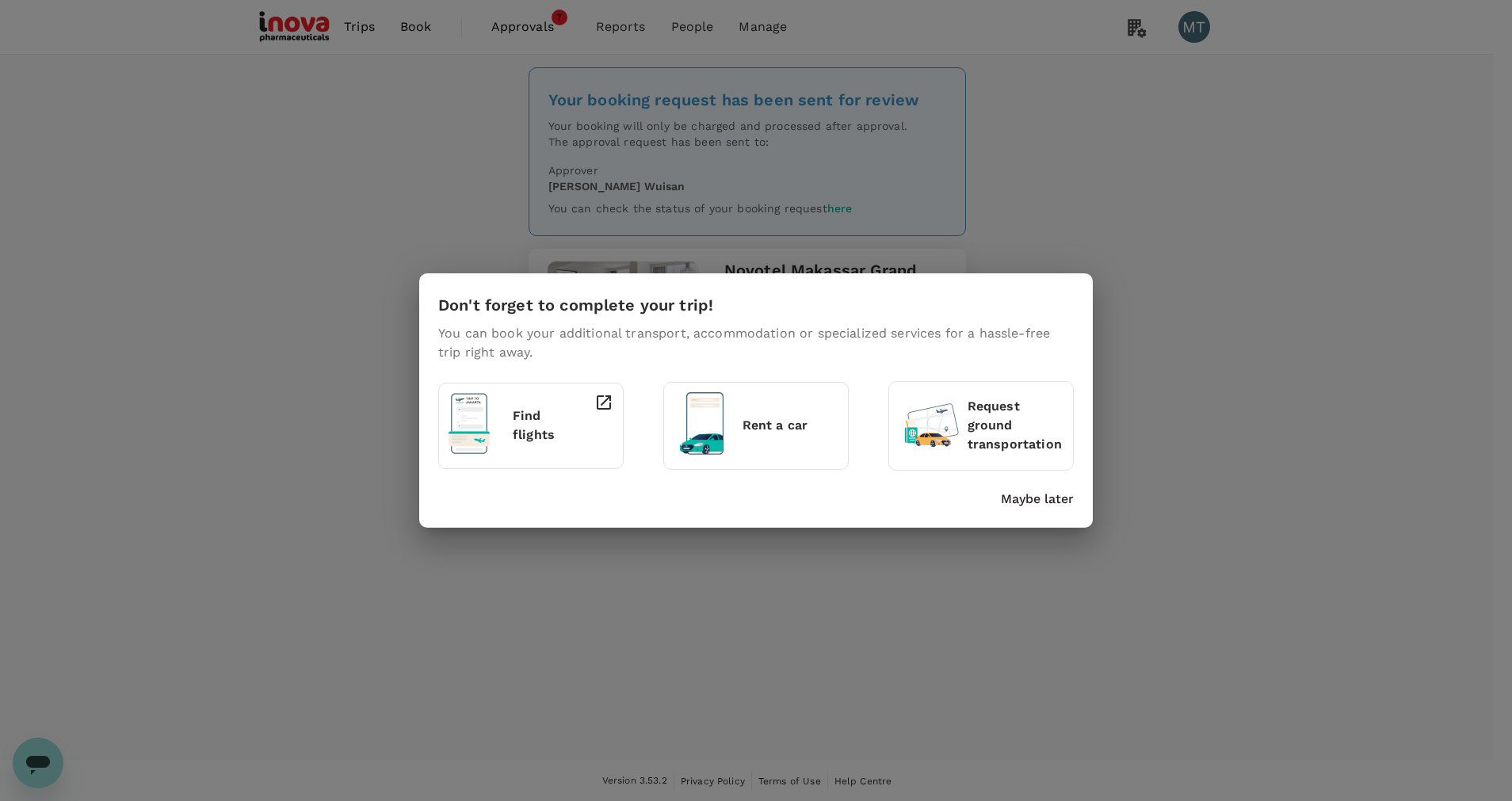
click at [1062, 497] on p "Maybe later" at bounding box center [1037, 500] width 73 height 19
